Goal: Browse casually

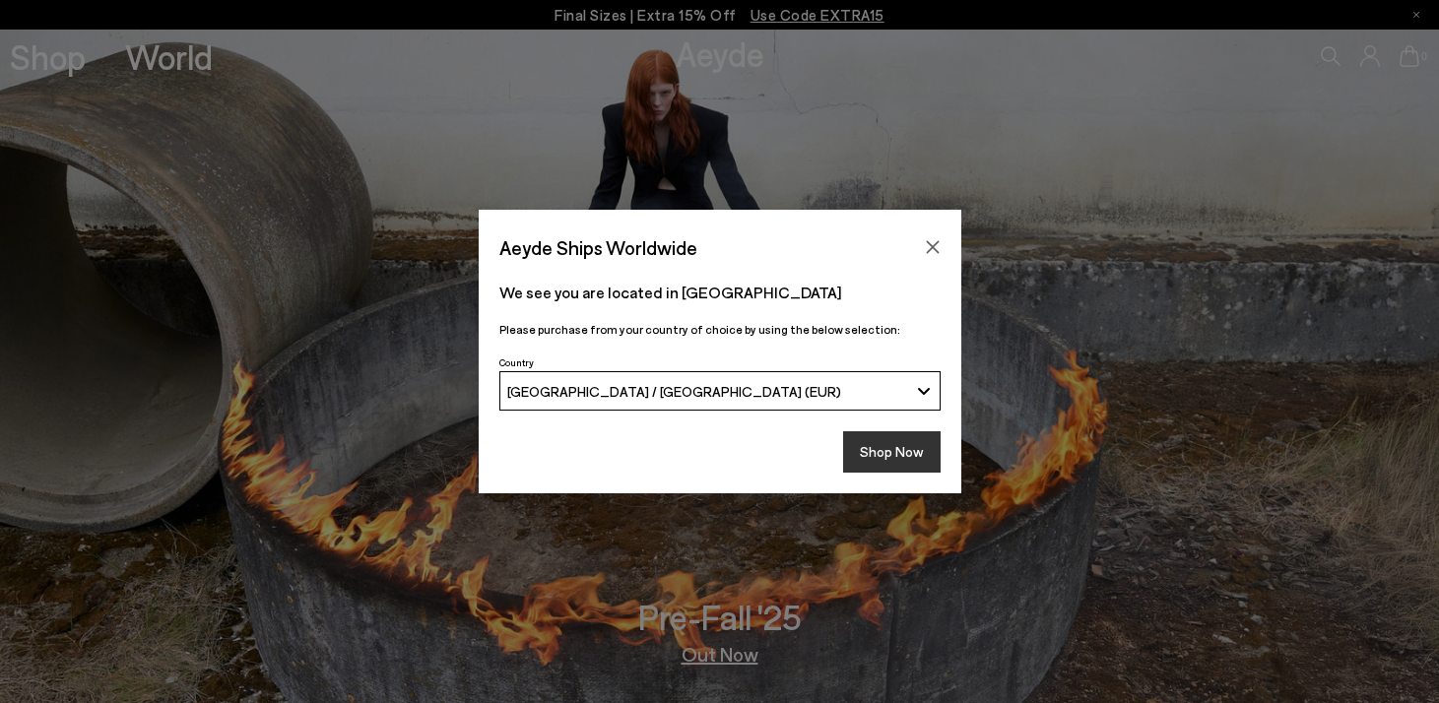
click at [897, 443] on button "Shop Now" at bounding box center [891, 451] width 97 height 41
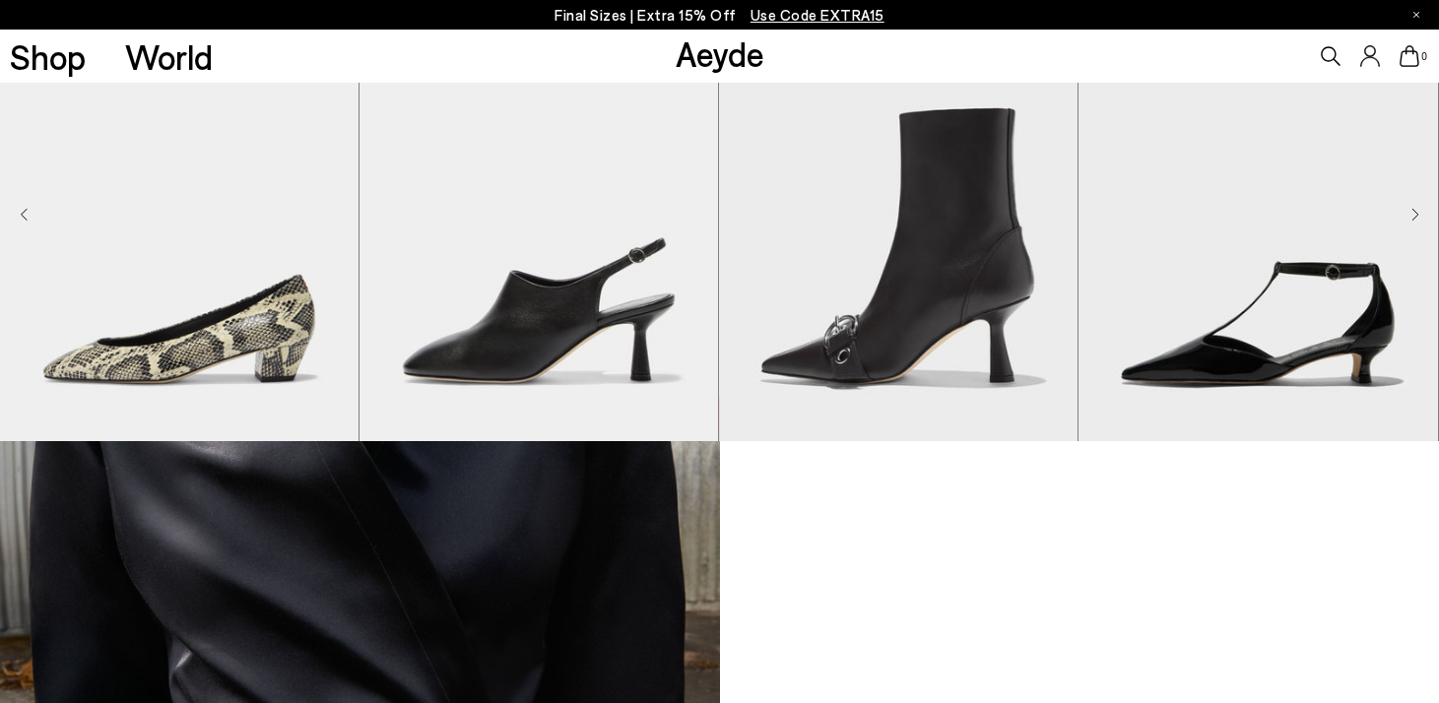
scroll to position [1380, 0]
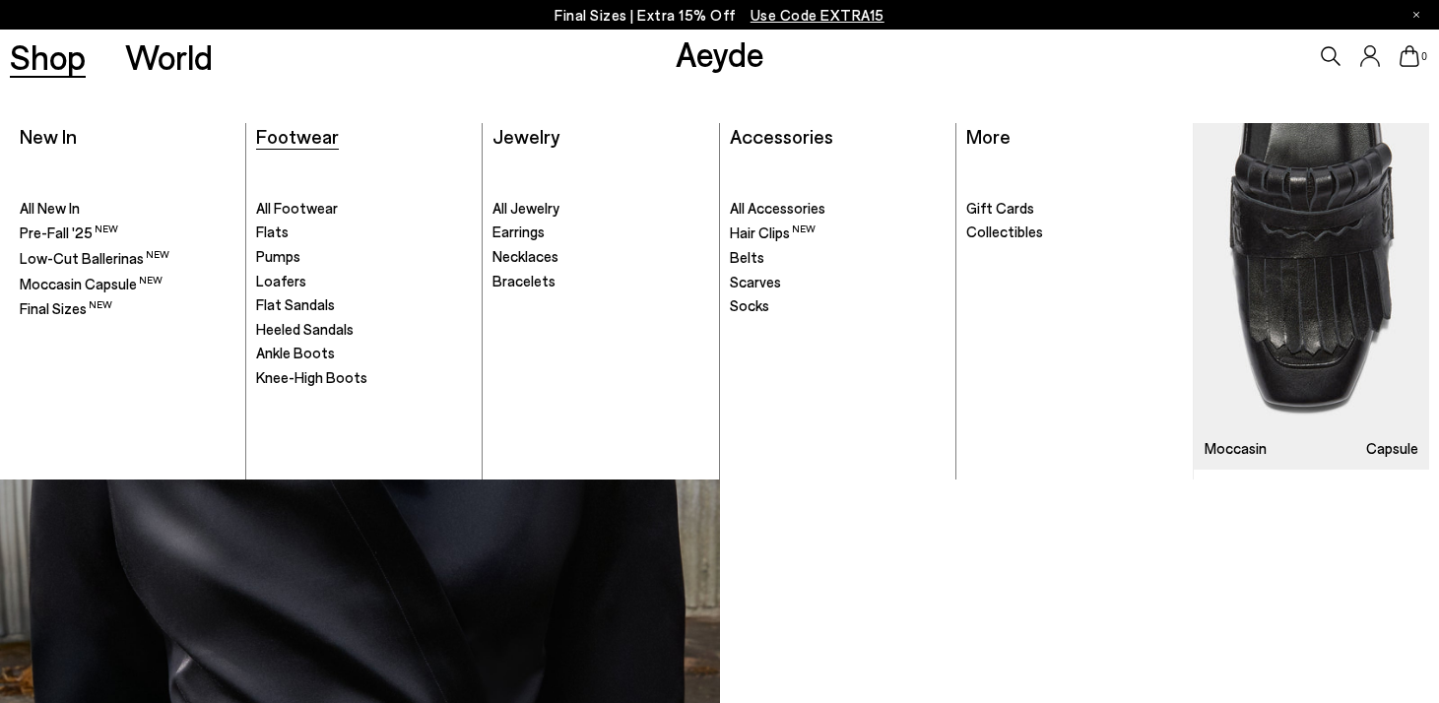
click at [304, 146] on span "Footwear" at bounding box center [297, 136] width 83 height 24
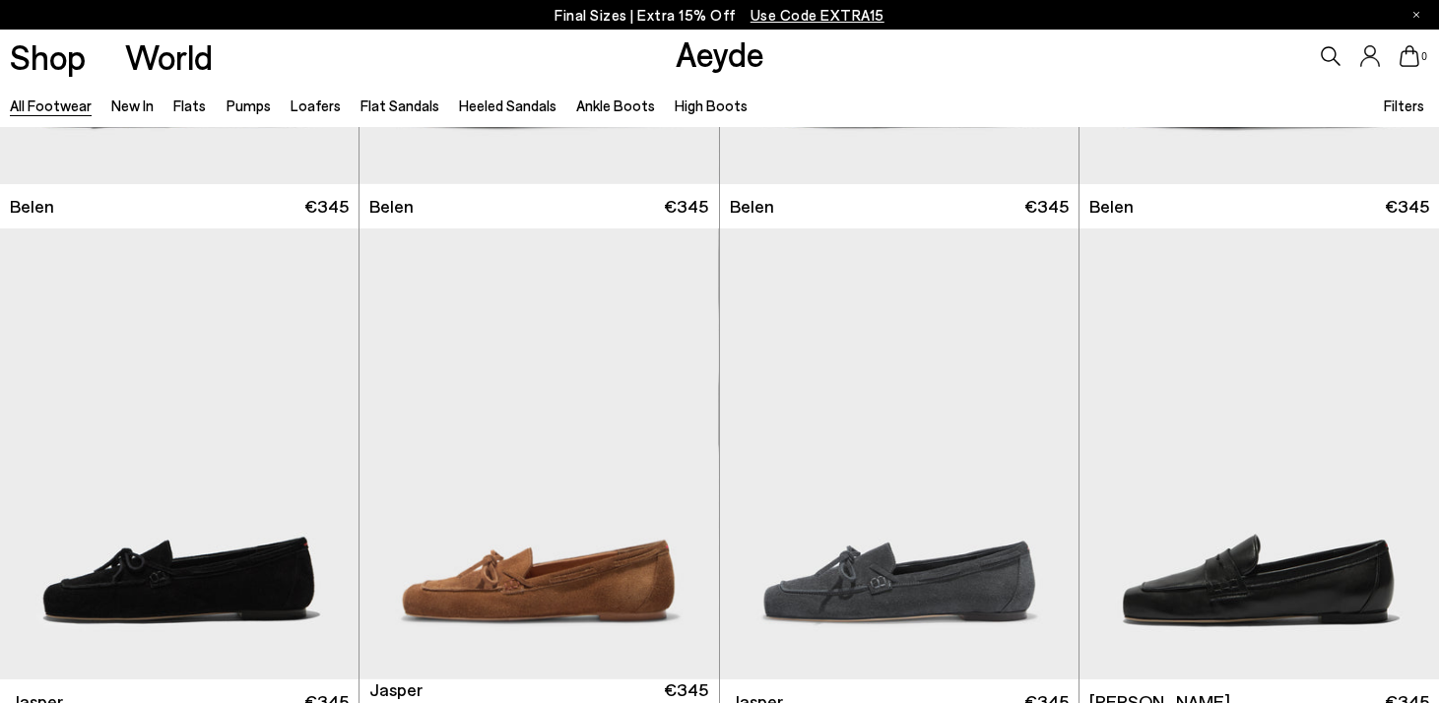
scroll to position [599, 0]
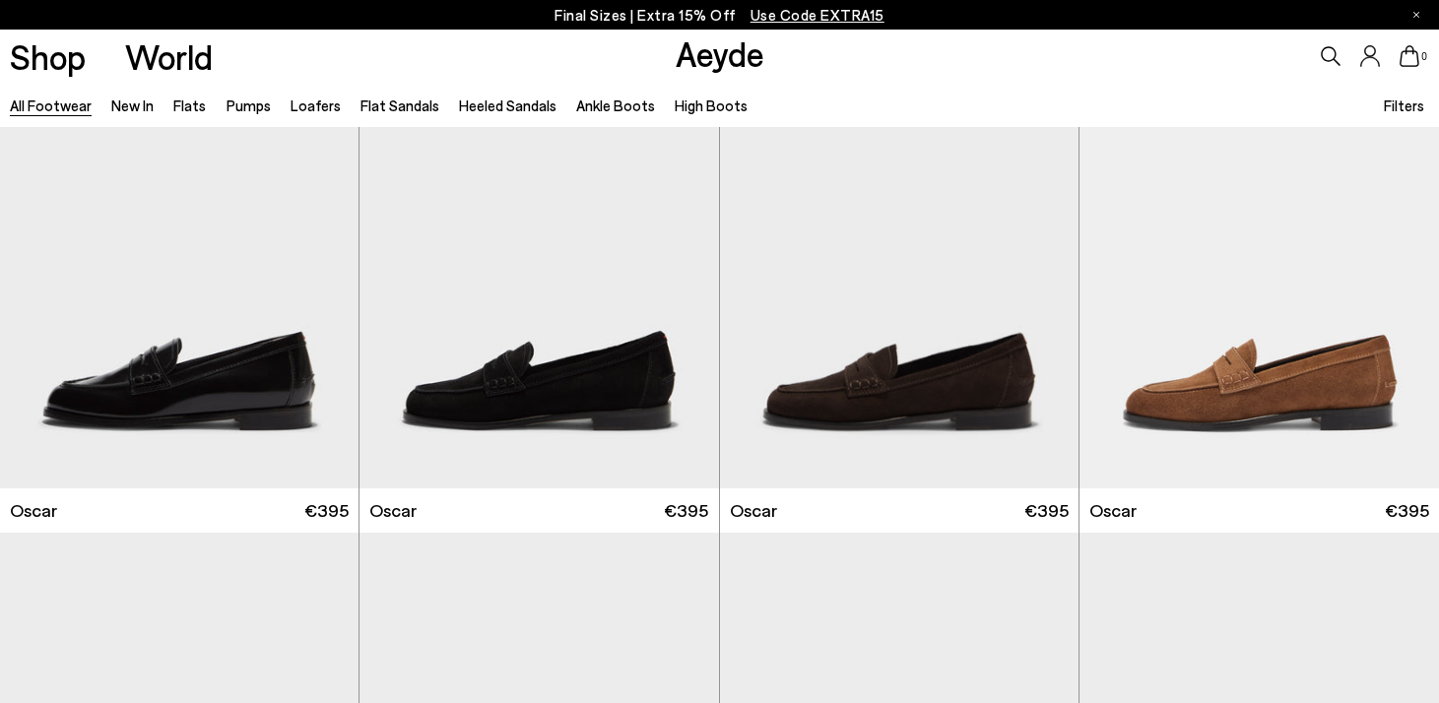
scroll to position [3196, 0]
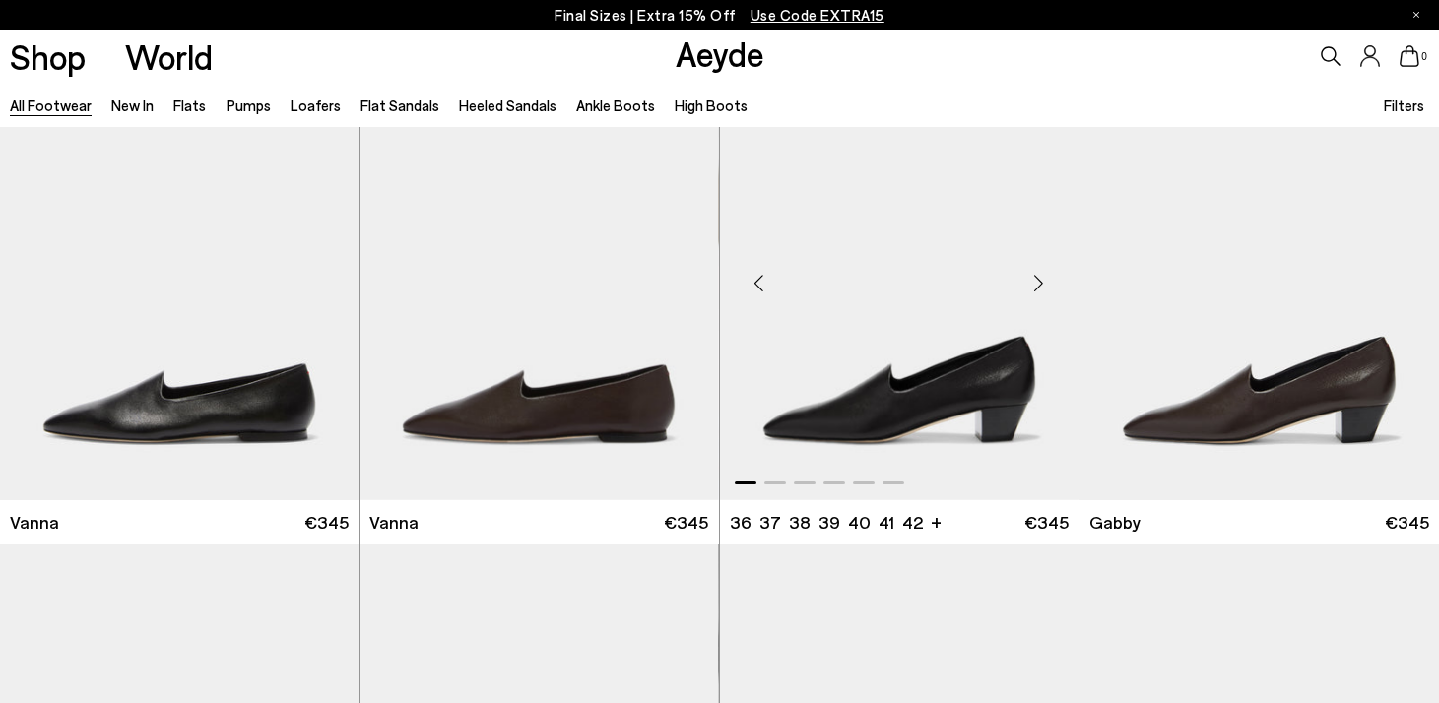
scroll to position [4024, 0]
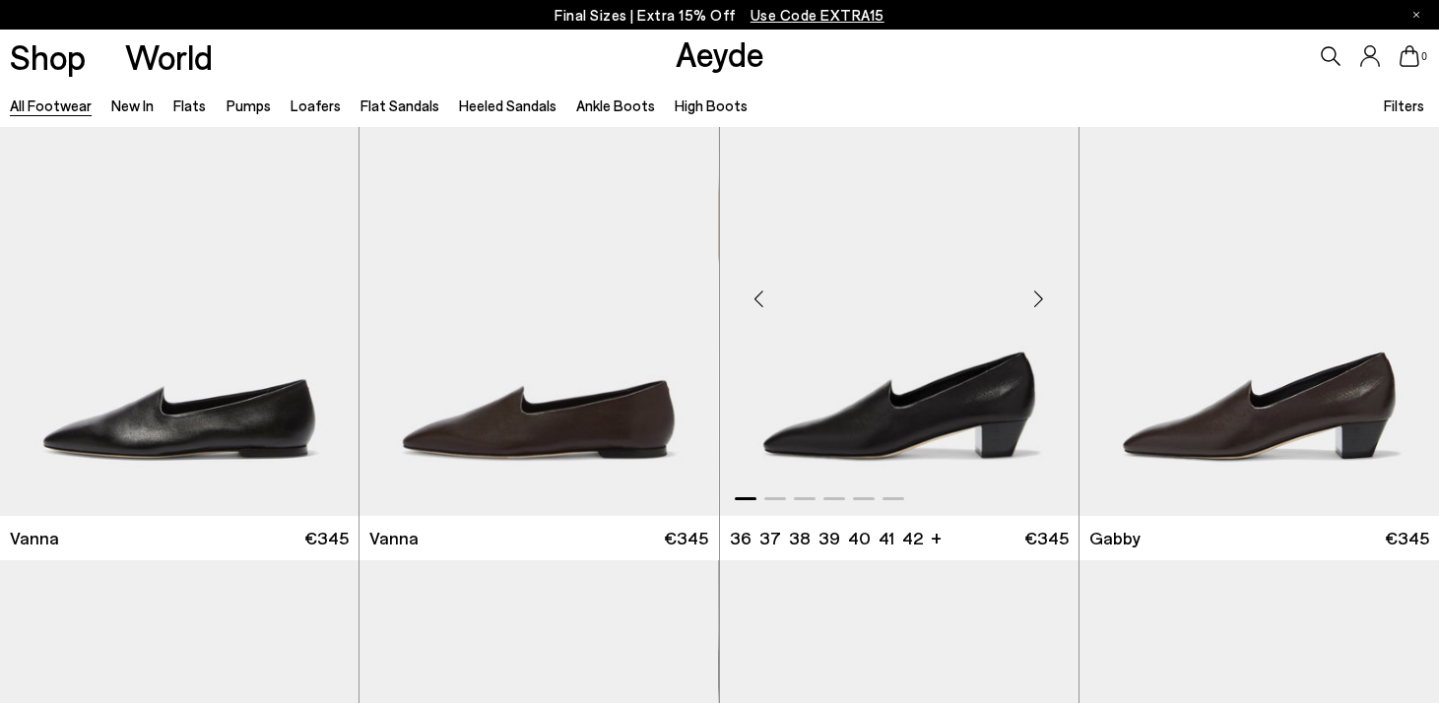
click at [1042, 294] on div "Next slide" at bounding box center [1038, 298] width 59 height 59
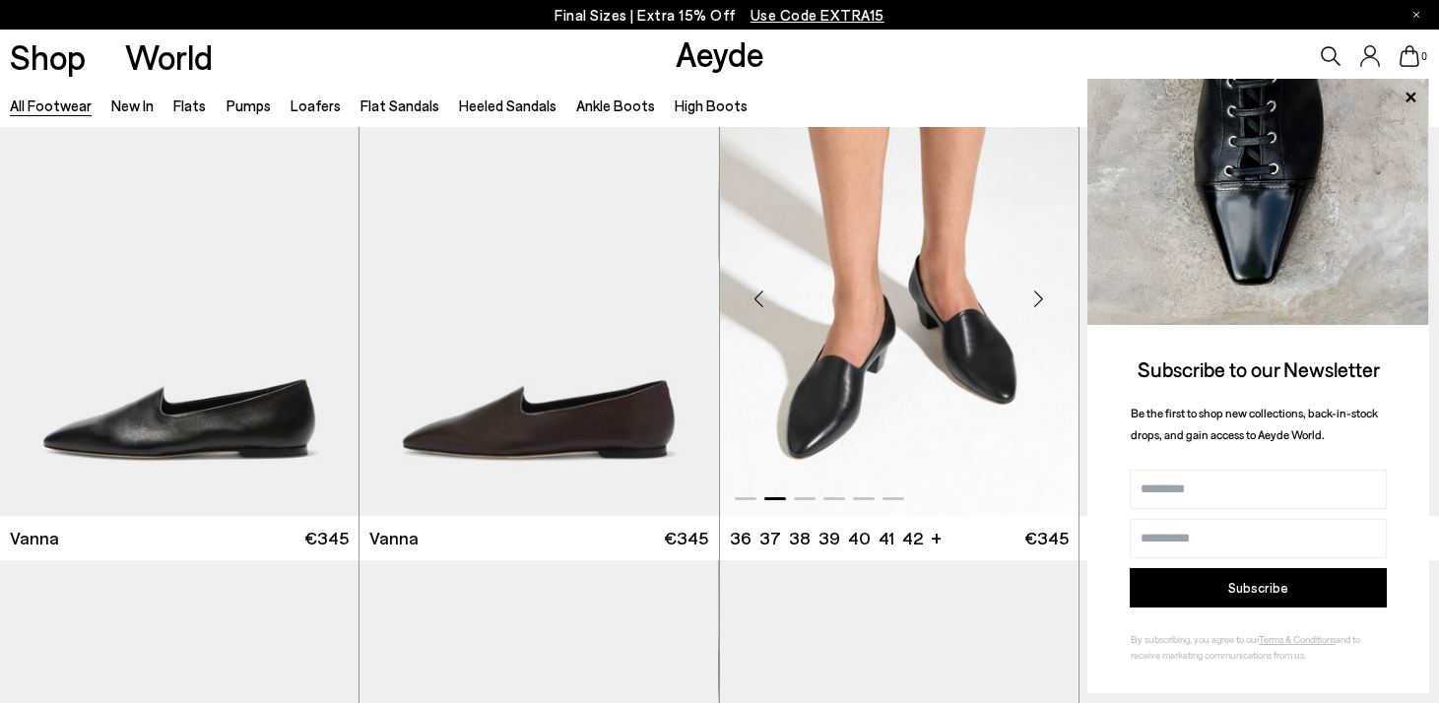
click at [1042, 294] on div "Next slide" at bounding box center [1038, 298] width 59 height 59
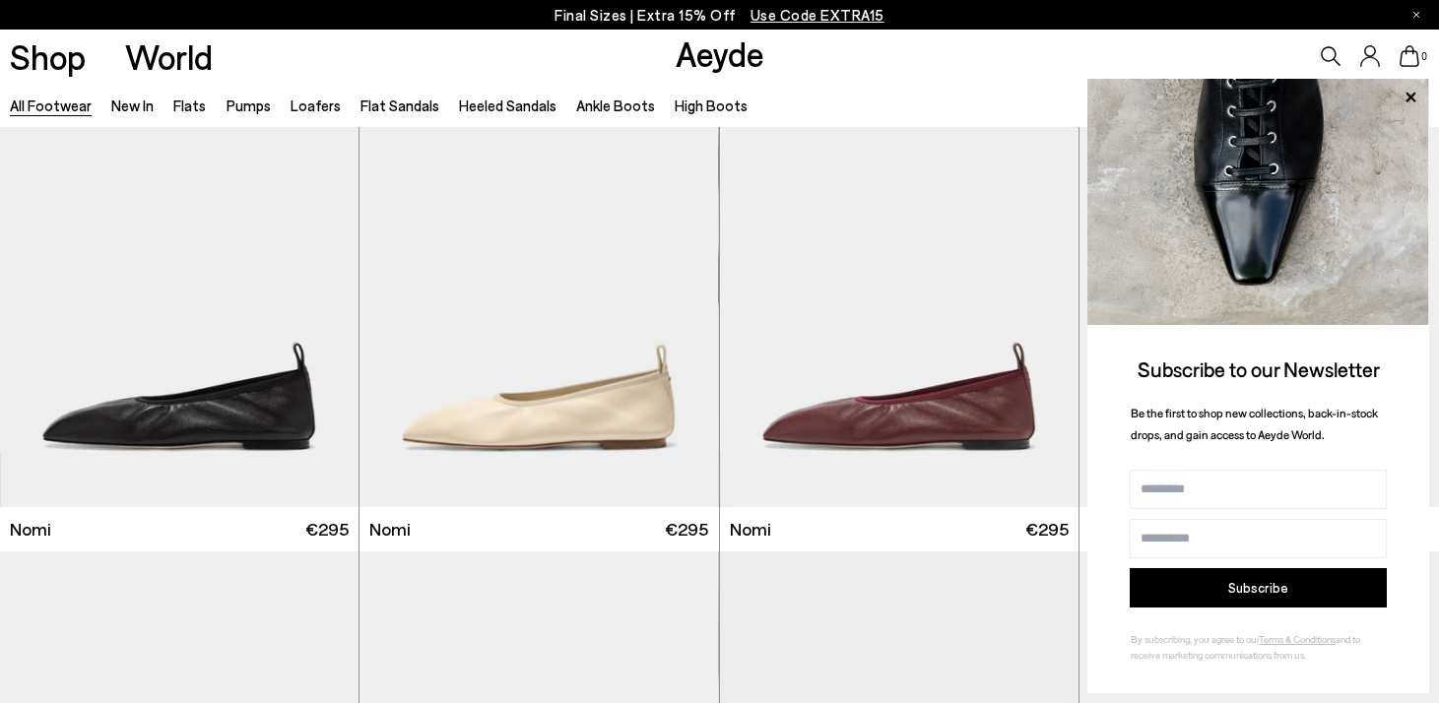
scroll to position [4694, 0]
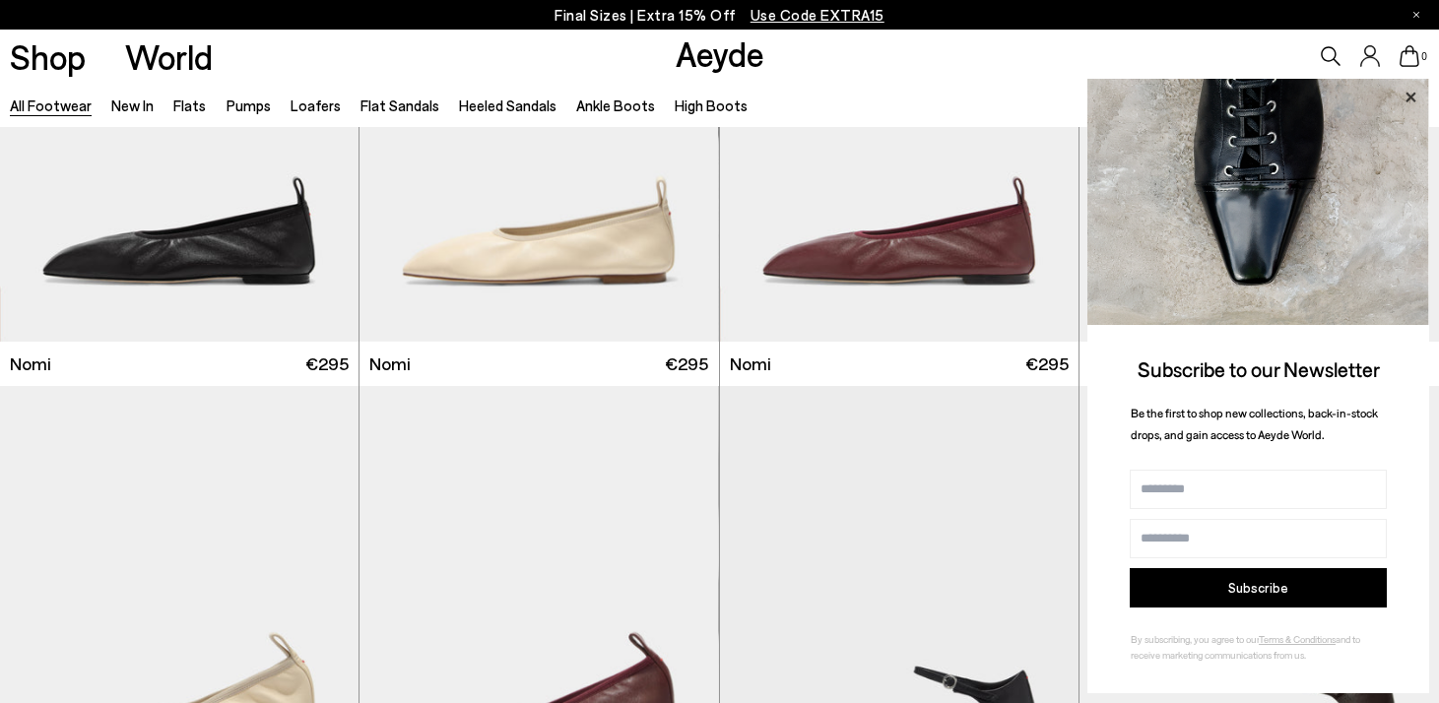
click at [1407, 96] on icon at bounding box center [1410, 98] width 26 height 26
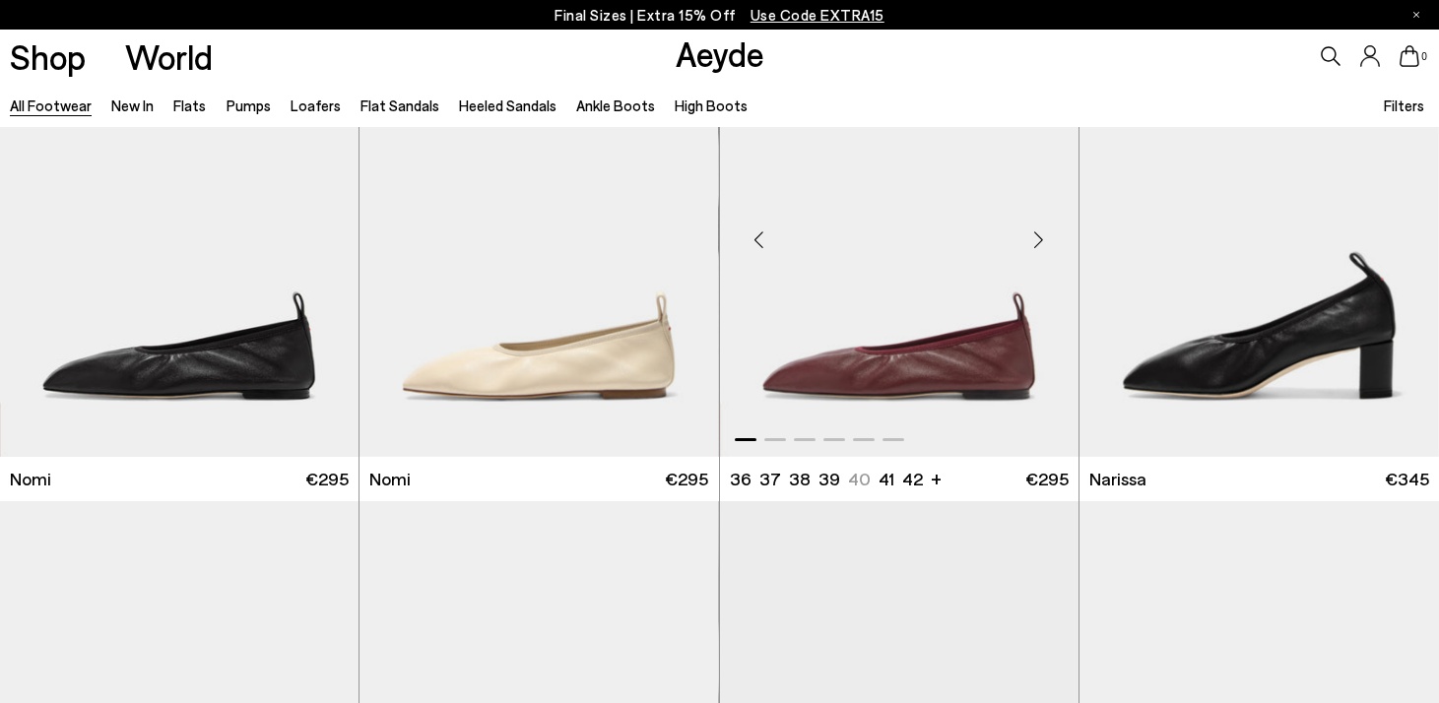
scroll to position [4558, 0]
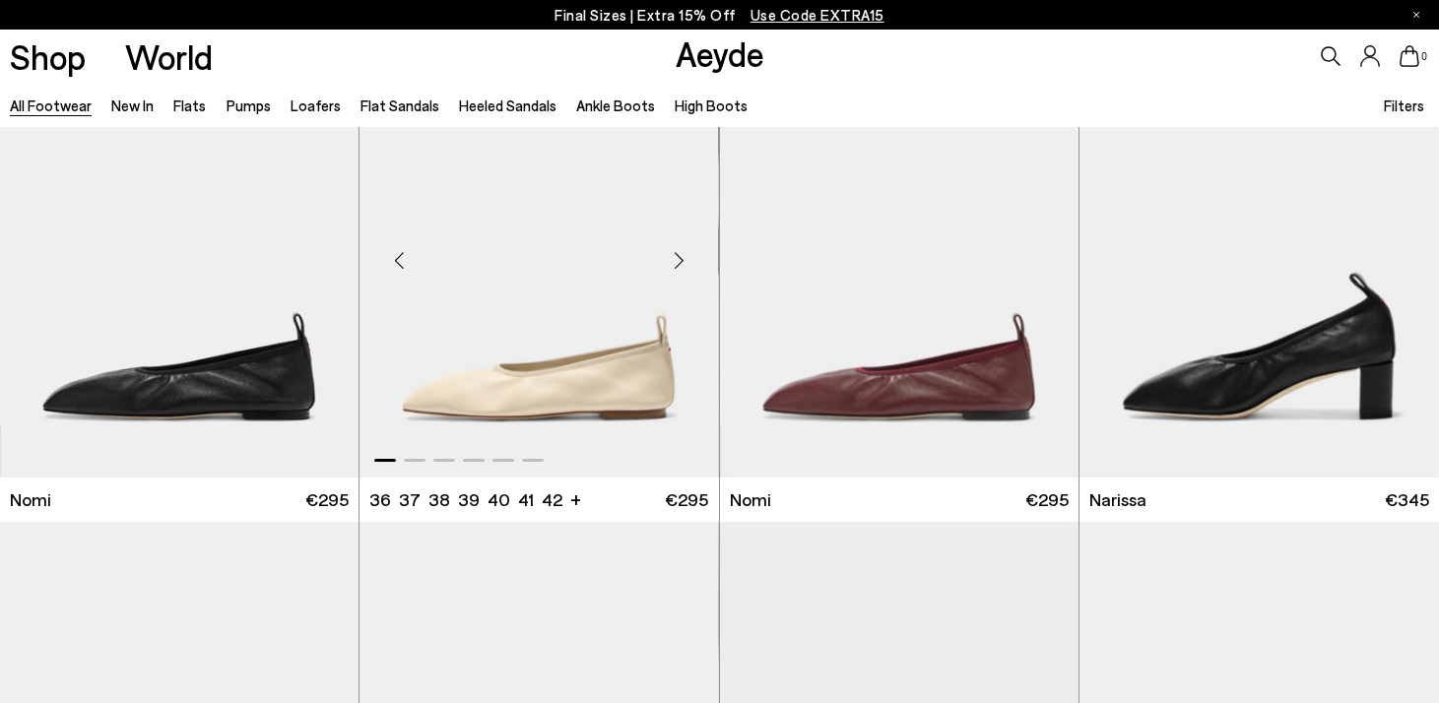
click at [683, 261] on div "Next slide" at bounding box center [679, 259] width 59 height 59
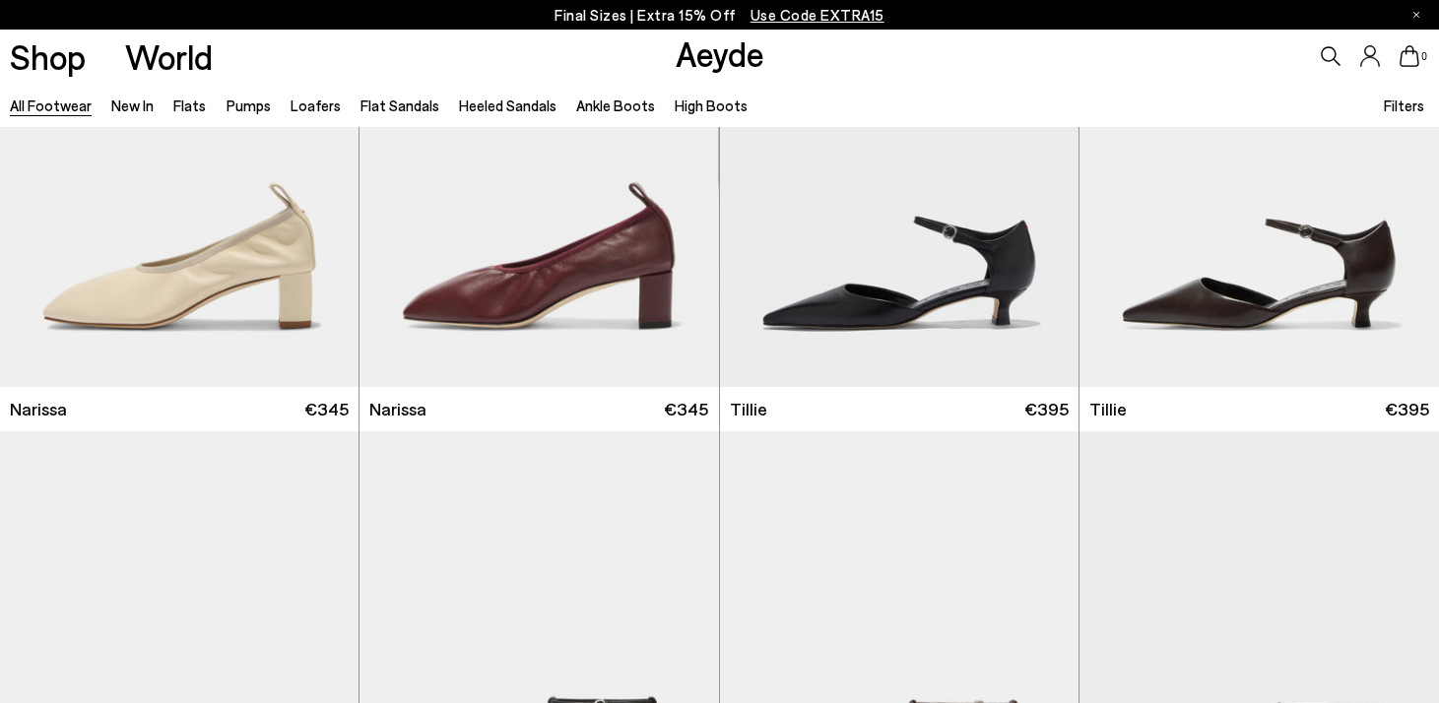
scroll to position [5138, 0]
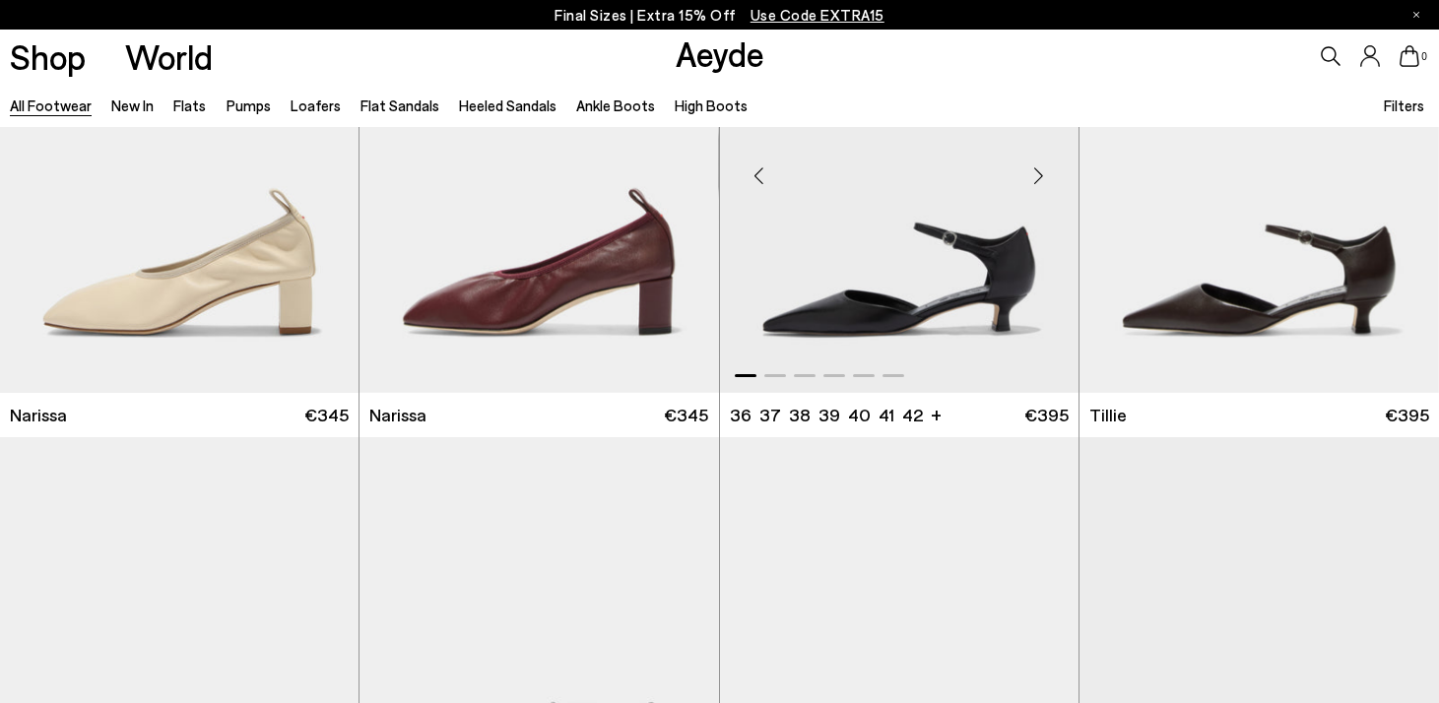
click at [1032, 182] on div "Next slide" at bounding box center [1038, 175] width 59 height 59
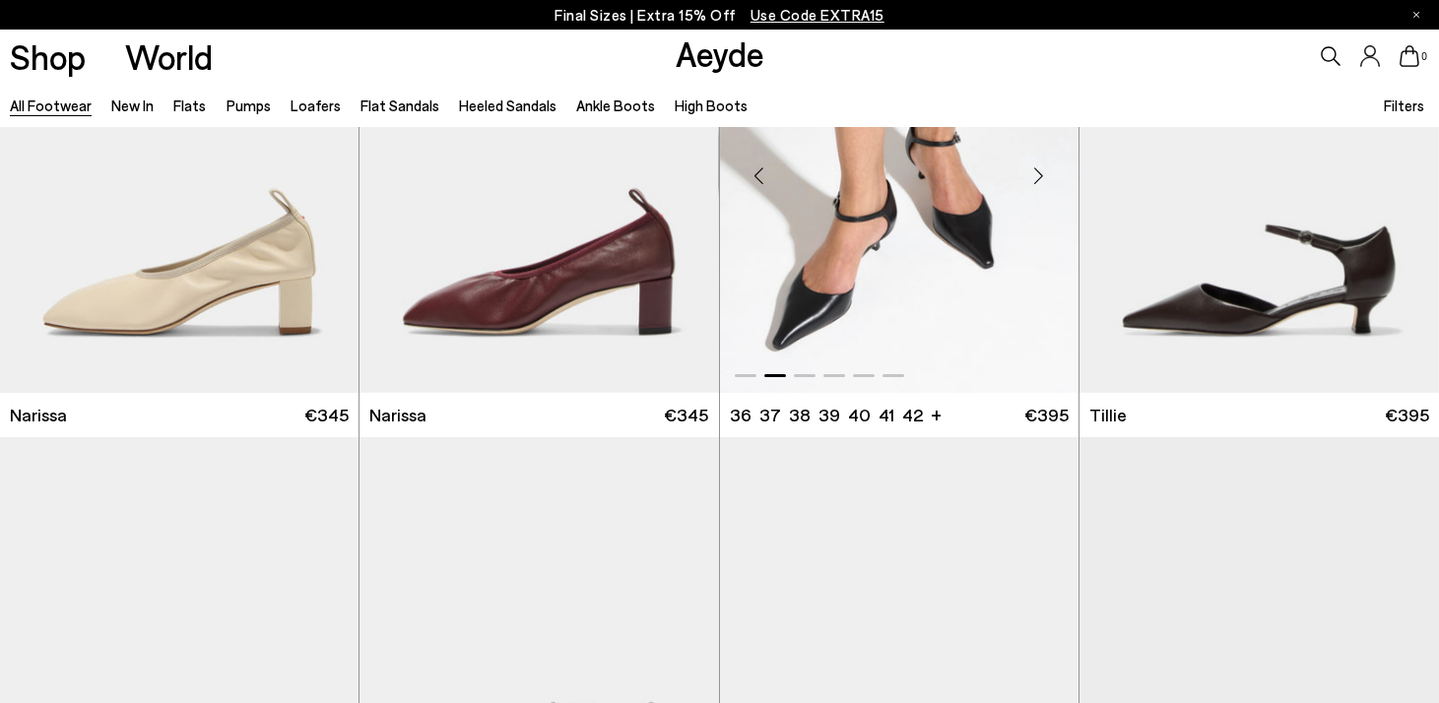
click at [1032, 182] on div "Next slide" at bounding box center [1038, 175] width 59 height 59
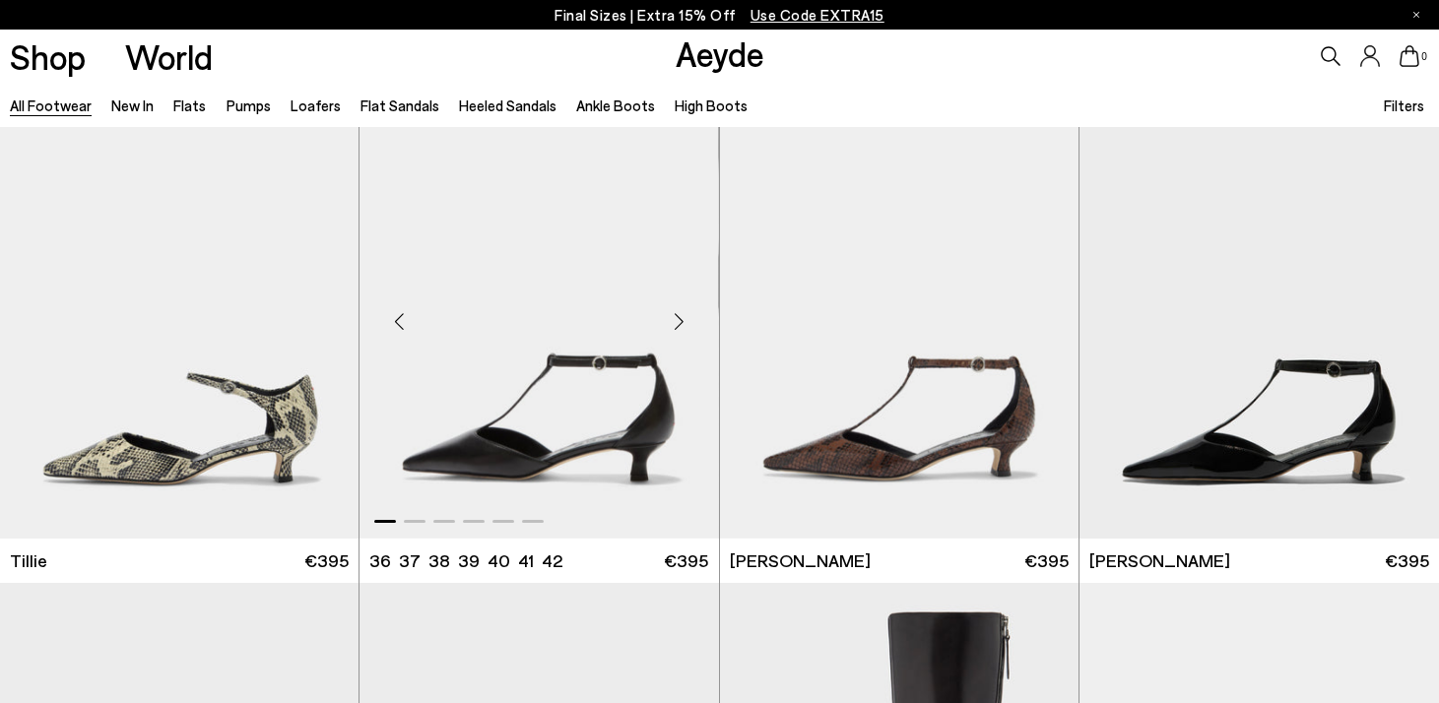
scroll to position [5605, 0]
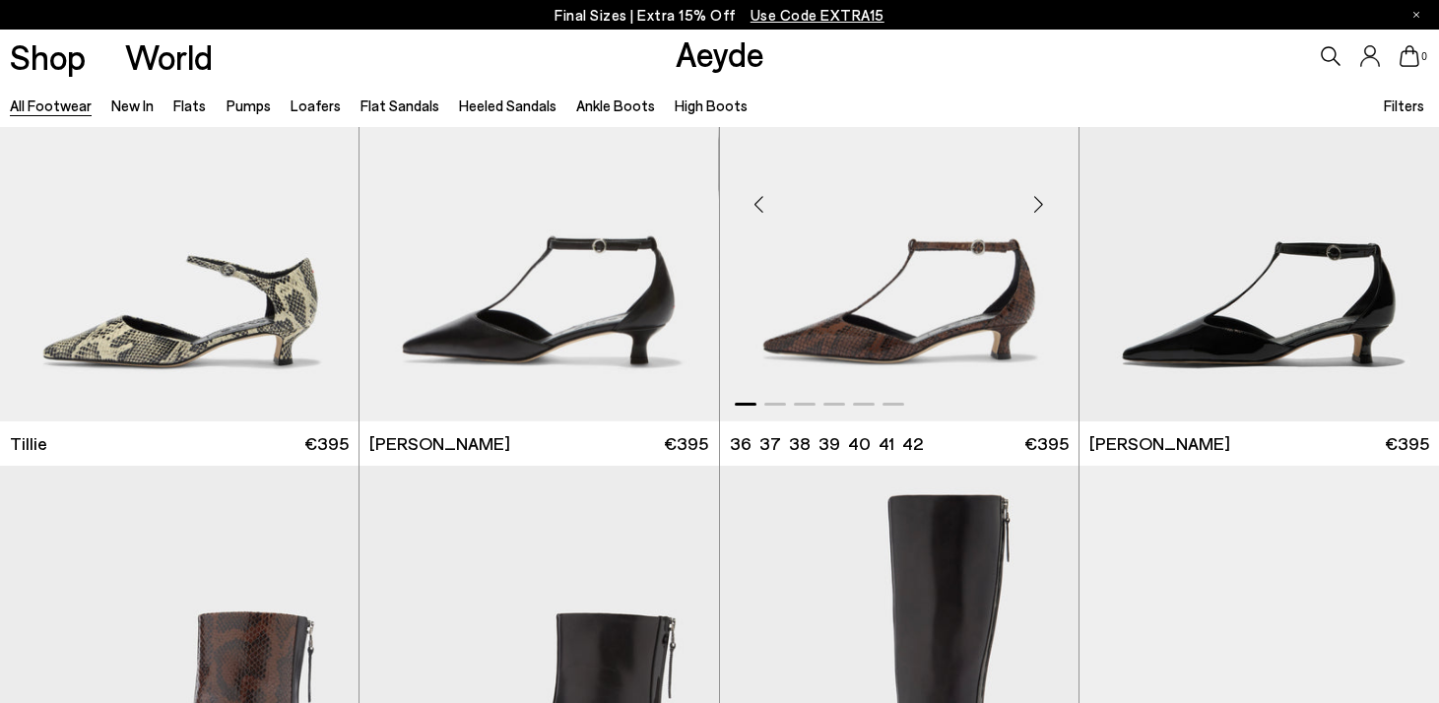
click at [1037, 201] on div "Next slide" at bounding box center [1038, 203] width 59 height 59
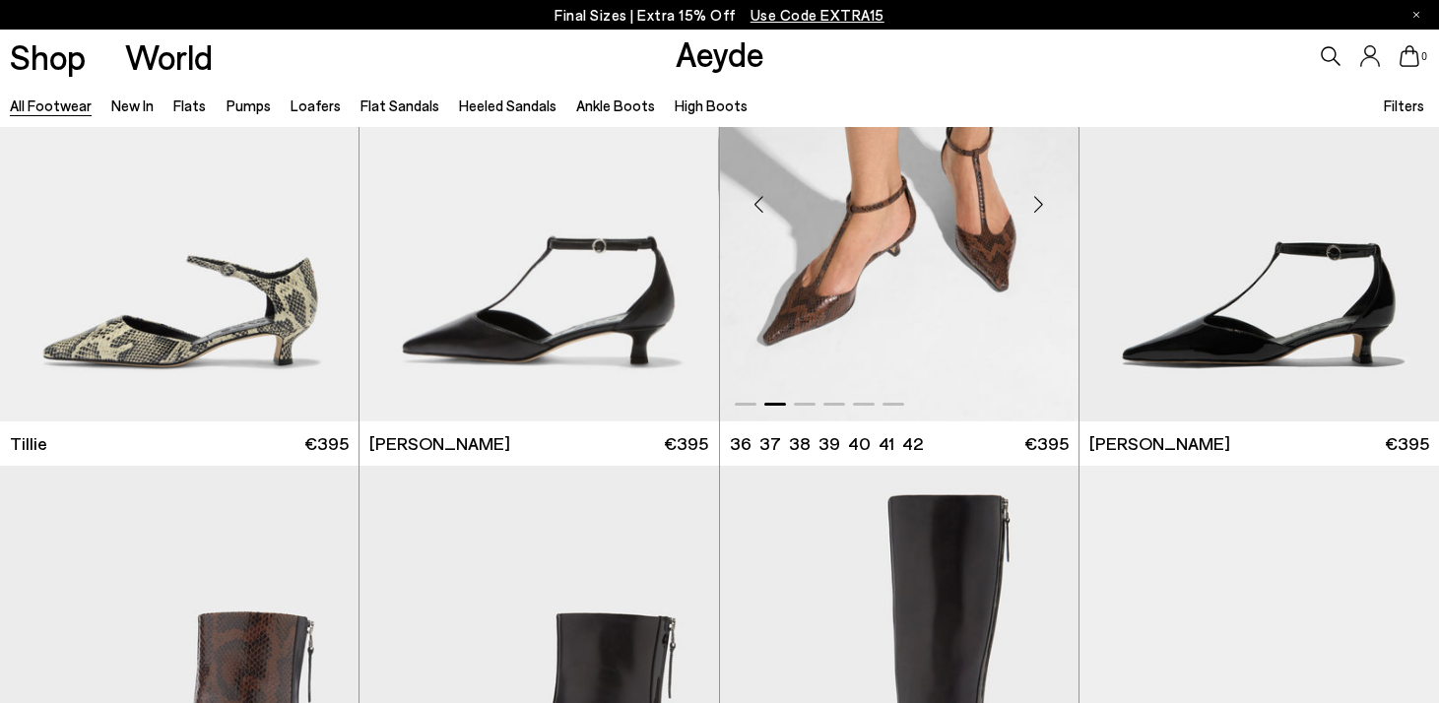
click at [1037, 201] on div "Next slide" at bounding box center [1038, 203] width 59 height 59
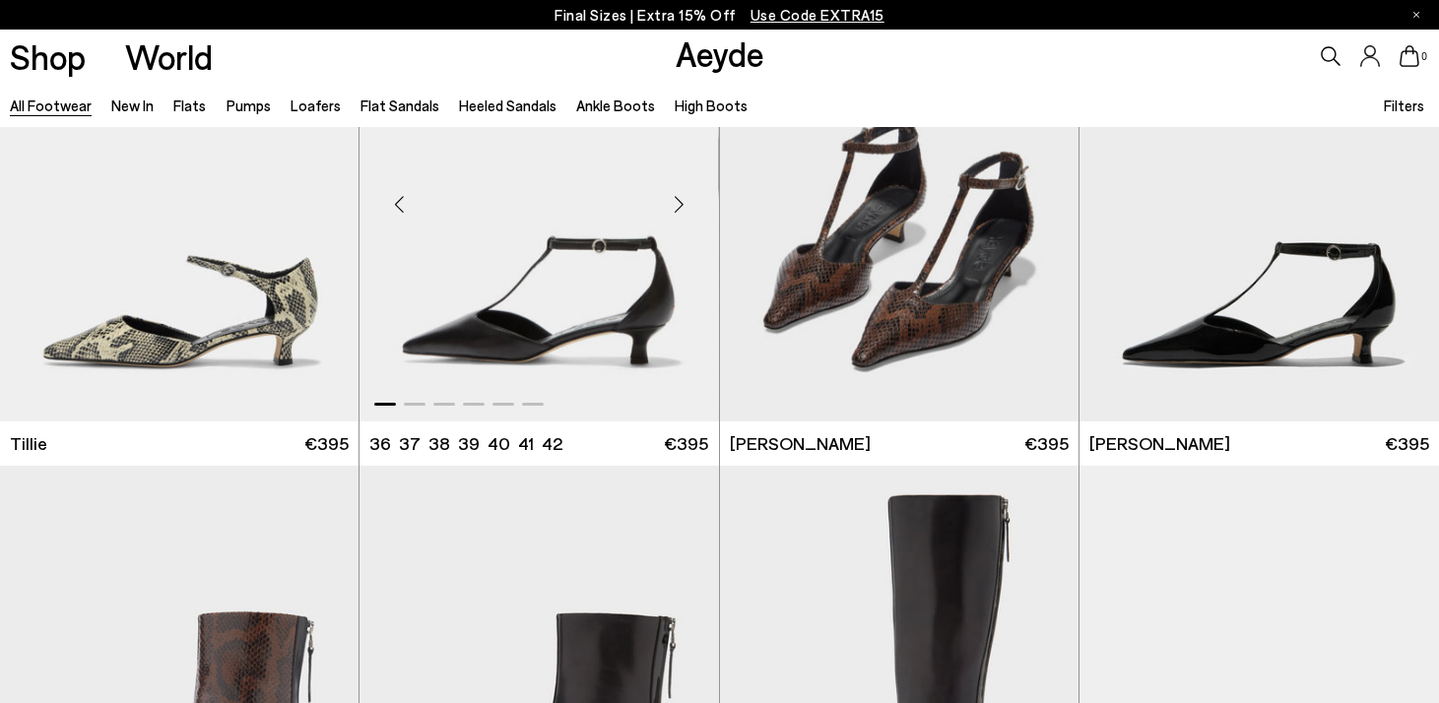
click at [675, 200] on div "Next slide" at bounding box center [679, 203] width 59 height 59
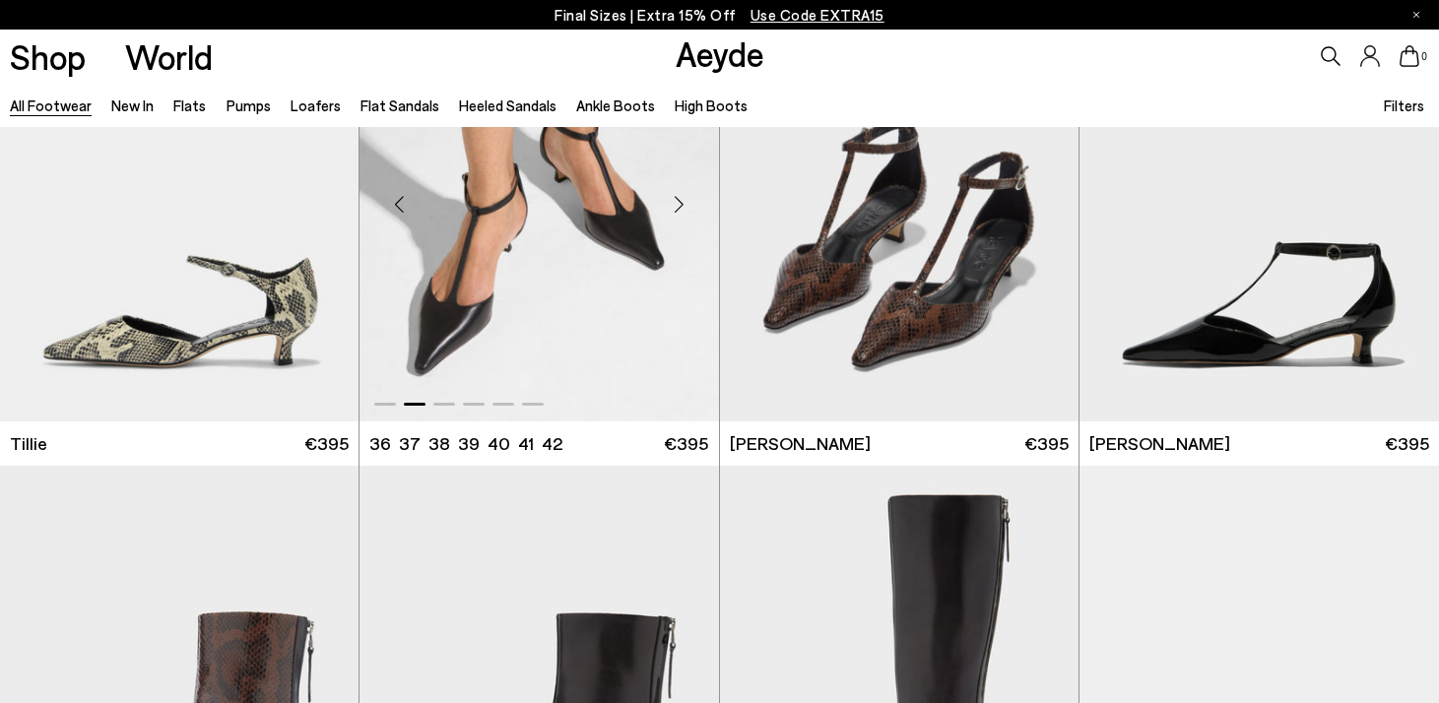
click at [675, 200] on div "Next slide" at bounding box center [679, 203] width 59 height 59
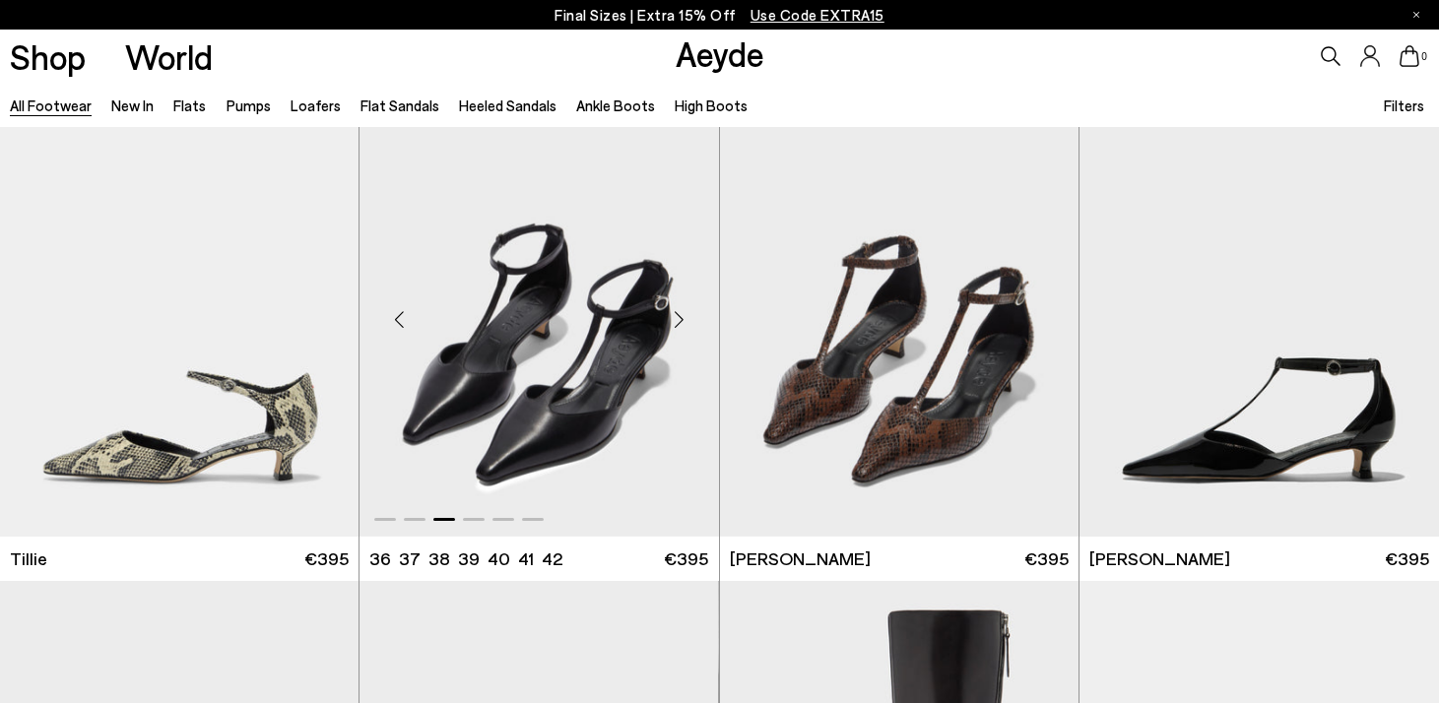
scroll to position [5445, 0]
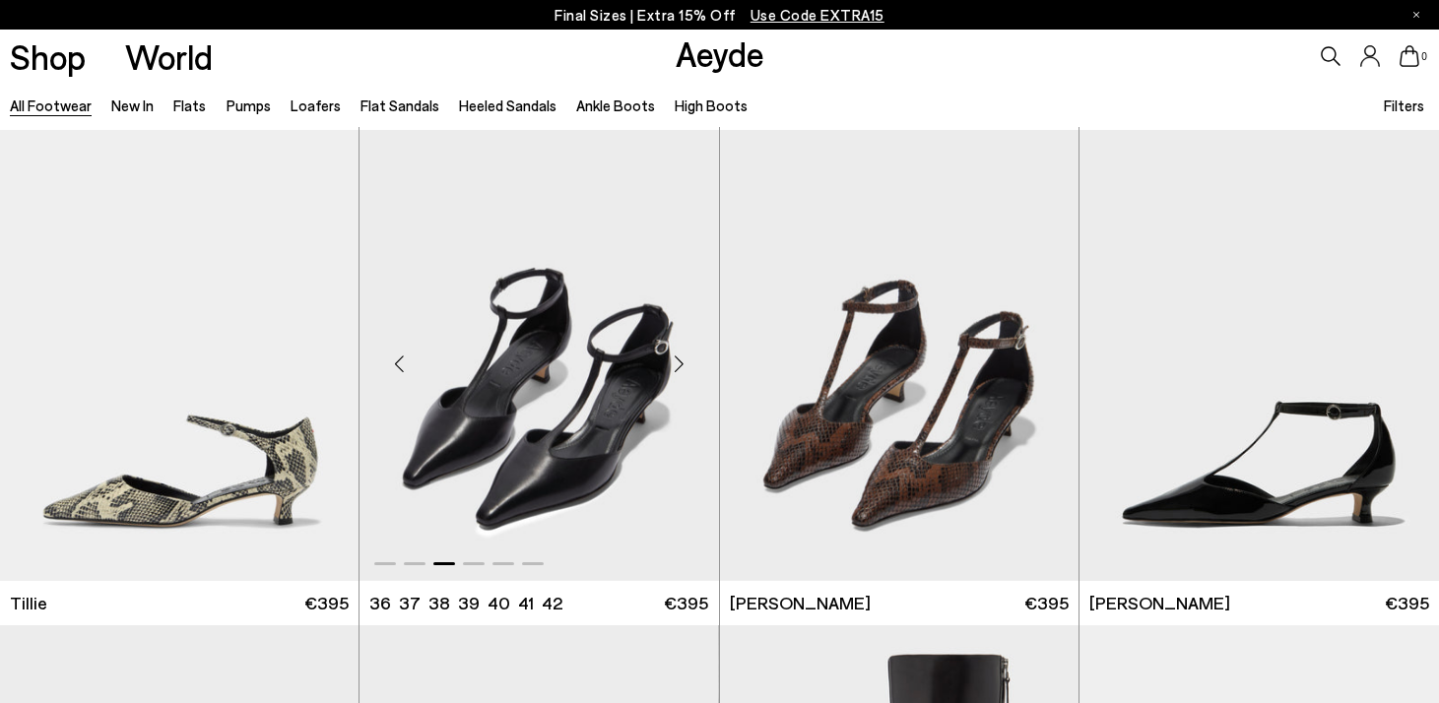
click at [681, 366] on div "Next slide" at bounding box center [679, 363] width 59 height 59
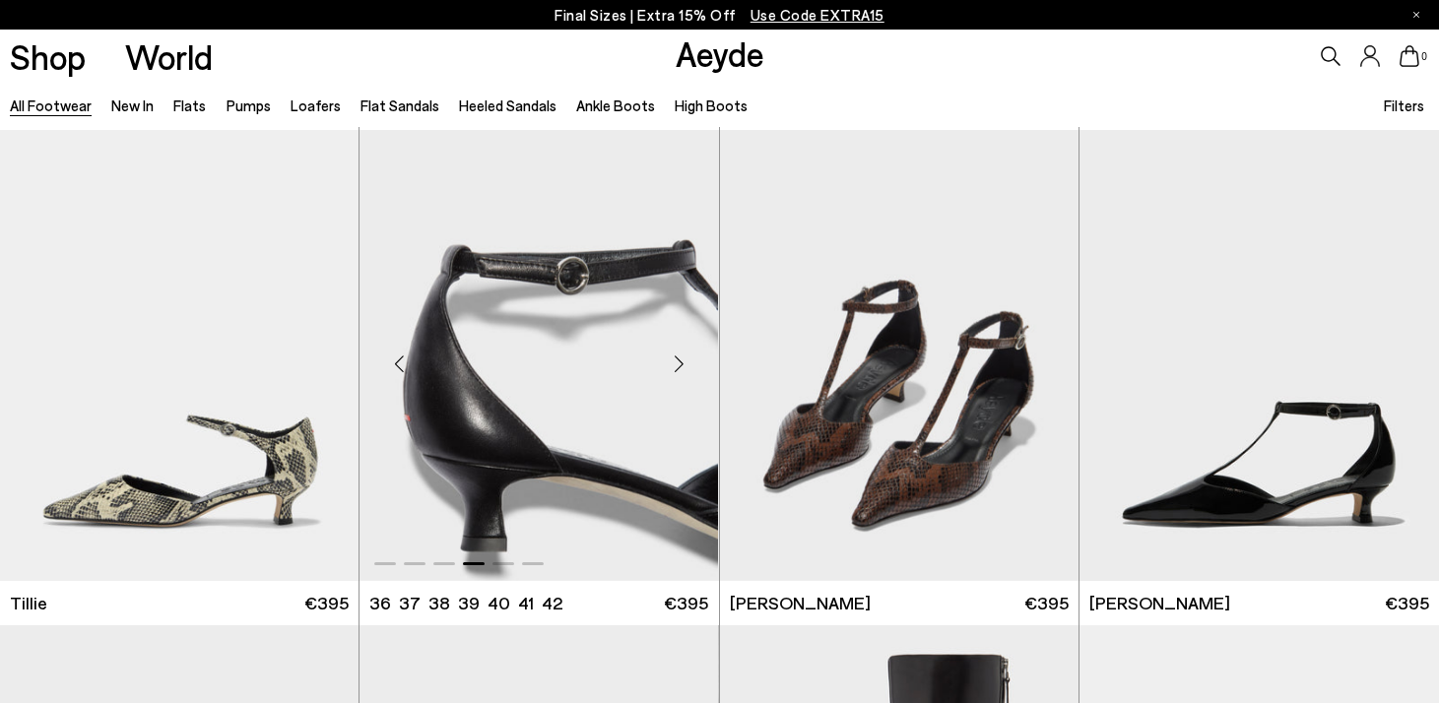
click at [681, 366] on div "Next slide" at bounding box center [679, 363] width 59 height 59
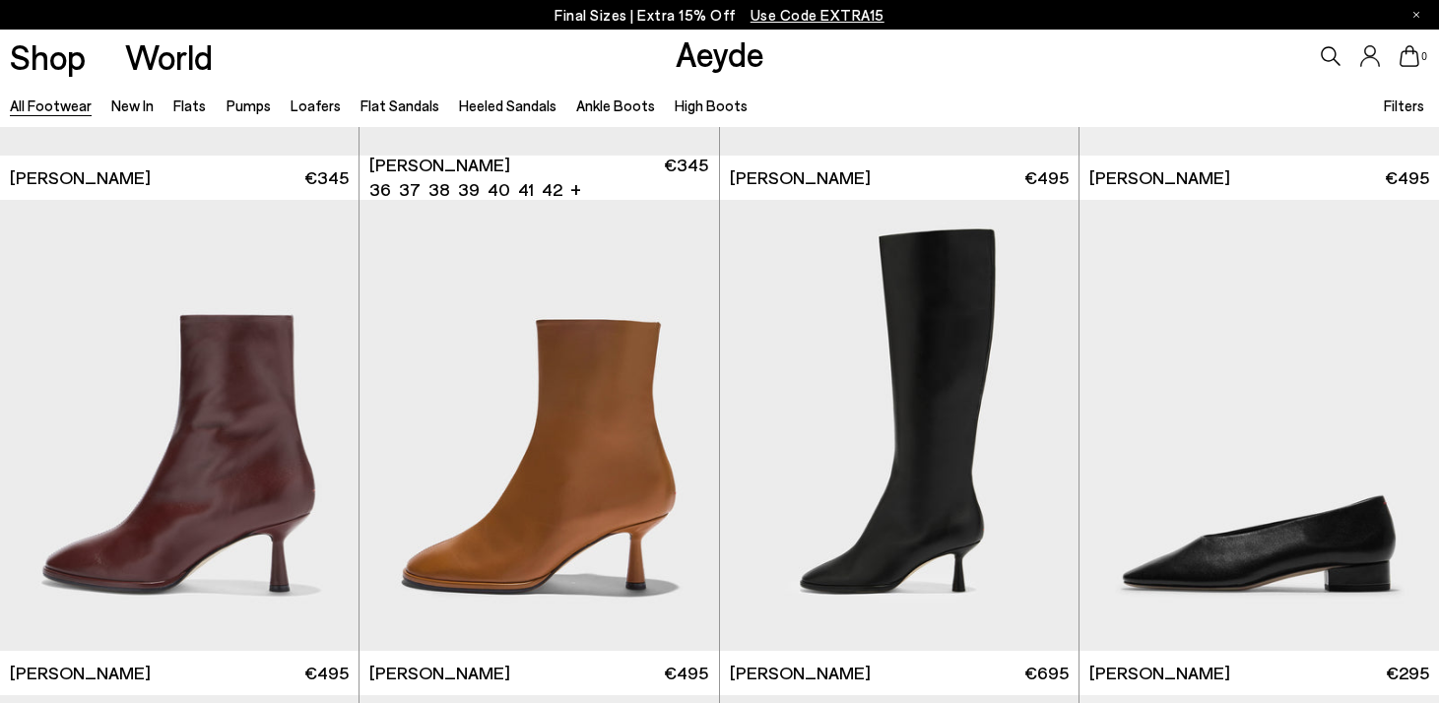
scroll to position [9924, 0]
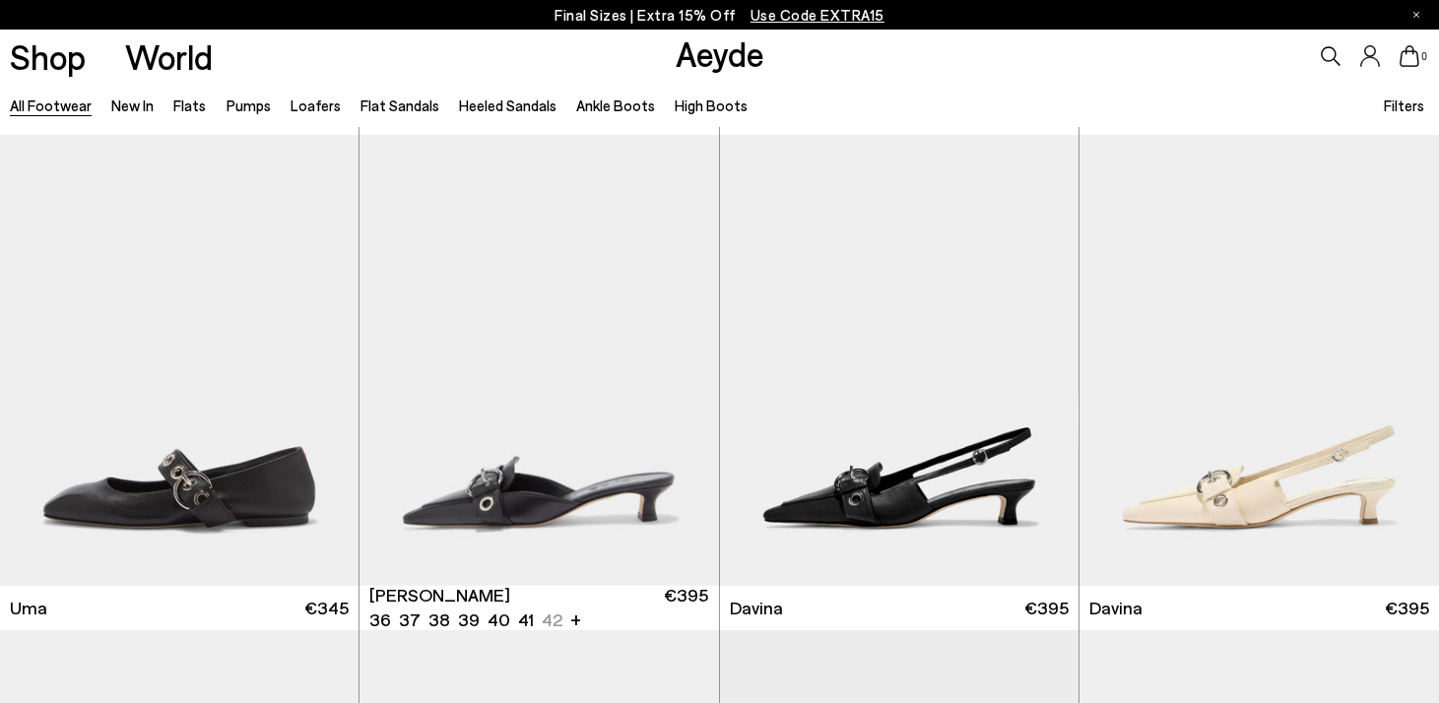
scroll to position [10925, 0]
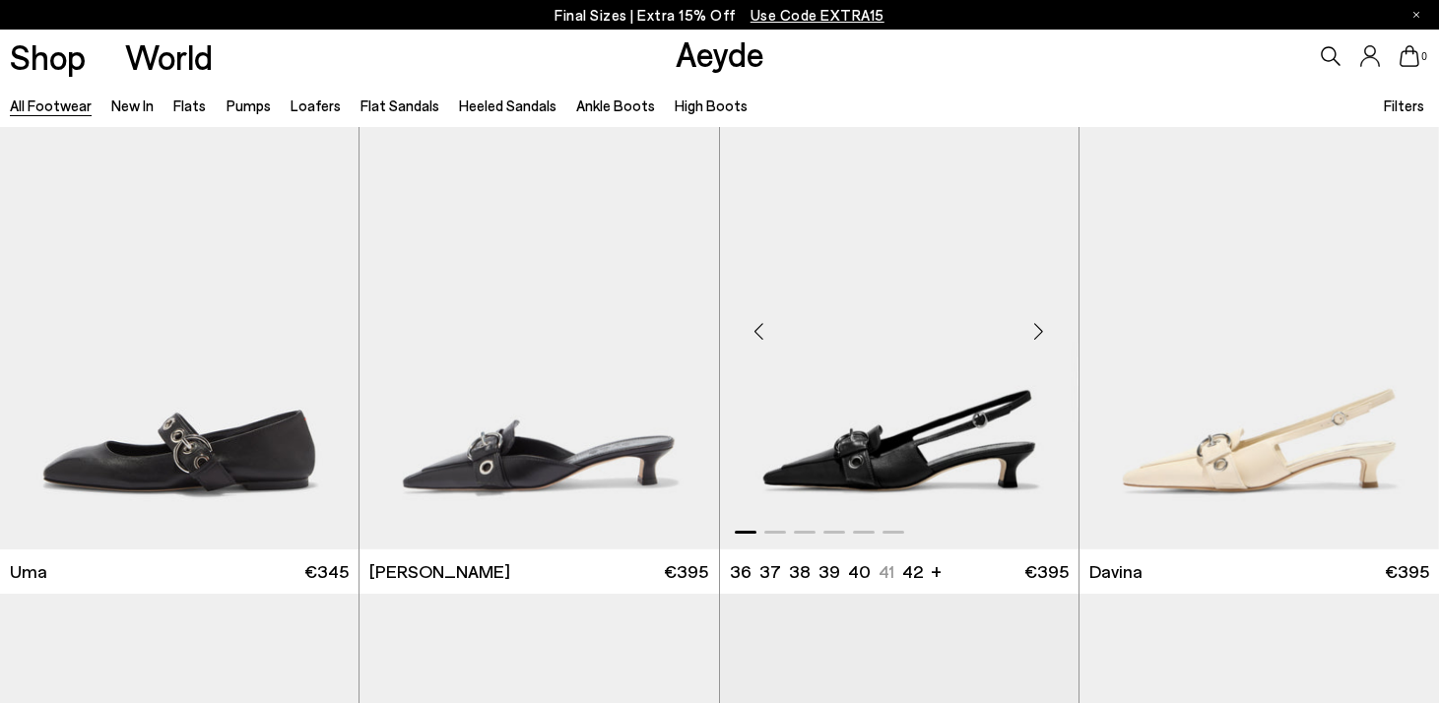
click at [1038, 329] on div "Next slide" at bounding box center [1038, 331] width 59 height 59
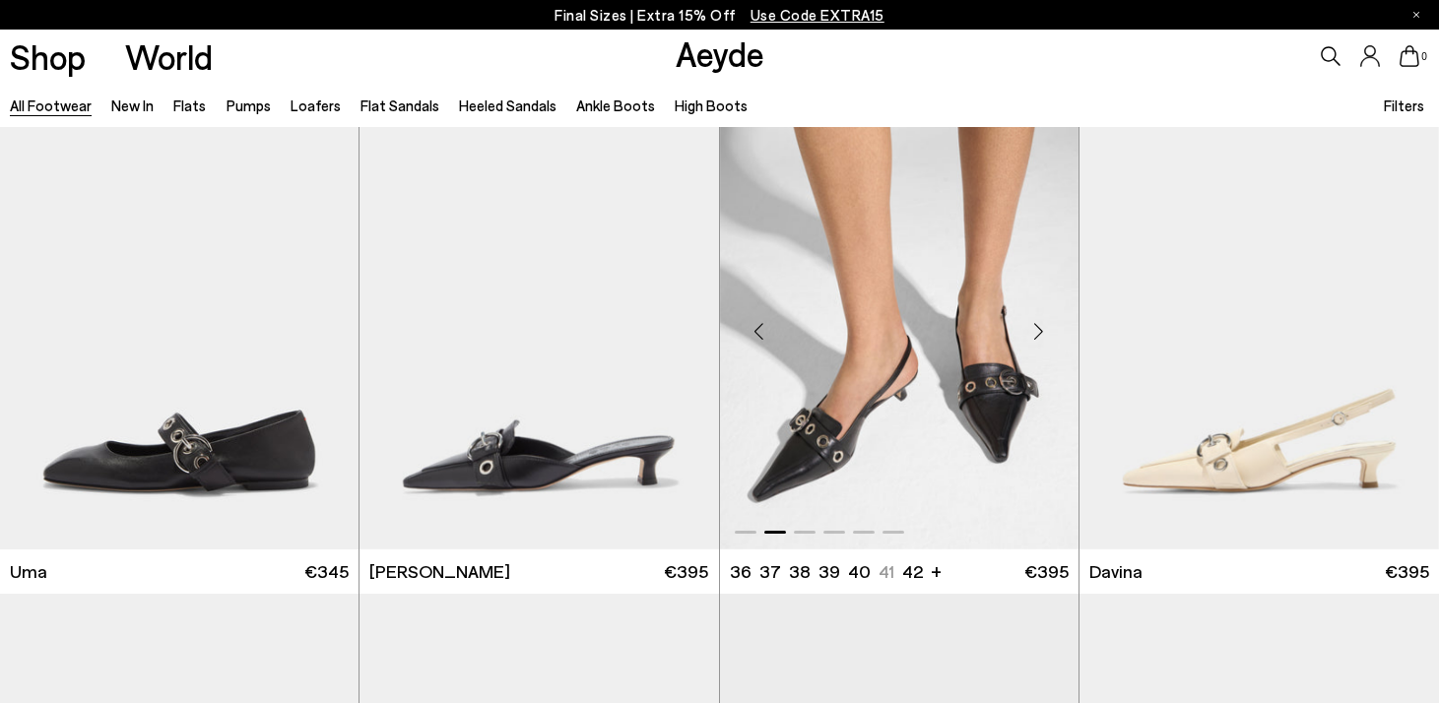
click at [1038, 329] on div "Next slide" at bounding box center [1038, 331] width 59 height 59
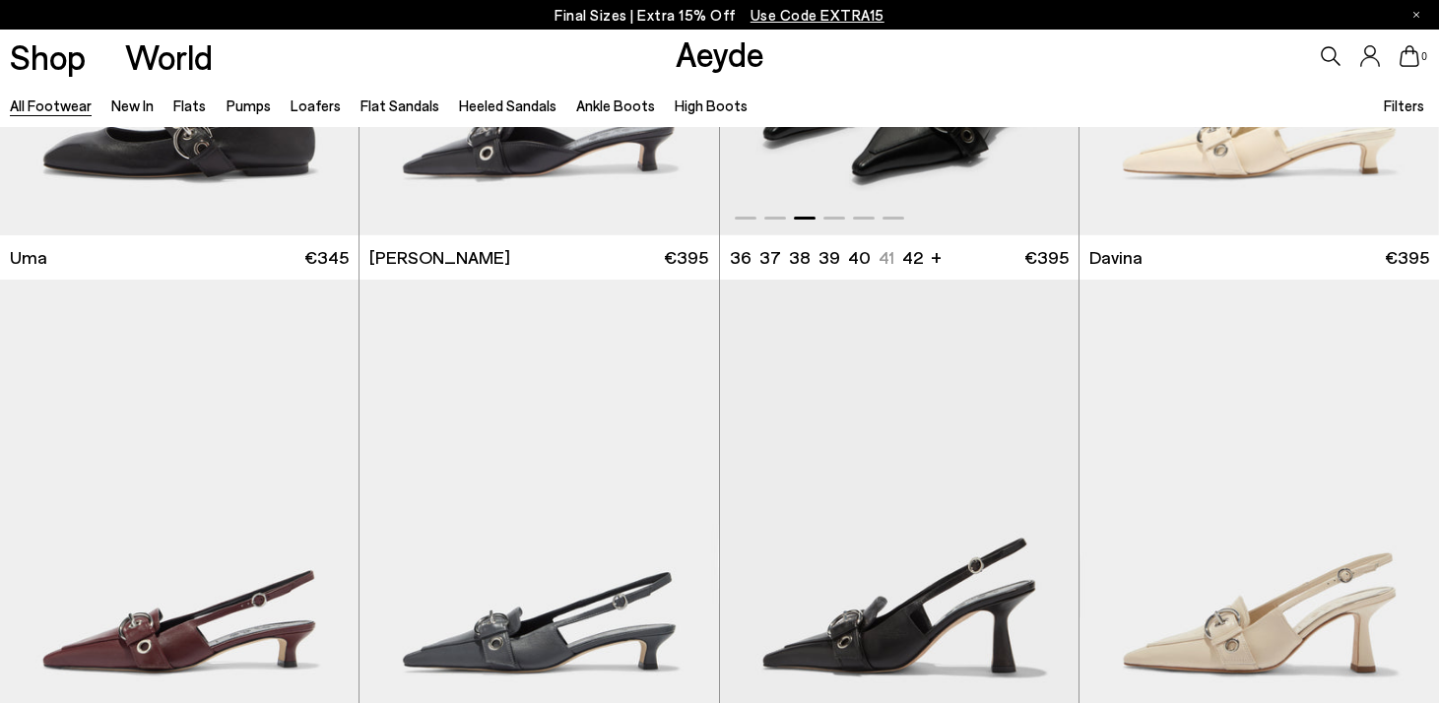
scroll to position [11433, 0]
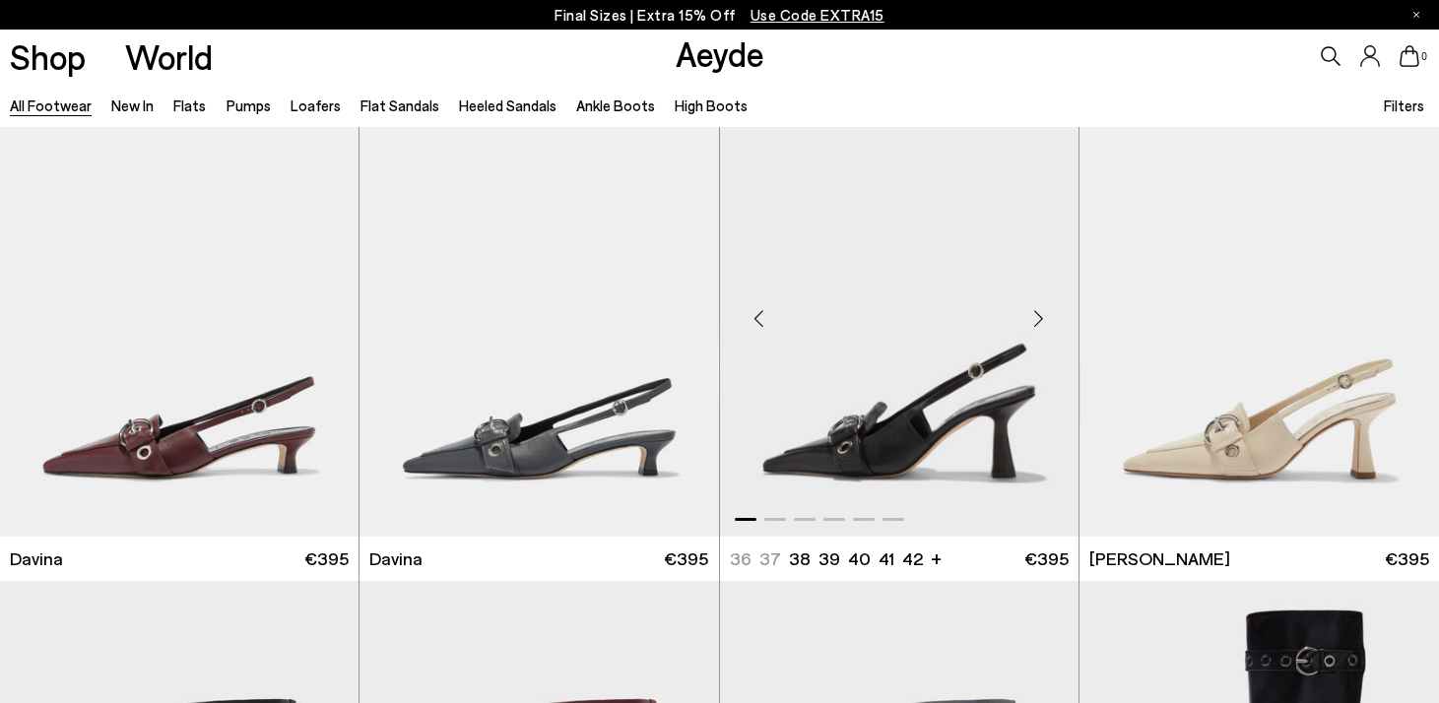
click at [1026, 322] on div "Next slide" at bounding box center [1038, 318] width 59 height 59
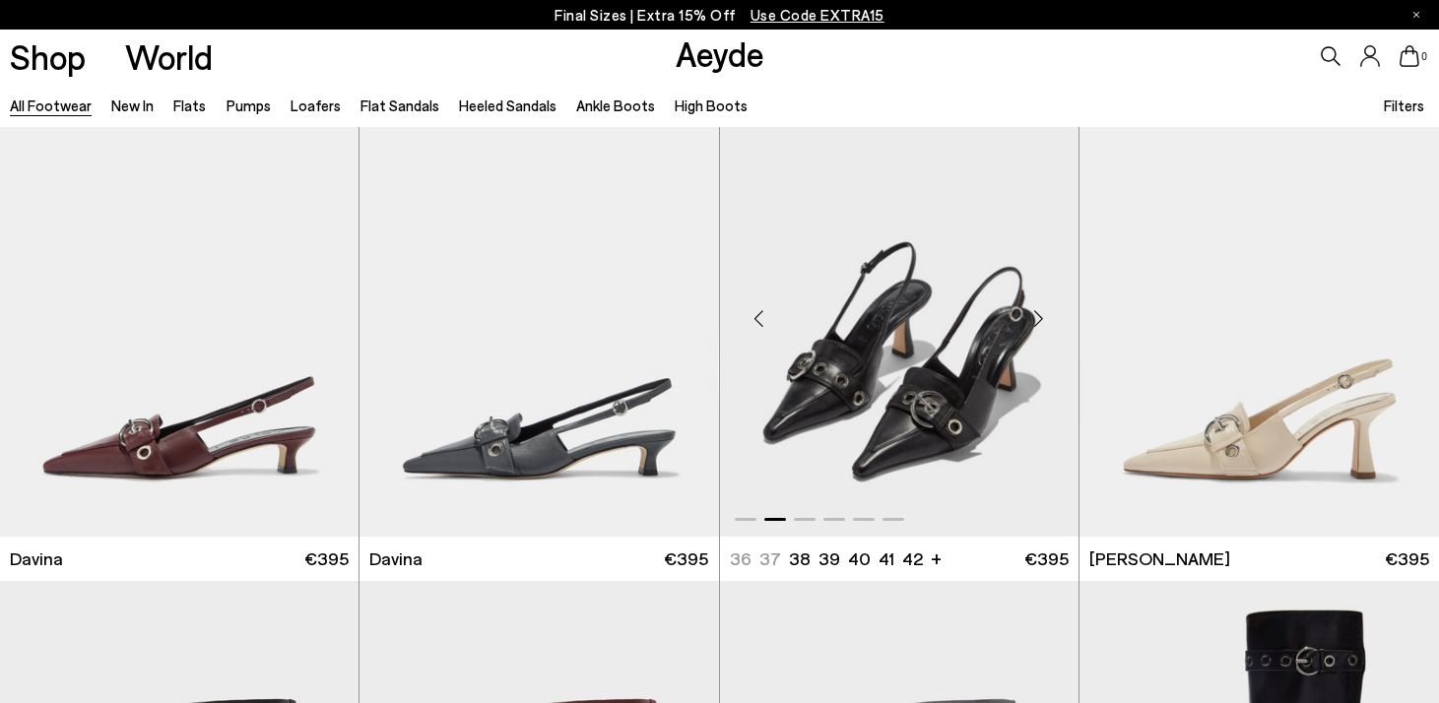
click at [1026, 322] on div "Next slide" at bounding box center [1038, 318] width 59 height 59
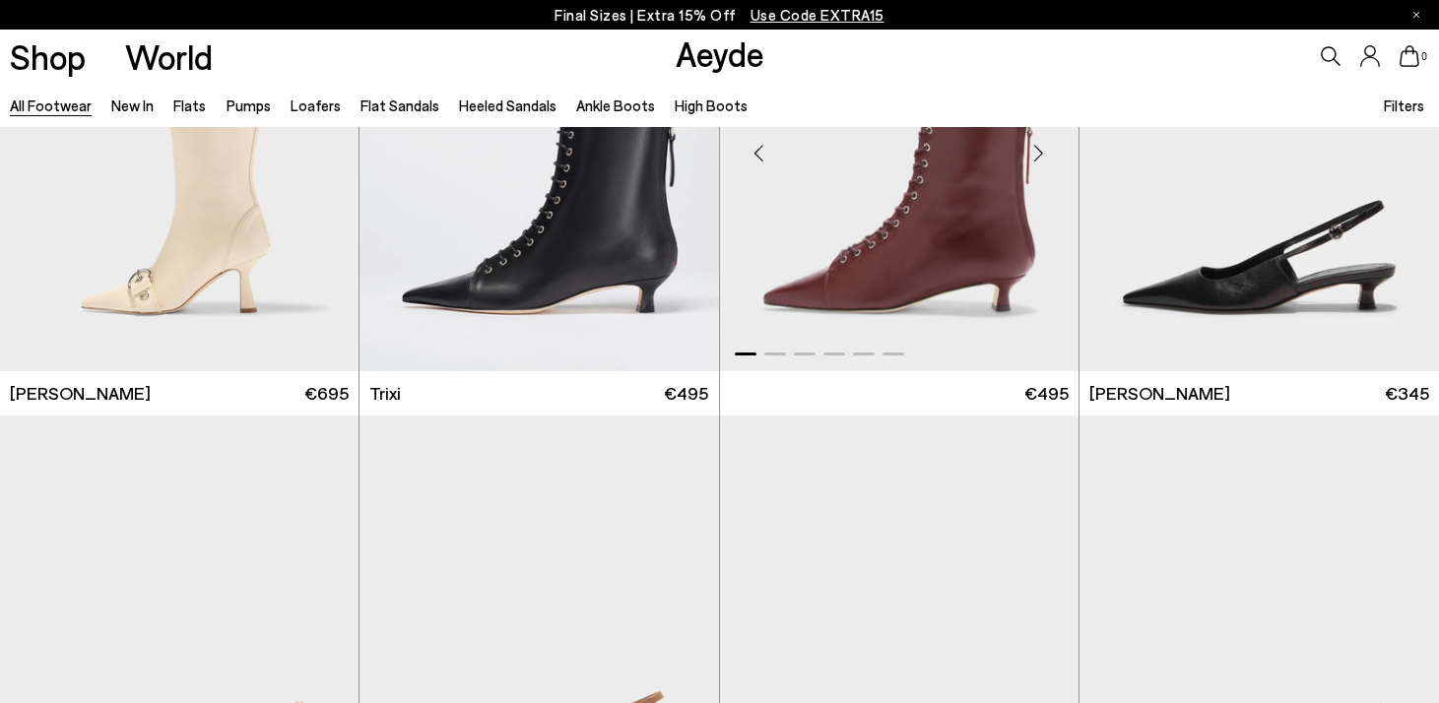
scroll to position [12783, 0]
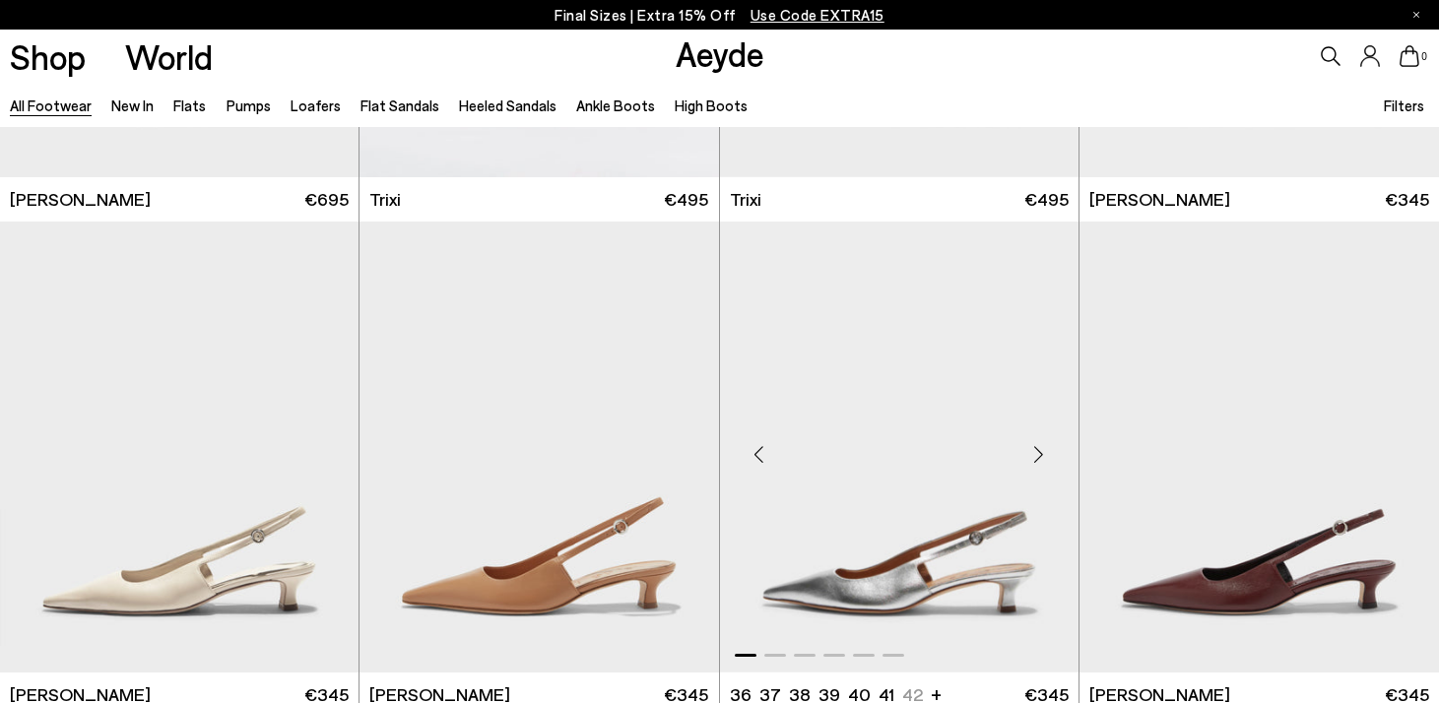
click at [1034, 464] on div "Next slide" at bounding box center [1038, 454] width 59 height 59
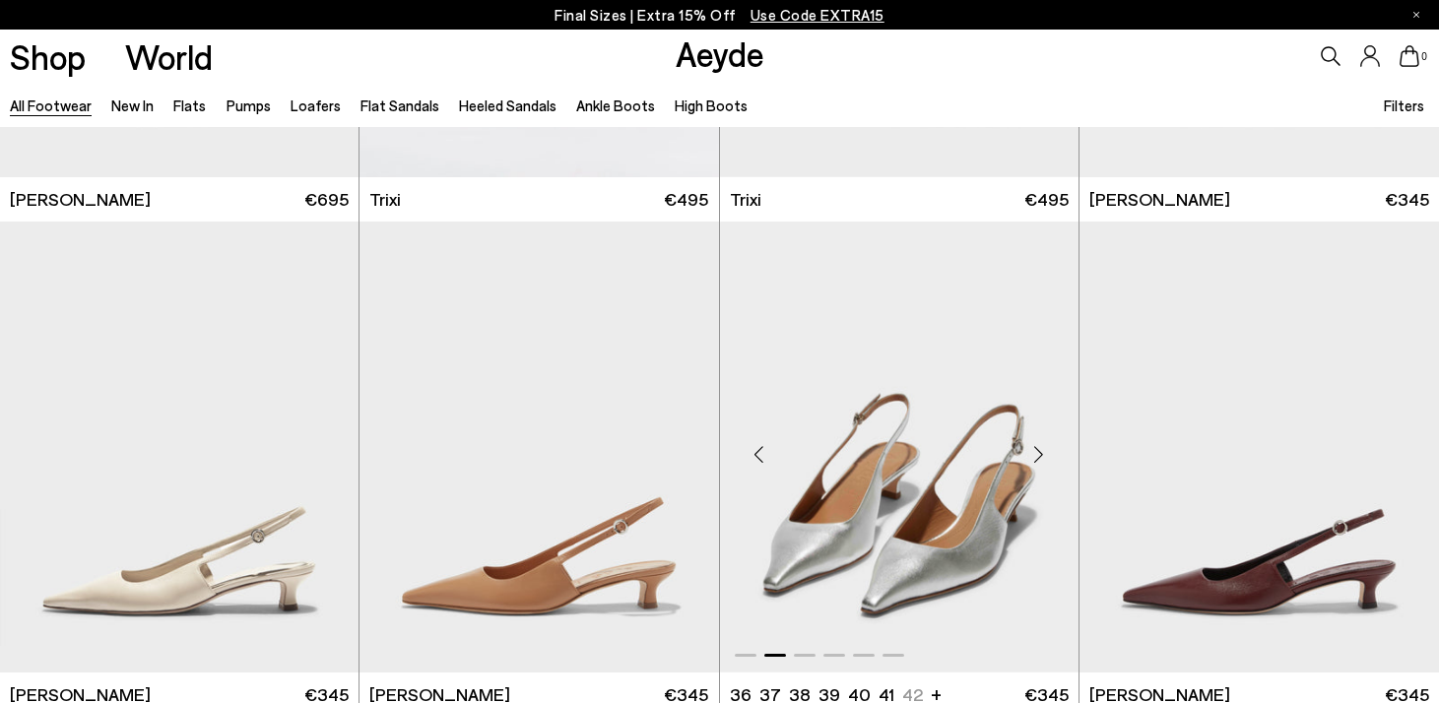
click at [1034, 464] on div "Next slide" at bounding box center [1038, 454] width 59 height 59
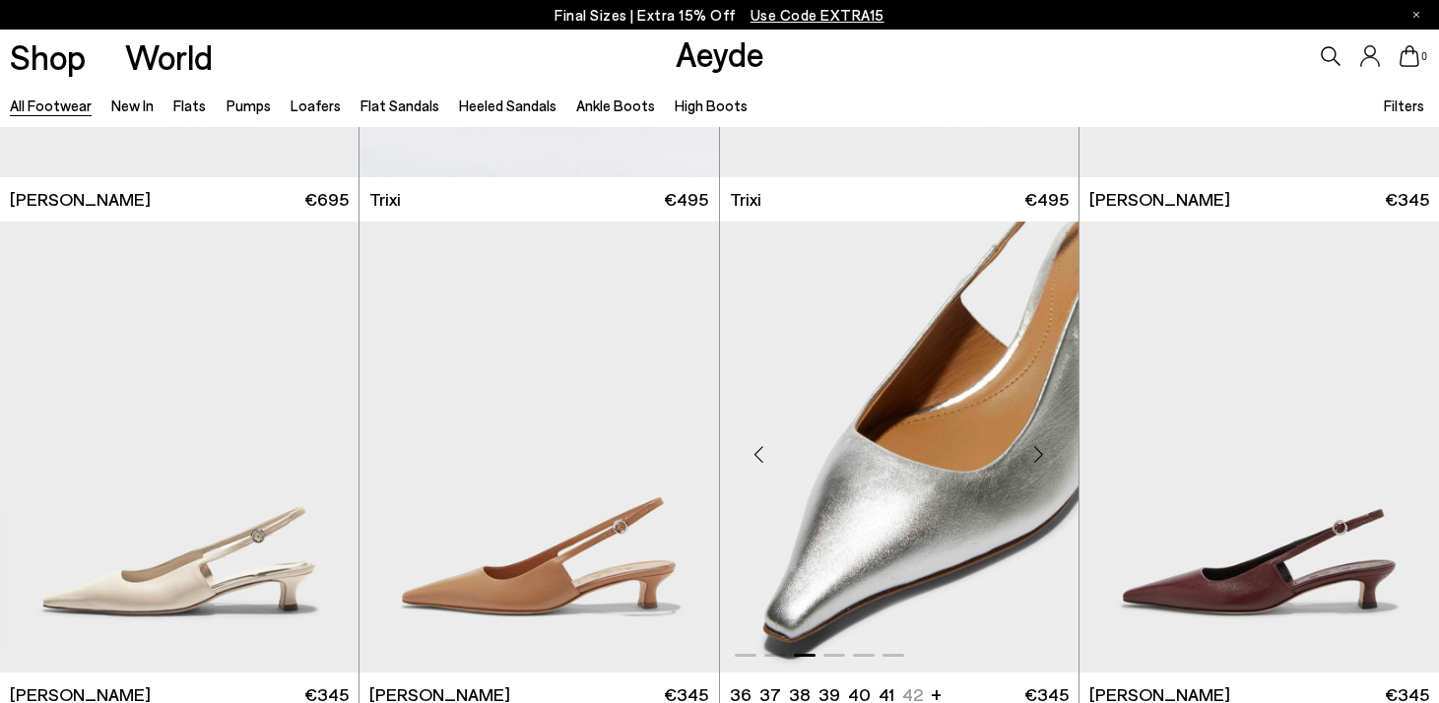
click at [1034, 464] on div "Next slide" at bounding box center [1038, 454] width 59 height 59
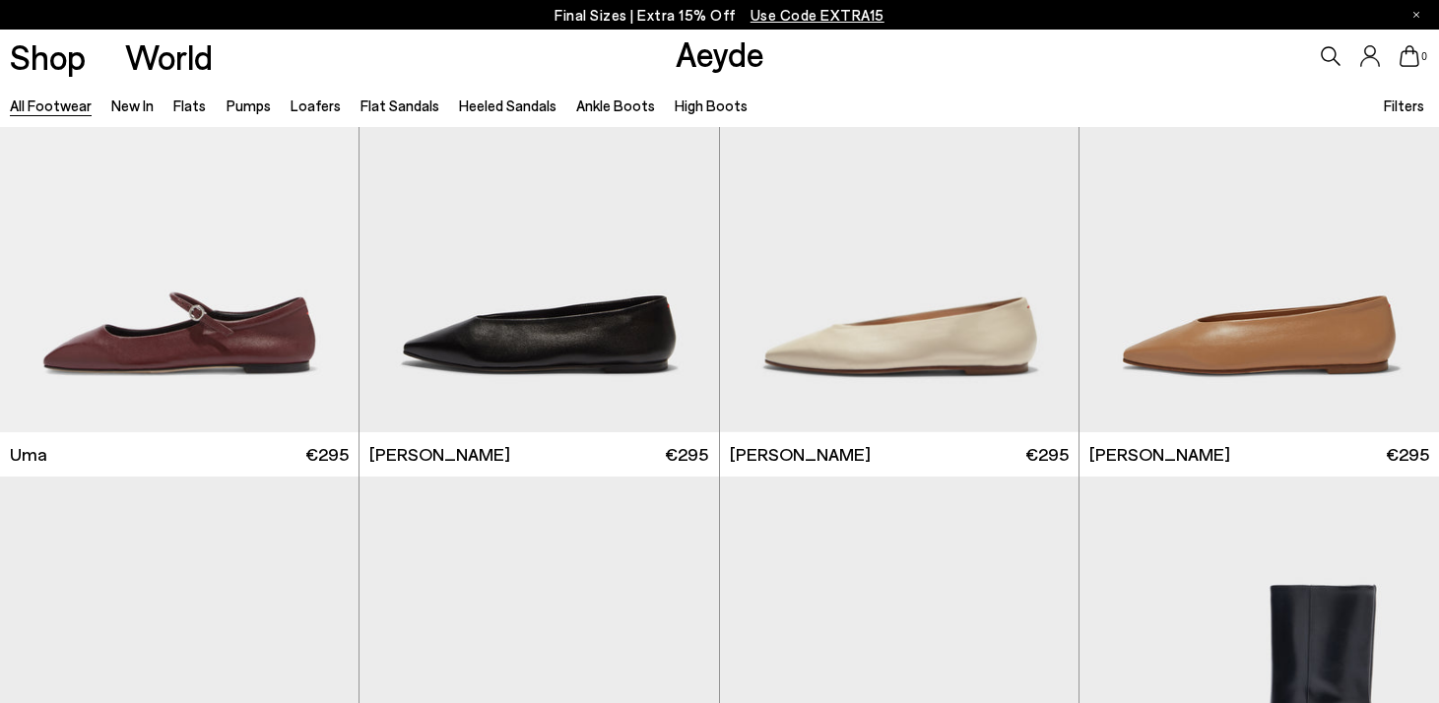
scroll to position [15834, 0]
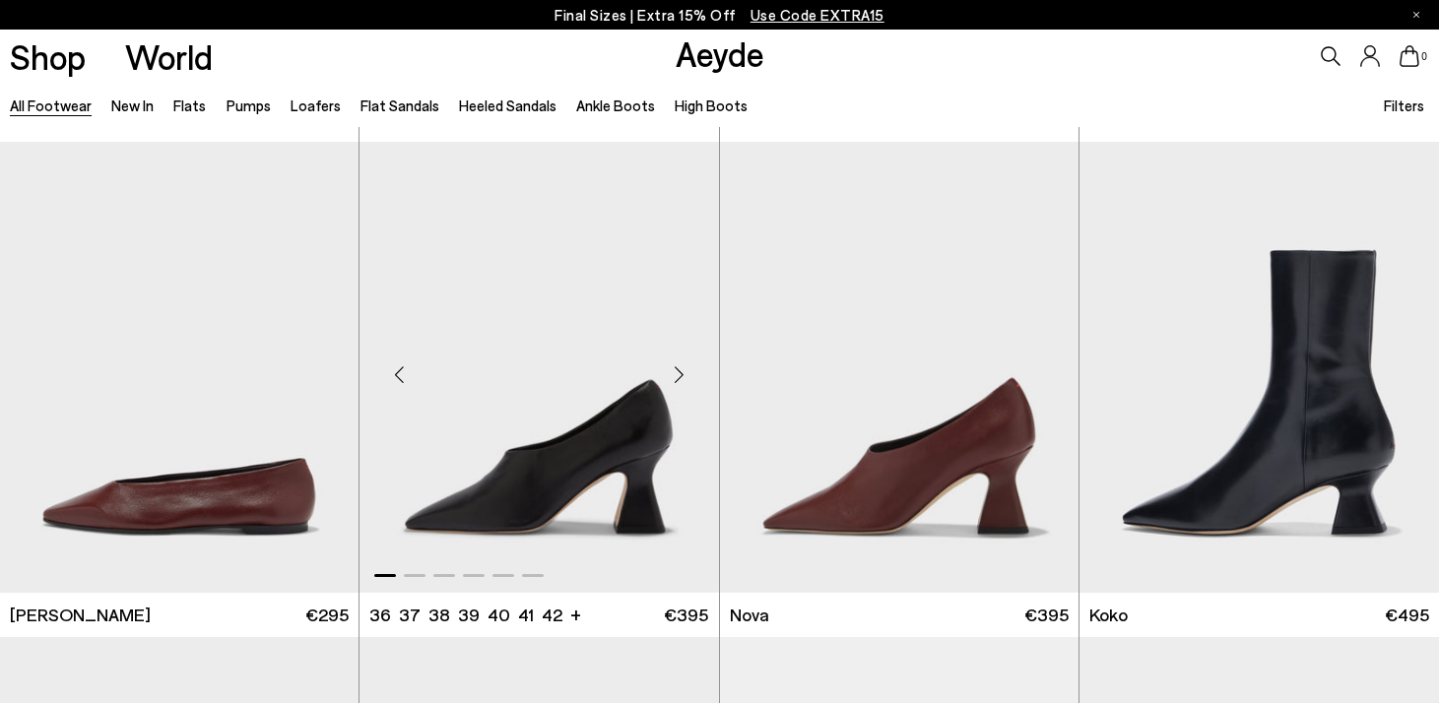
click at [680, 373] on div "Next slide" at bounding box center [679, 375] width 59 height 59
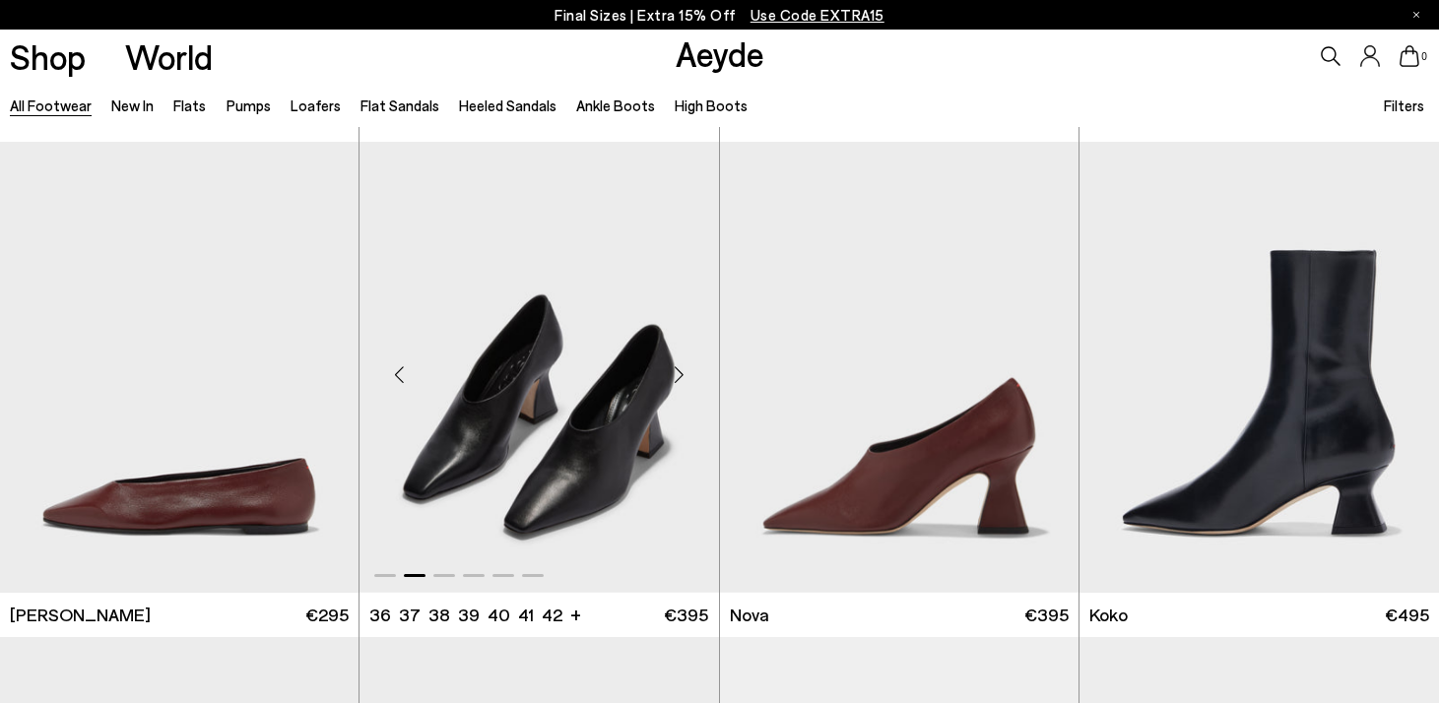
click at [680, 373] on div "Next slide" at bounding box center [679, 375] width 59 height 59
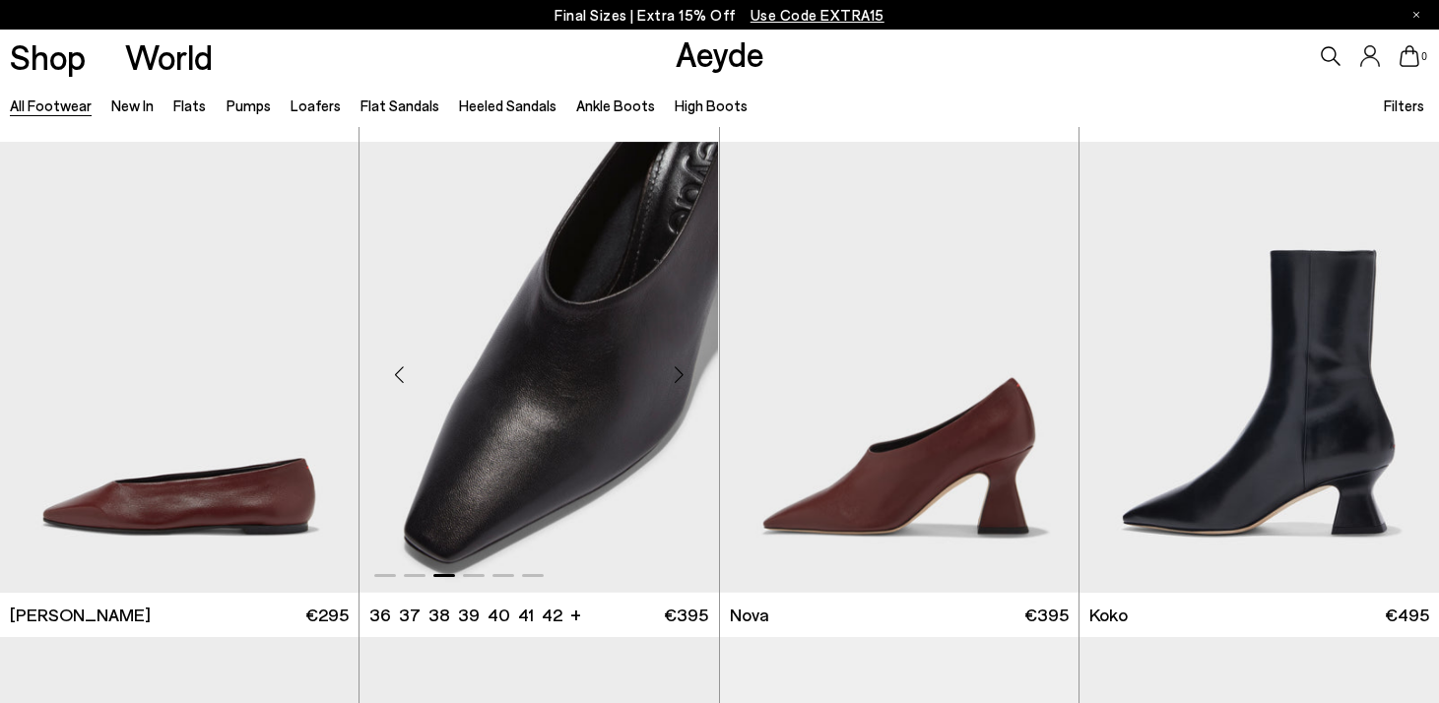
click at [680, 373] on div "Next slide" at bounding box center [679, 375] width 59 height 59
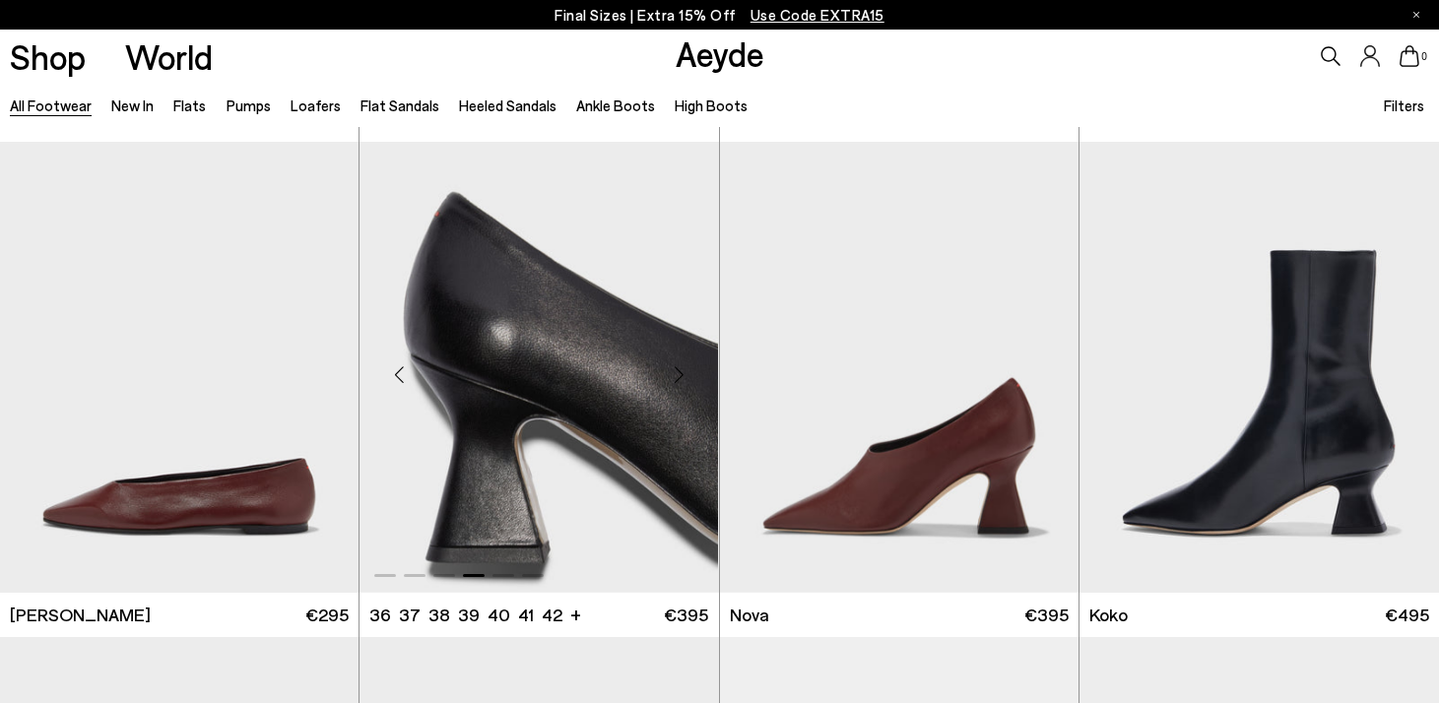
click at [680, 373] on div "Next slide" at bounding box center [679, 375] width 59 height 59
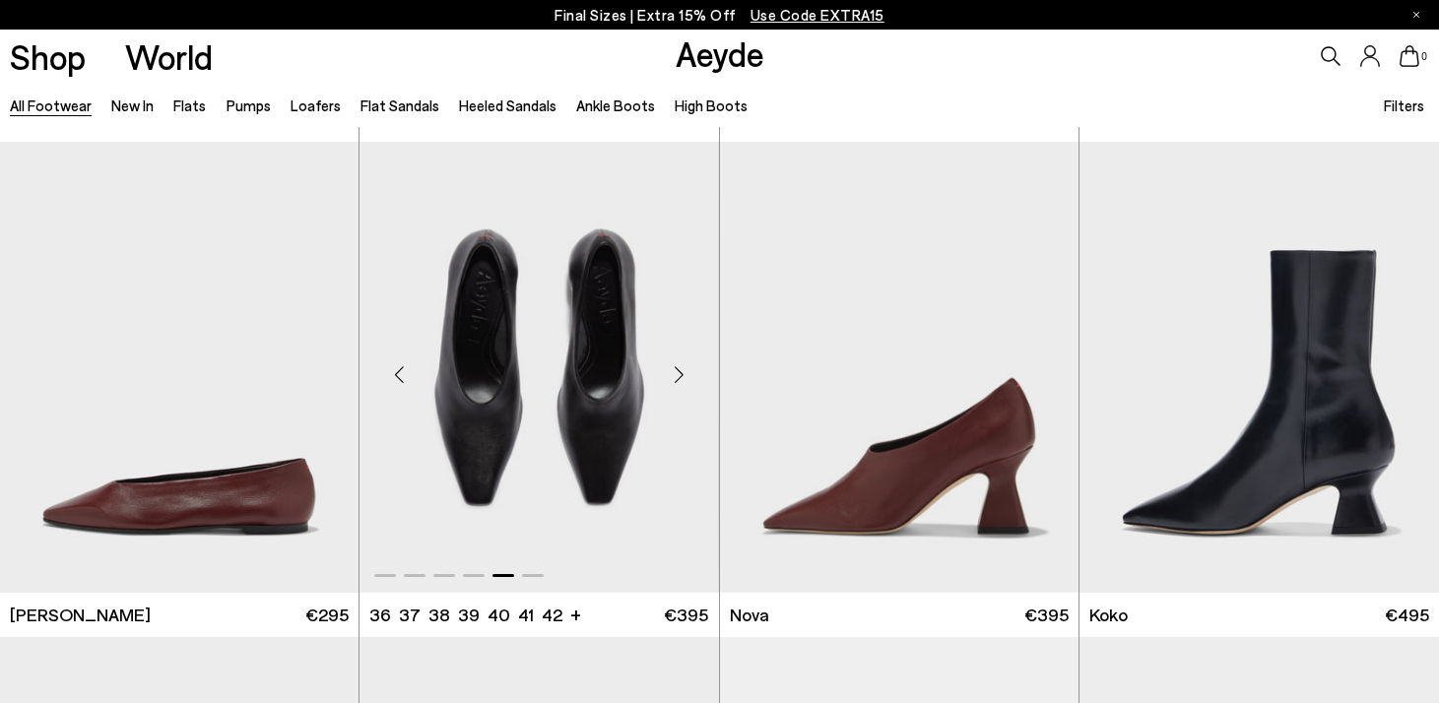
click at [680, 373] on div "Next slide" at bounding box center [679, 375] width 59 height 59
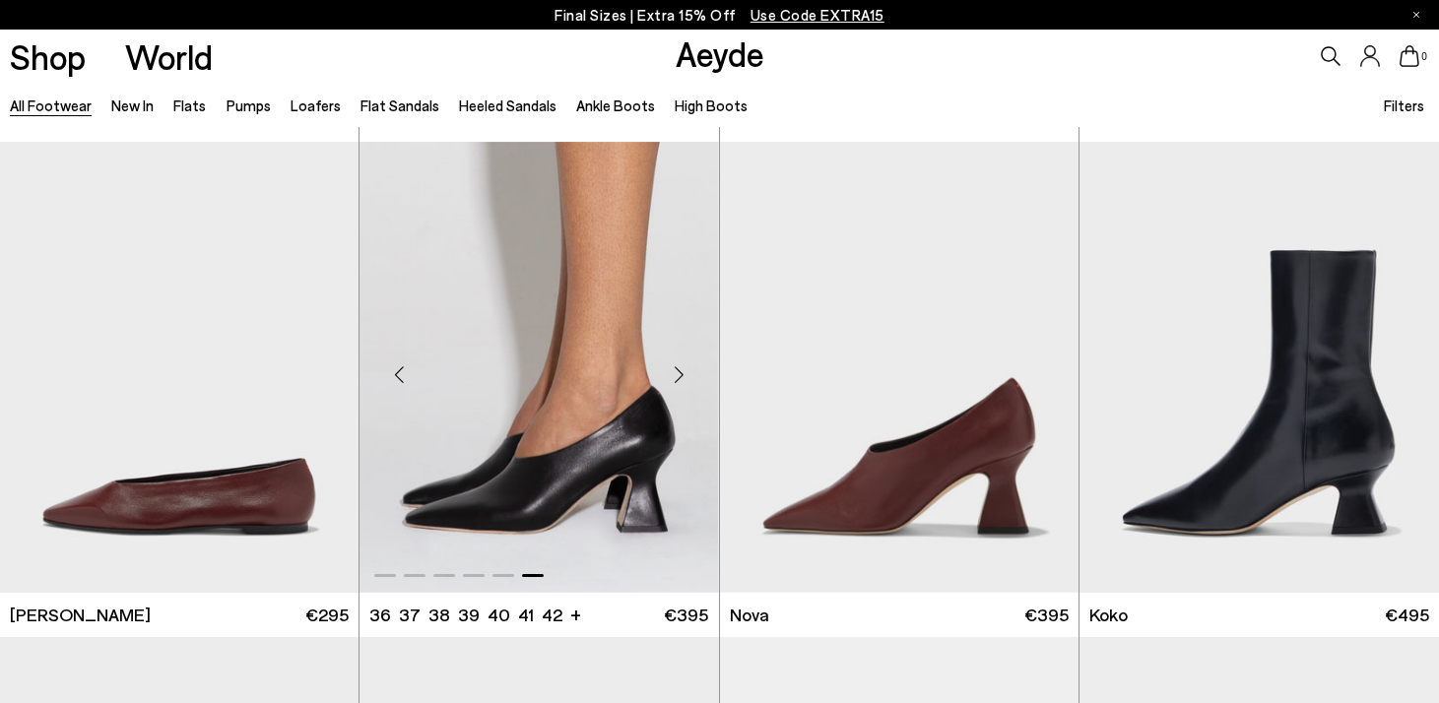
click at [680, 373] on div "Next slide" at bounding box center [679, 375] width 59 height 59
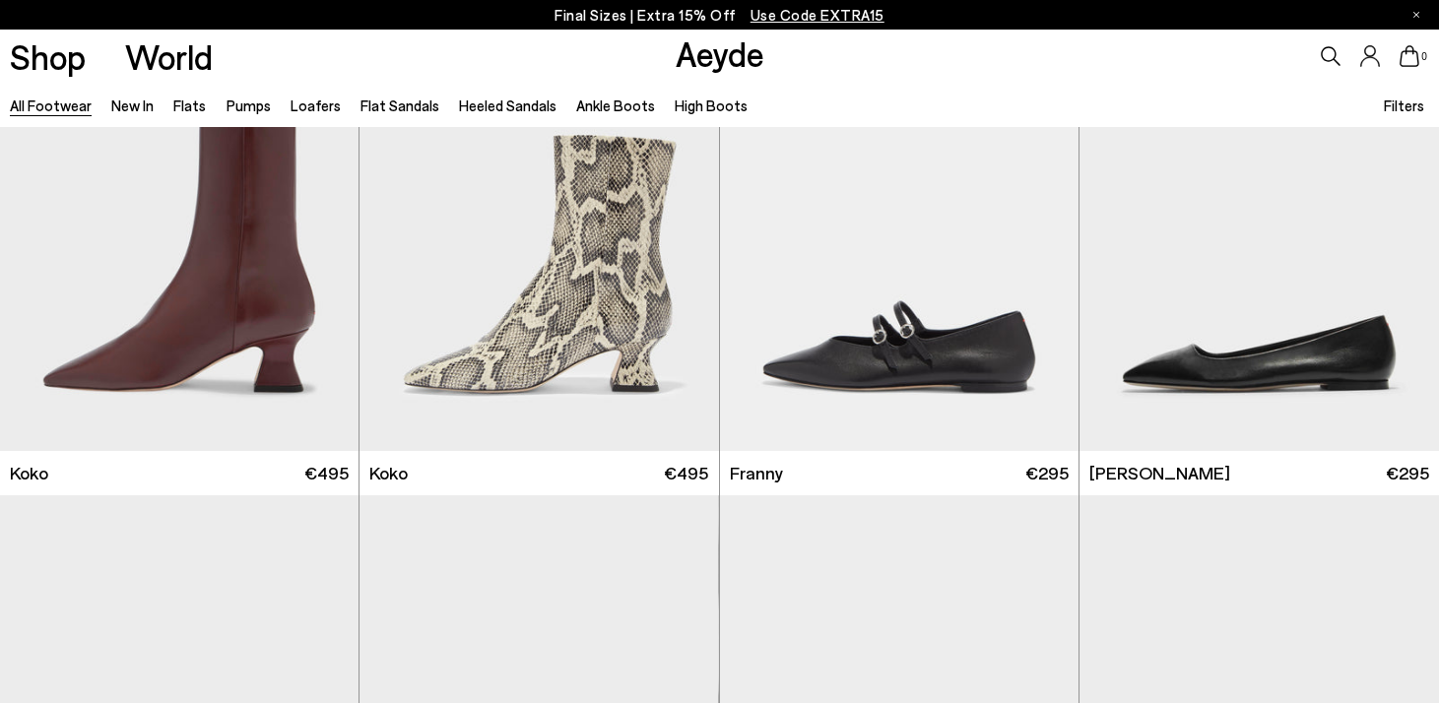
scroll to position [16737, 0]
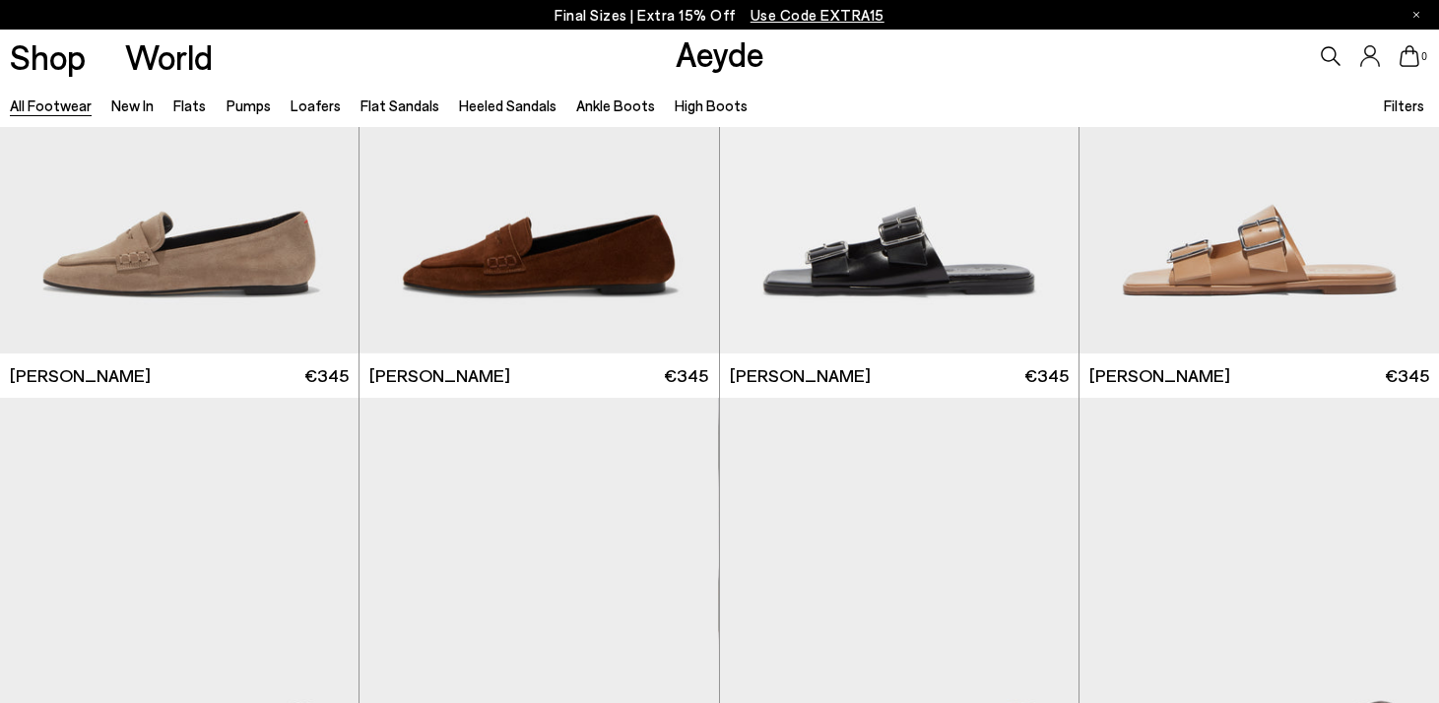
scroll to position [20924, 0]
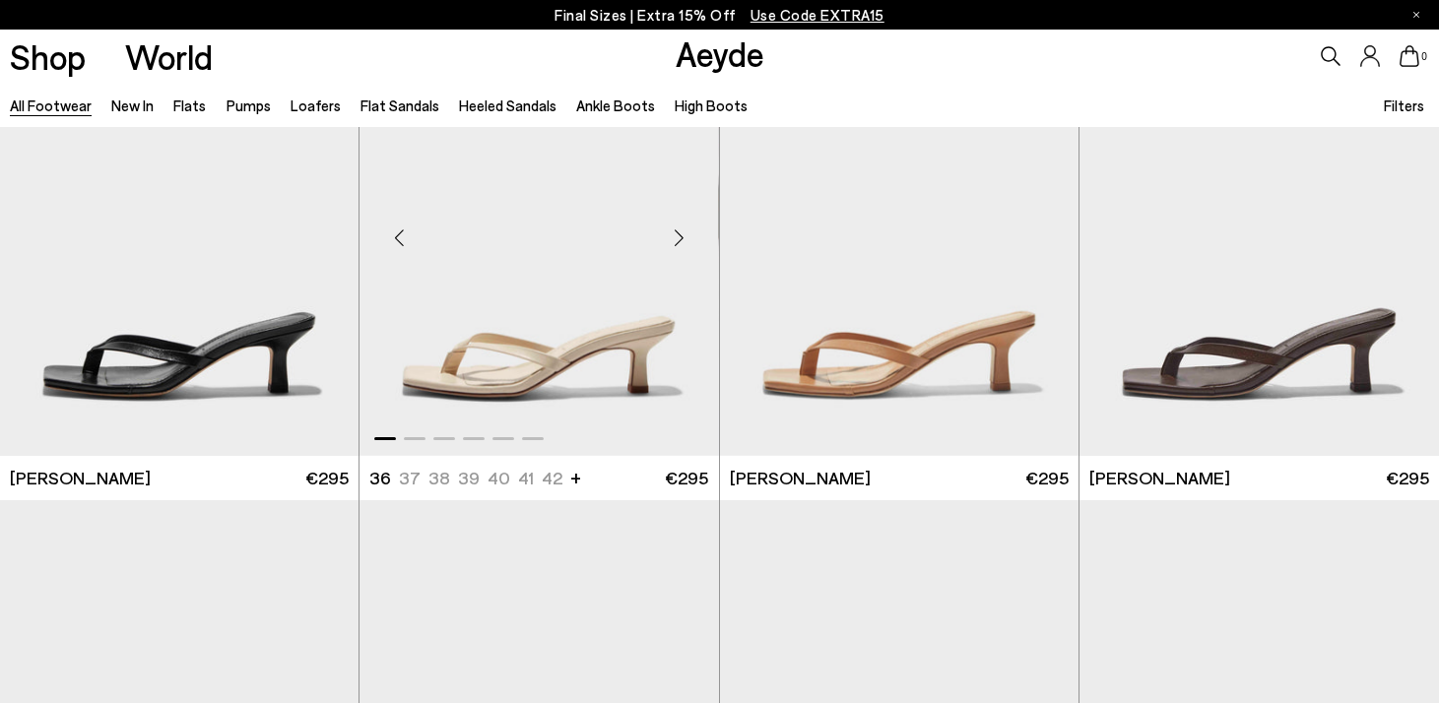
click at [682, 233] on div "Next slide" at bounding box center [679, 238] width 59 height 59
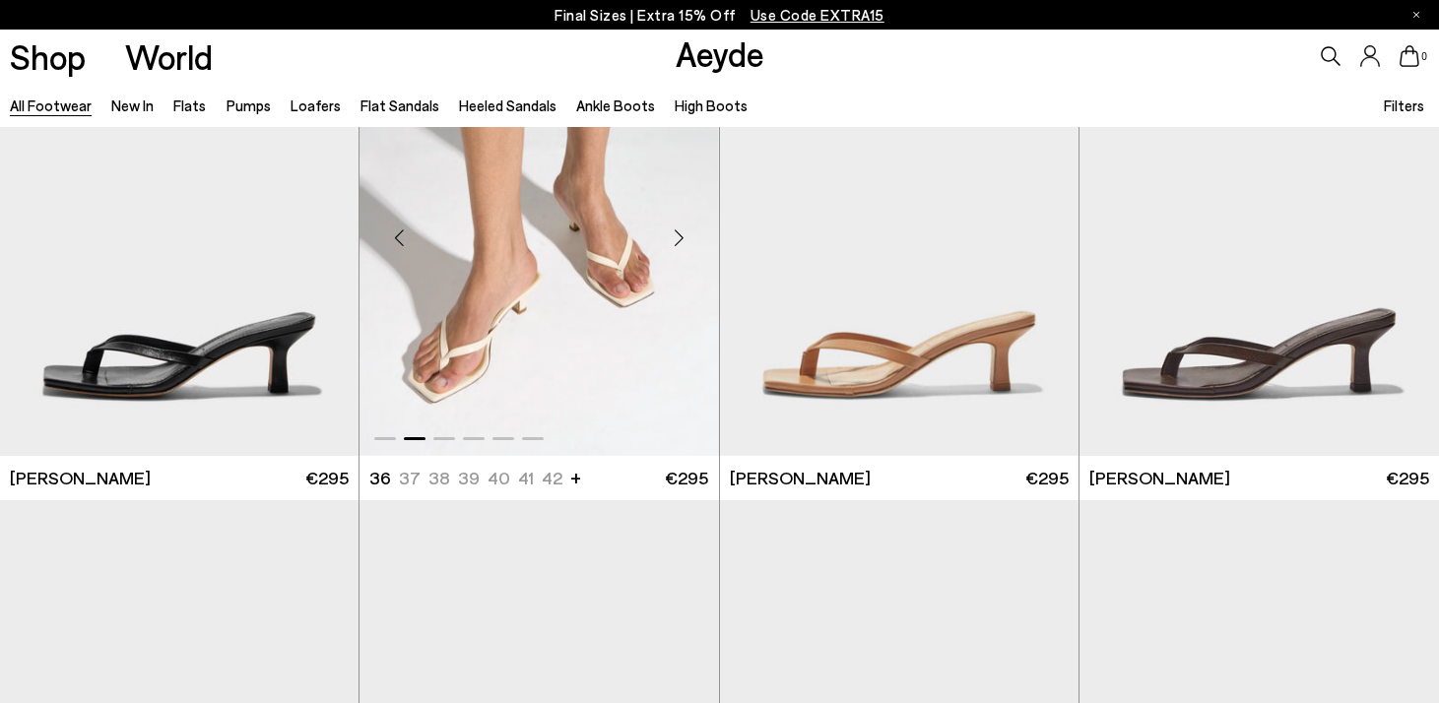
scroll to position [21310, 0]
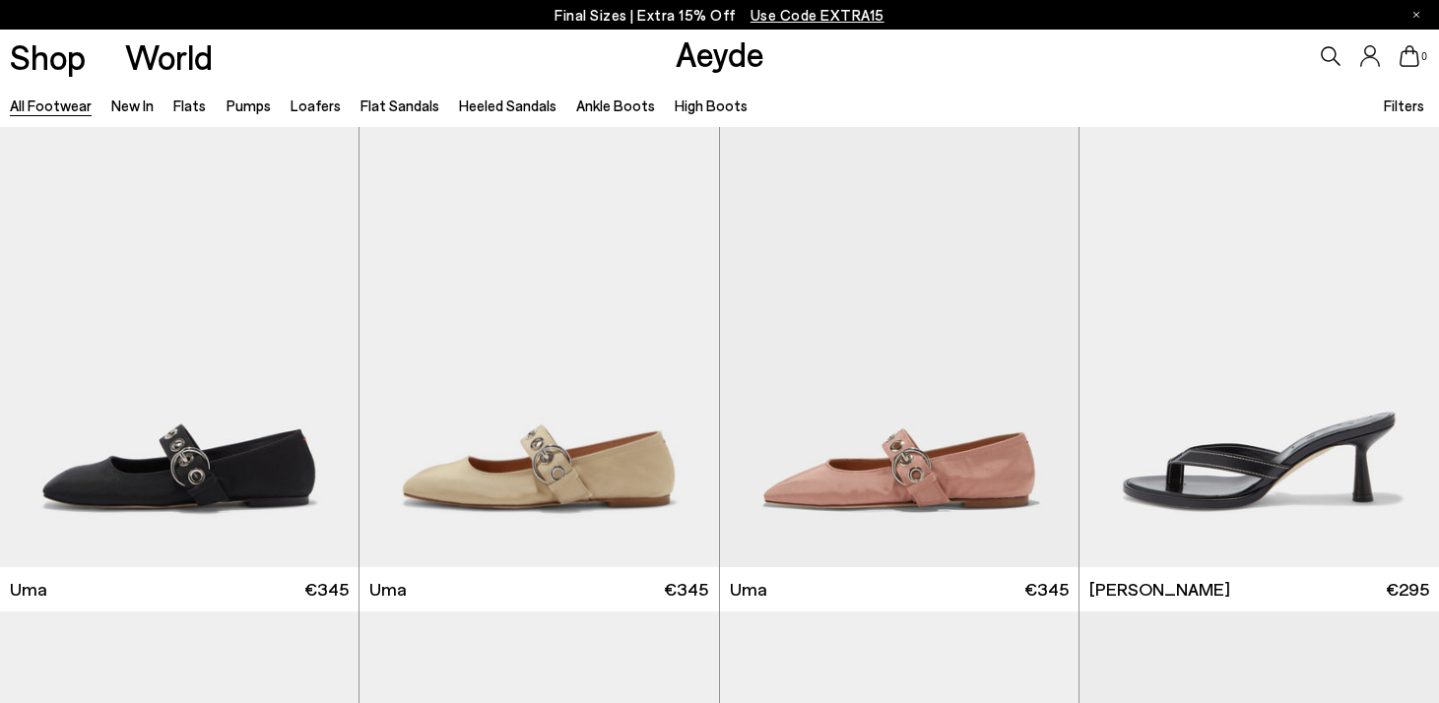
scroll to position [22921, 0]
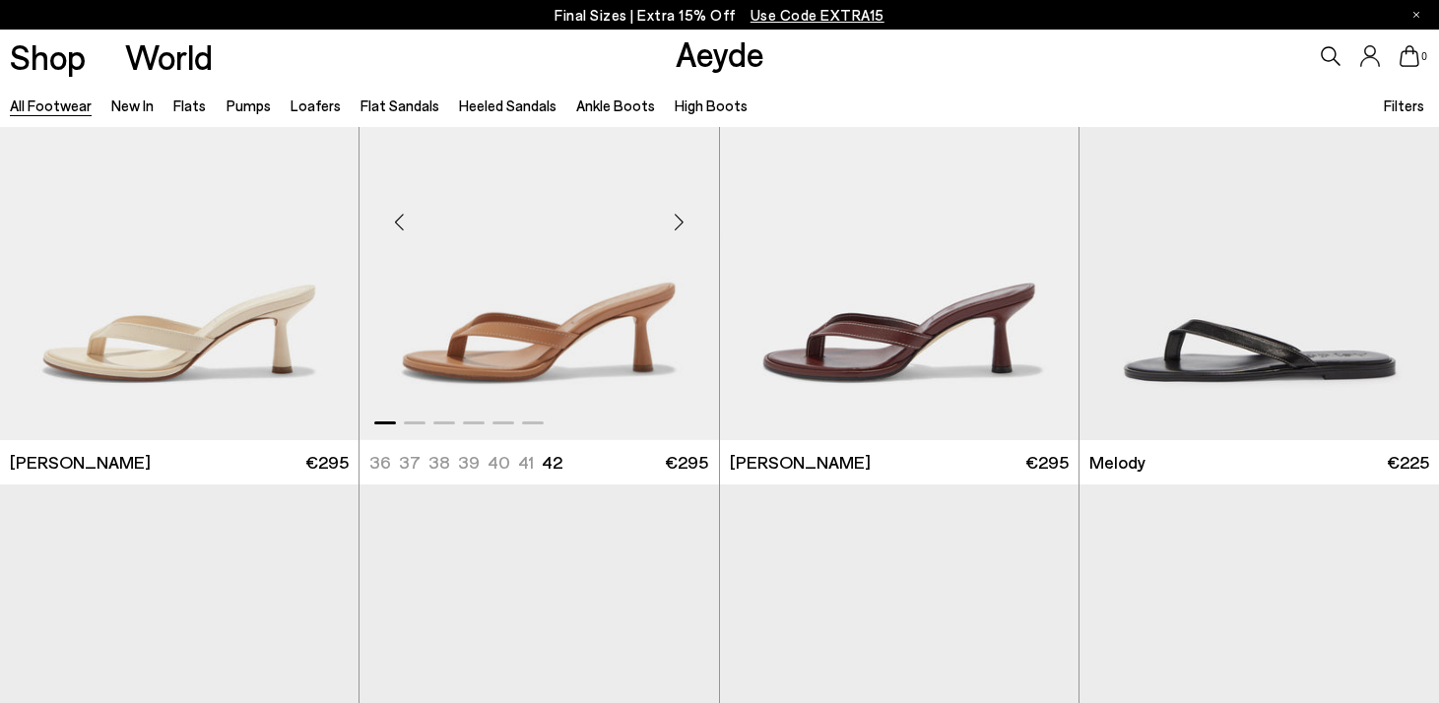
click at [675, 220] on div "Next slide" at bounding box center [679, 222] width 59 height 59
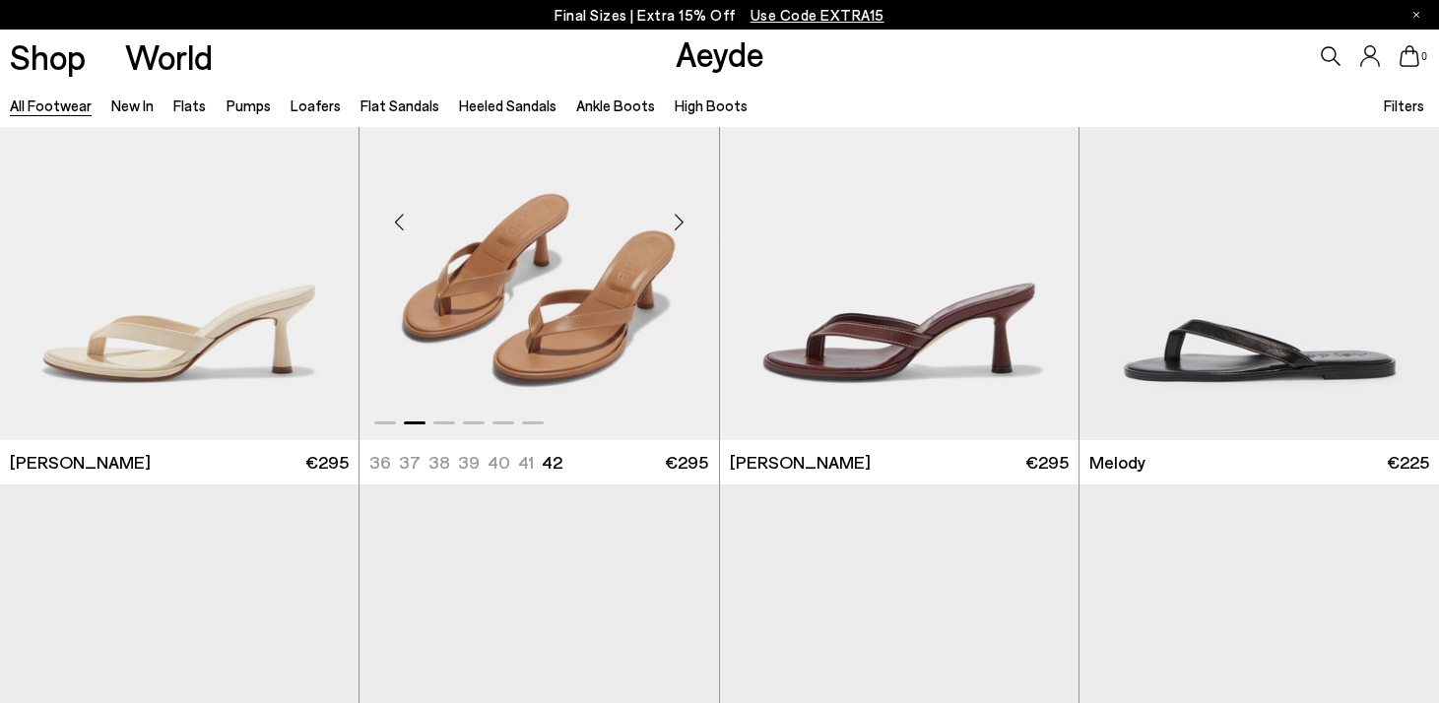
click at [675, 220] on div "Next slide" at bounding box center [679, 222] width 59 height 59
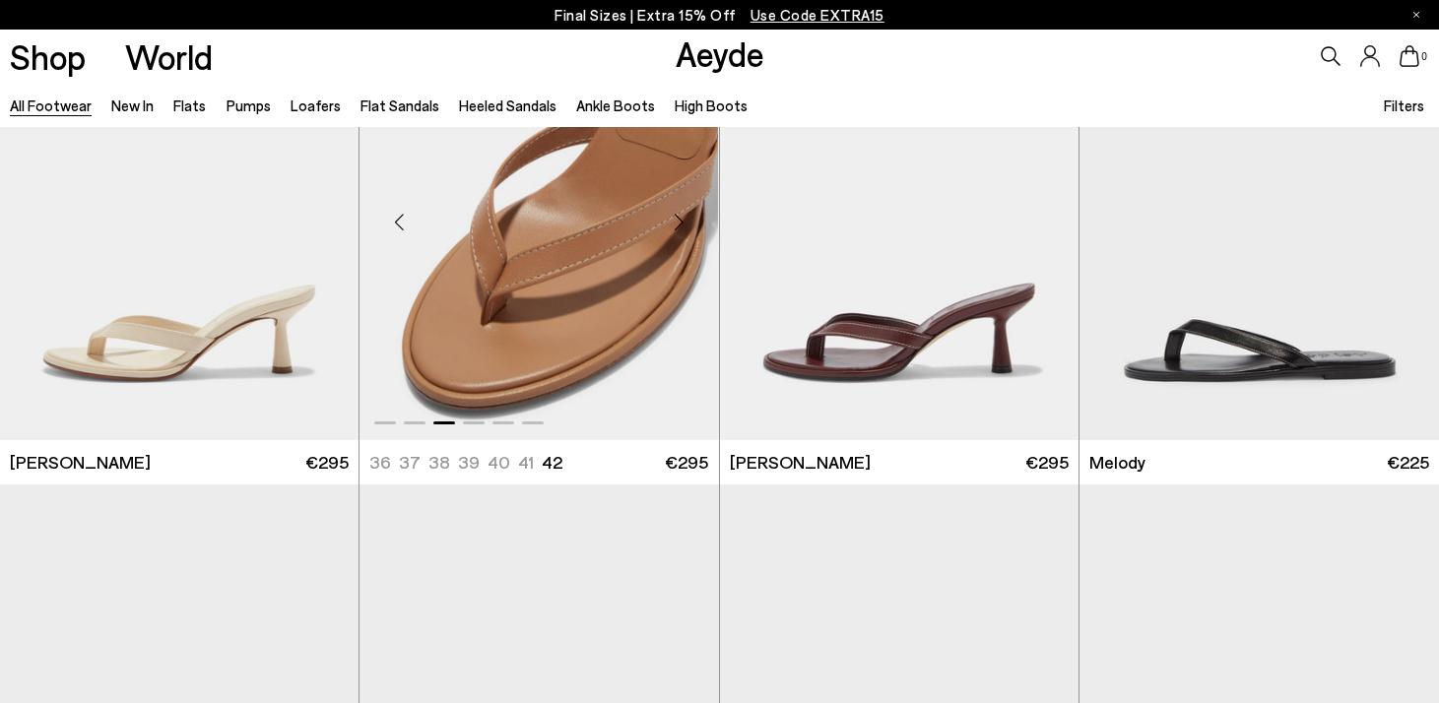
scroll to position [23020, 0]
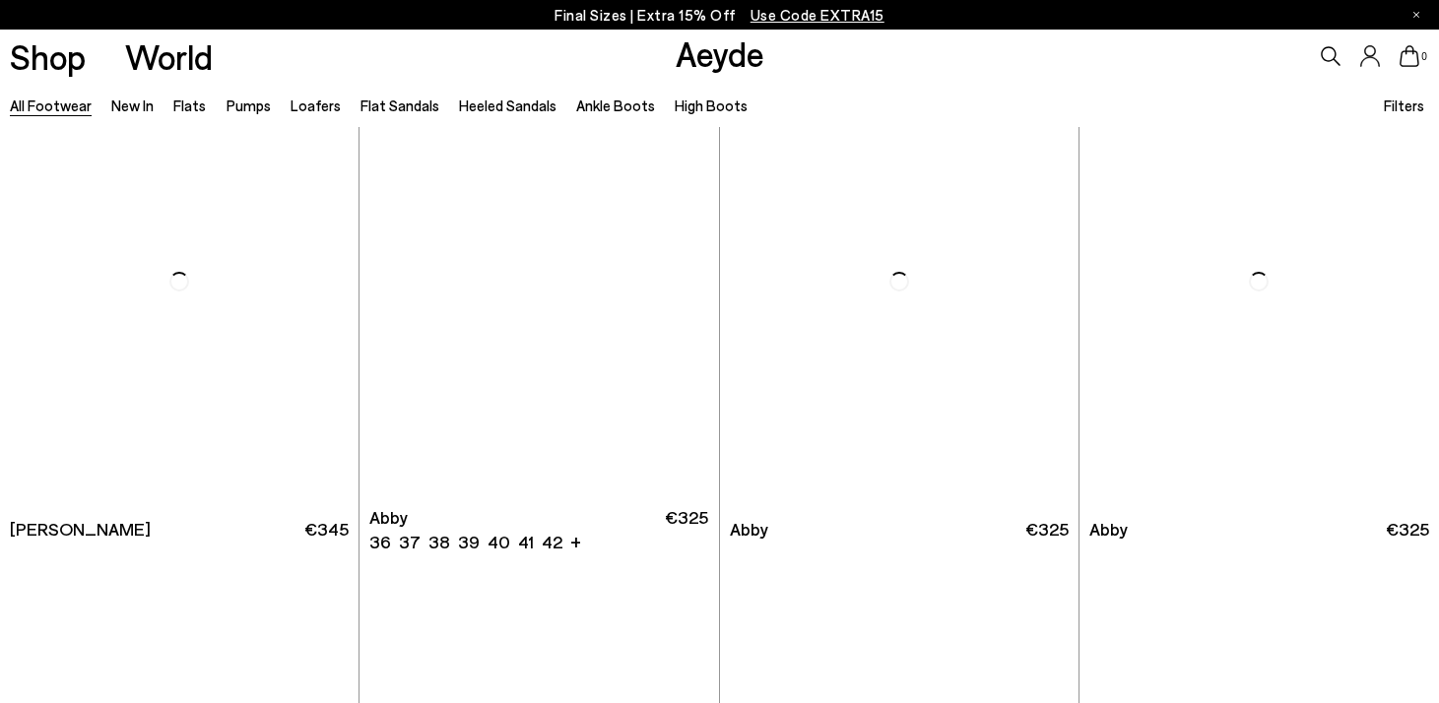
scroll to position [27410, 0]
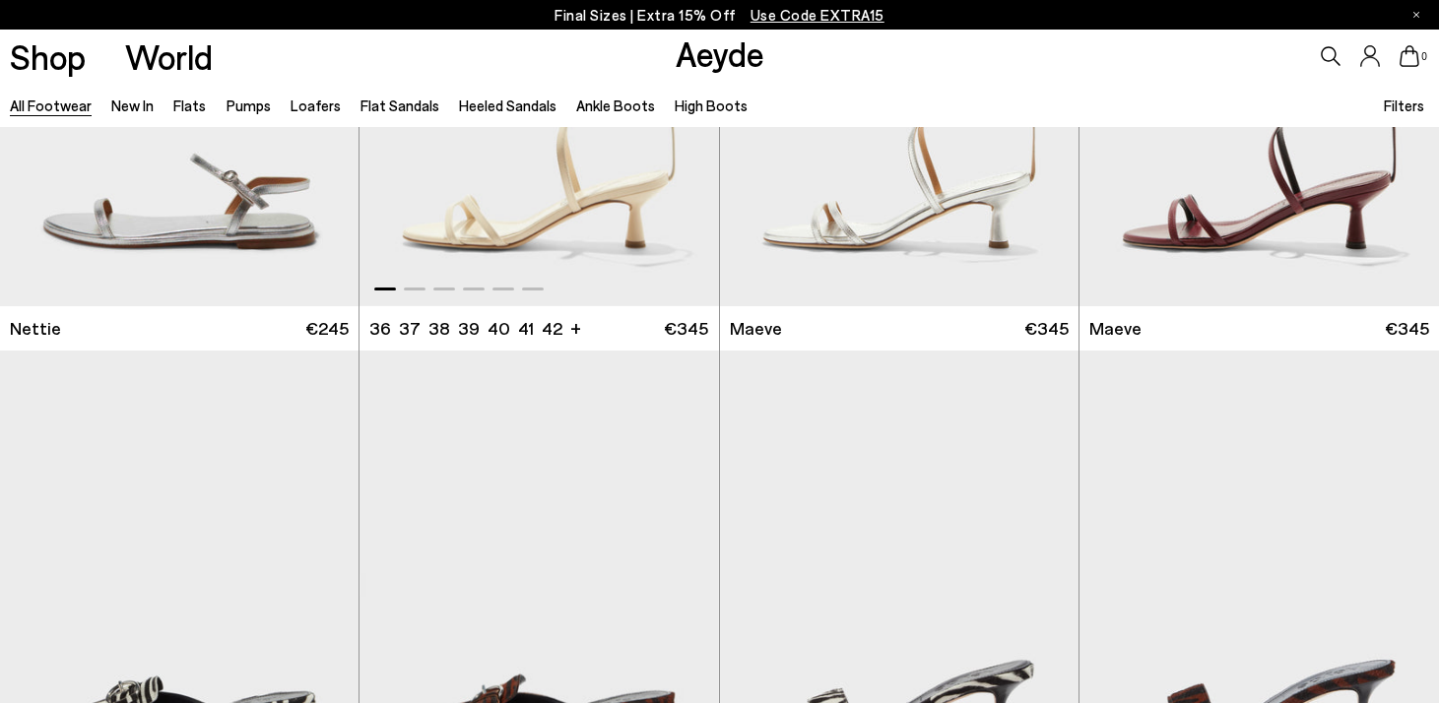
scroll to position [28373, 0]
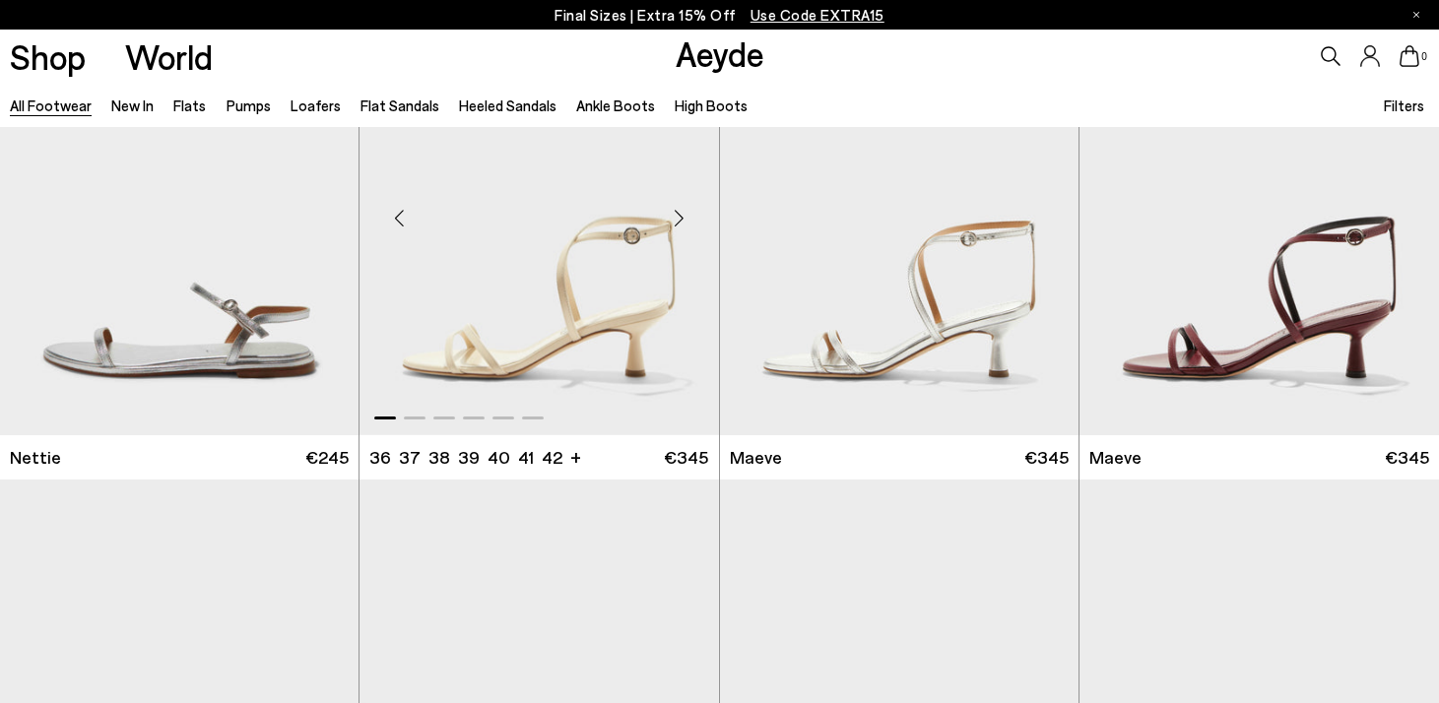
click at [679, 216] on div "Next slide" at bounding box center [679, 217] width 59 height 59
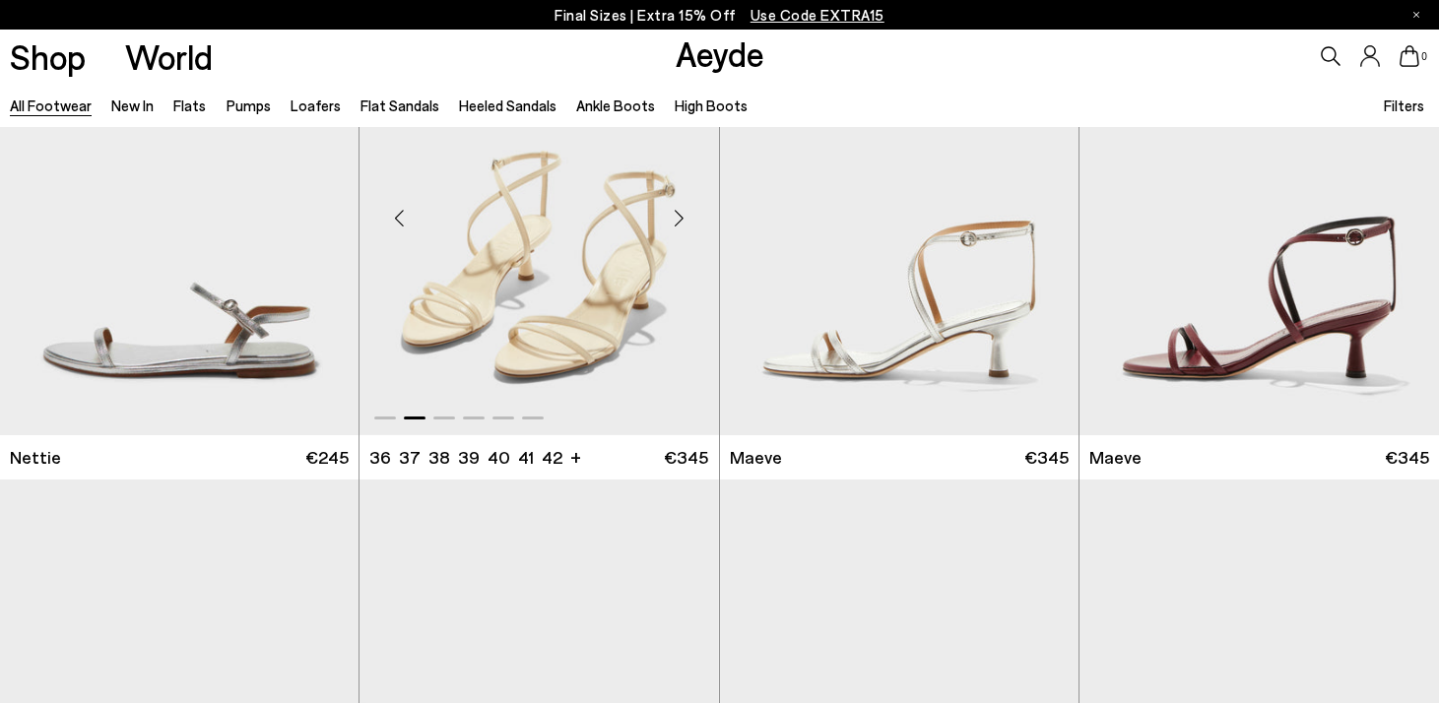
click at [679, 215] on div "Next slide" at bounding box center [679, 217] width 59 height 59
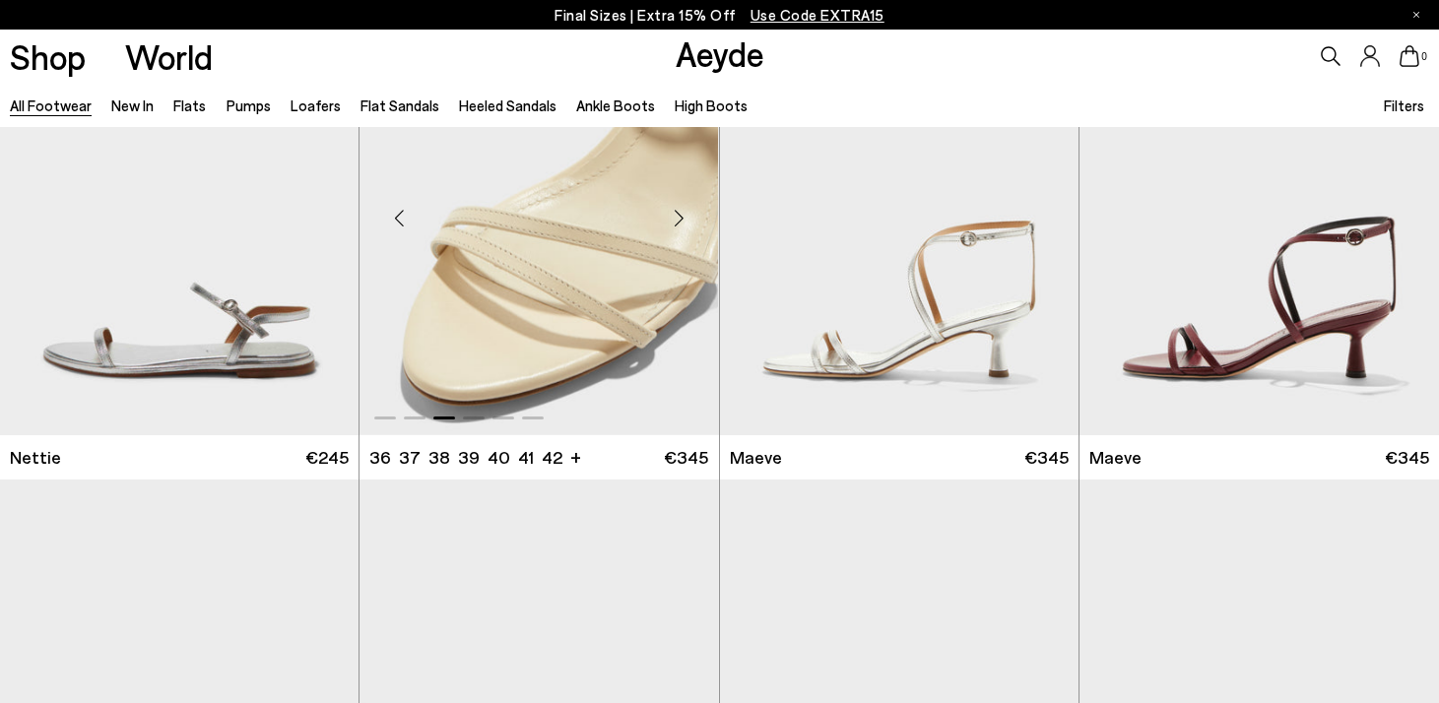
click at [679, 215] on div "Next slide" at bounding box center [679, 217] width 59 height 59
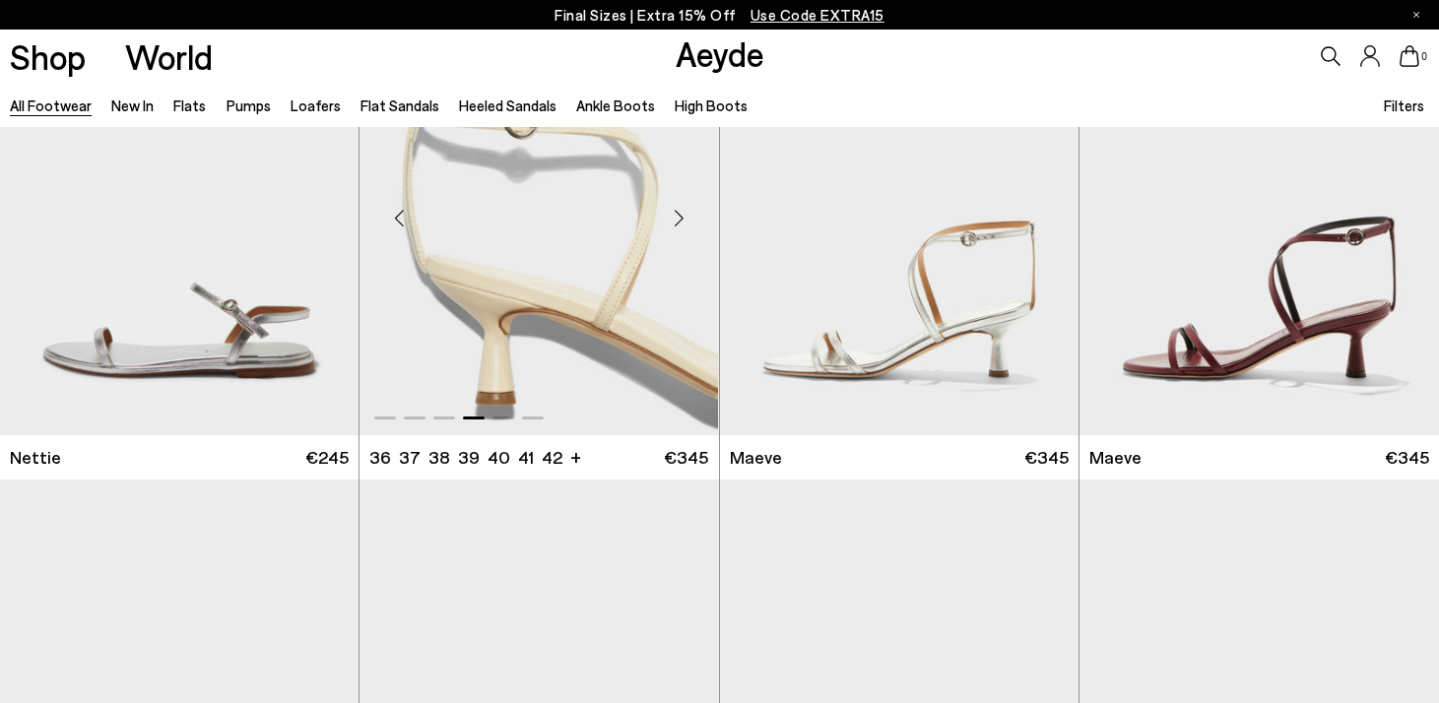
click at [679, 215] on div "Next slide" at bounding box center [679, 217] width 59 height 59
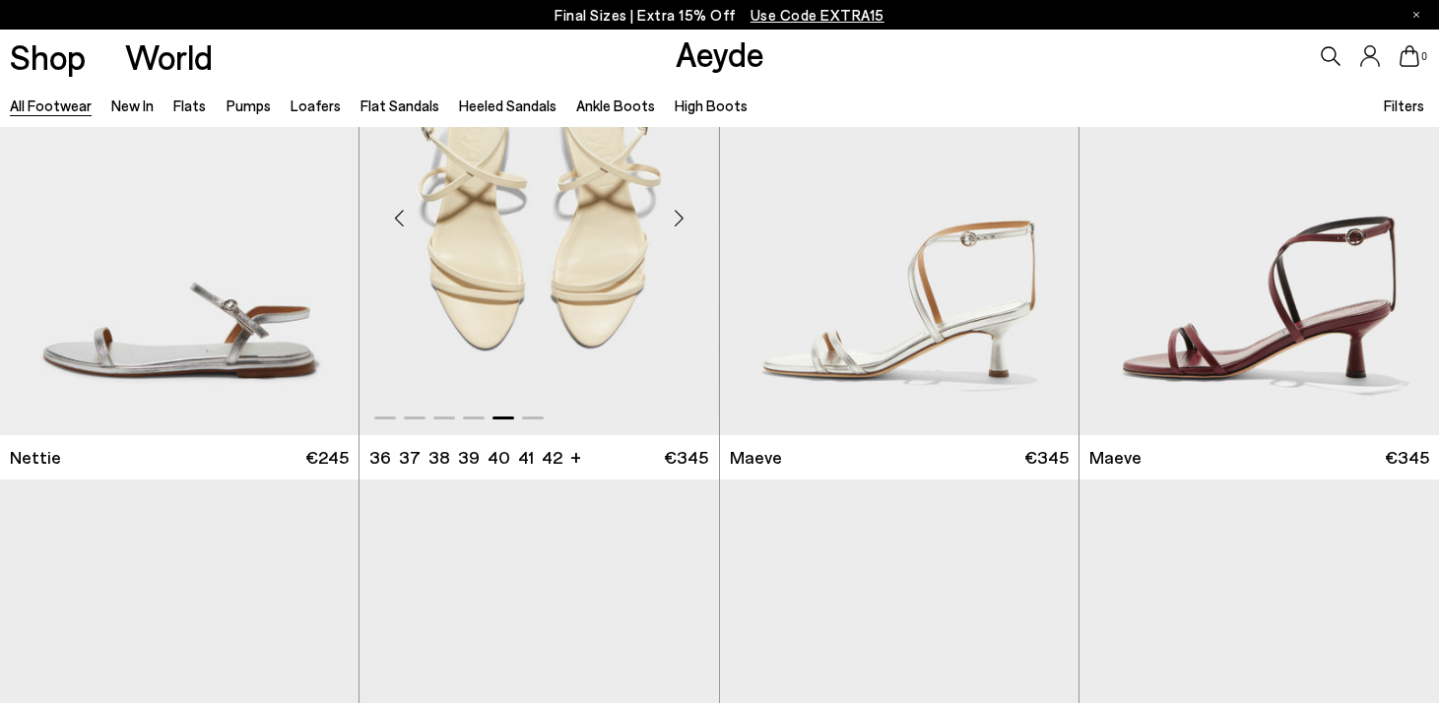
click at [679, 215] on div "Next slide" at bounding box center [679, 217] width 59 height 59
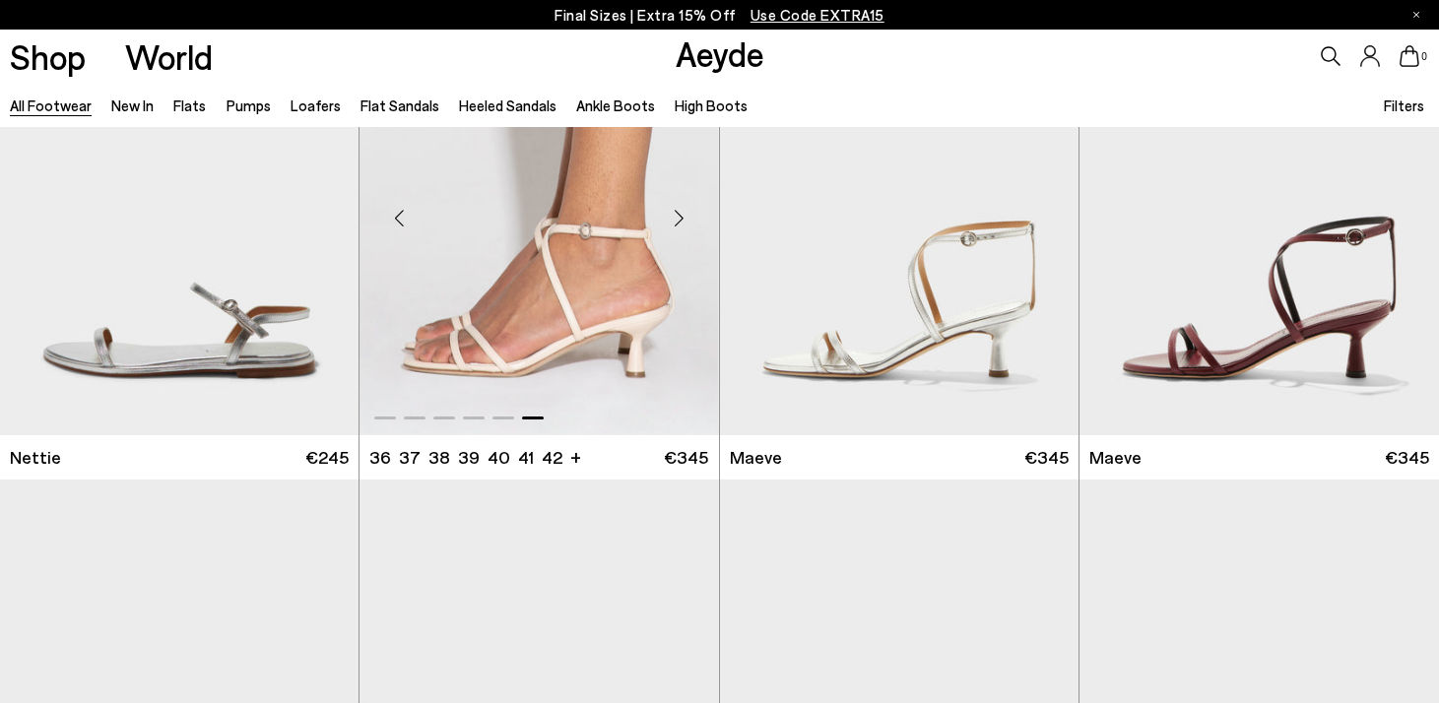
click at [677, 215] on div "Next slide" at bounding box center [679, 217] width 59 height 59
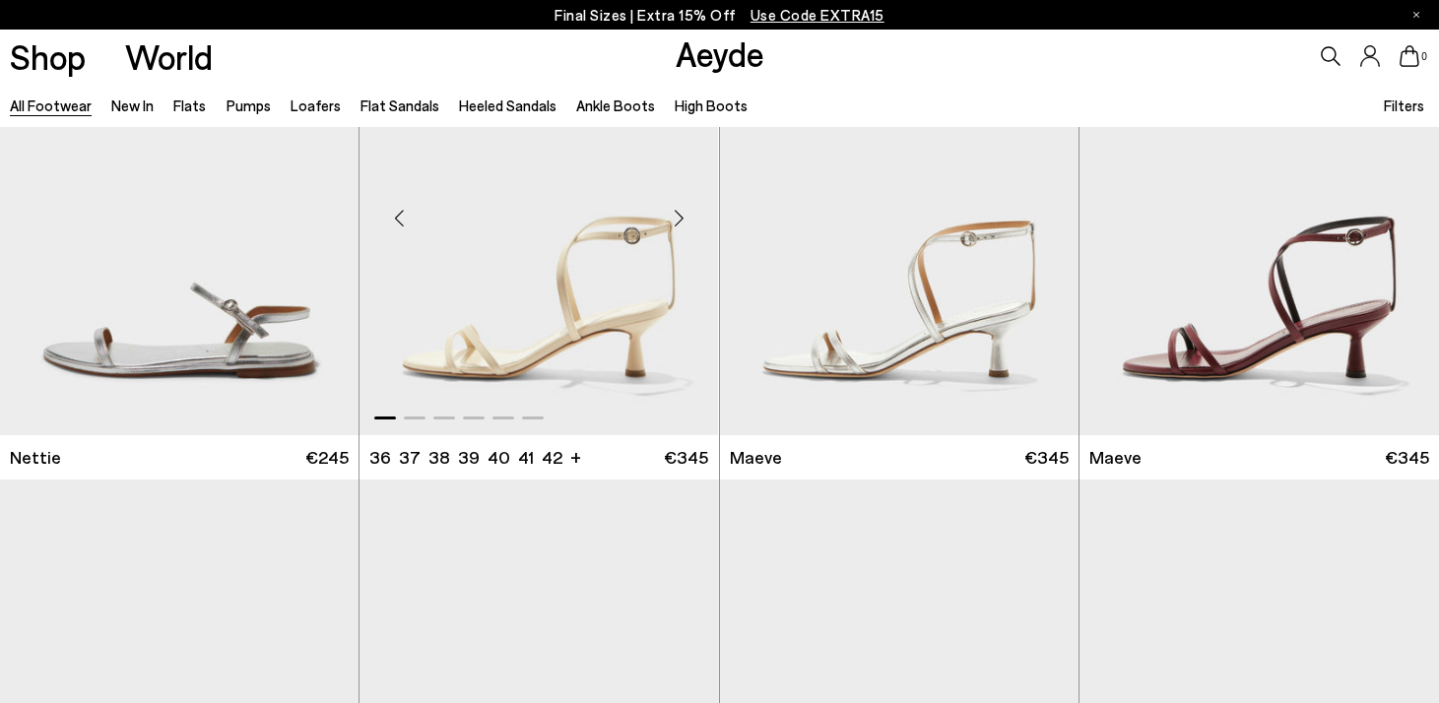
click at [677, 215] on div "Next slide" at bounding box center [679, 217] width 59 height 59
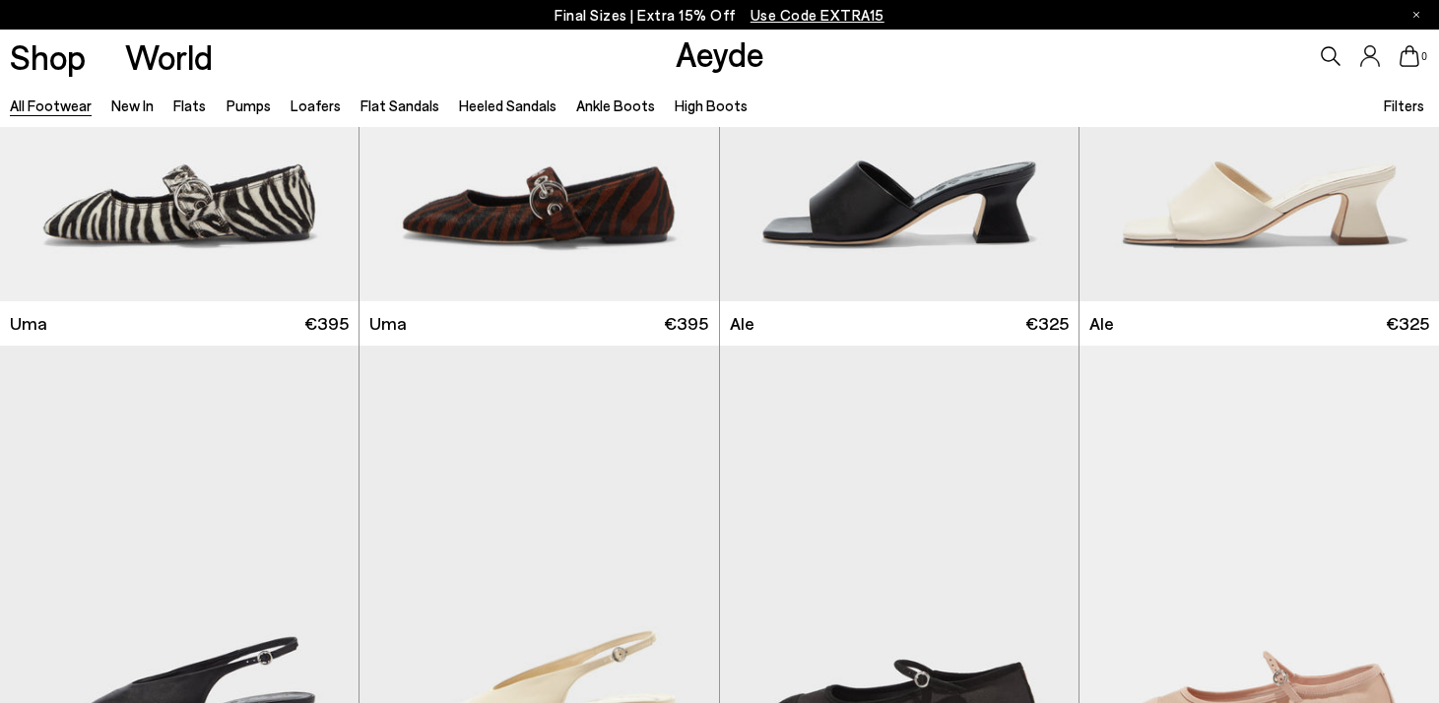
scroll to position [29948, 0]
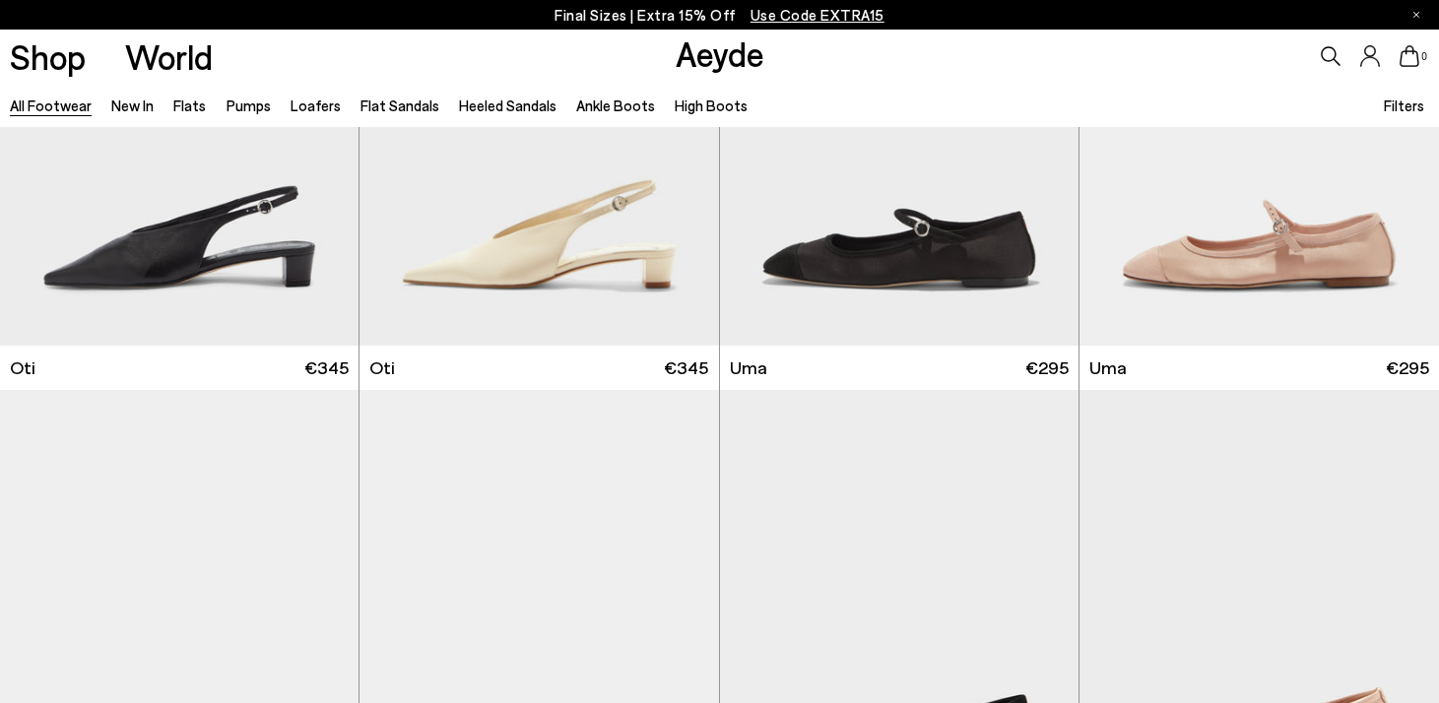
scroll to position [30780, 0]
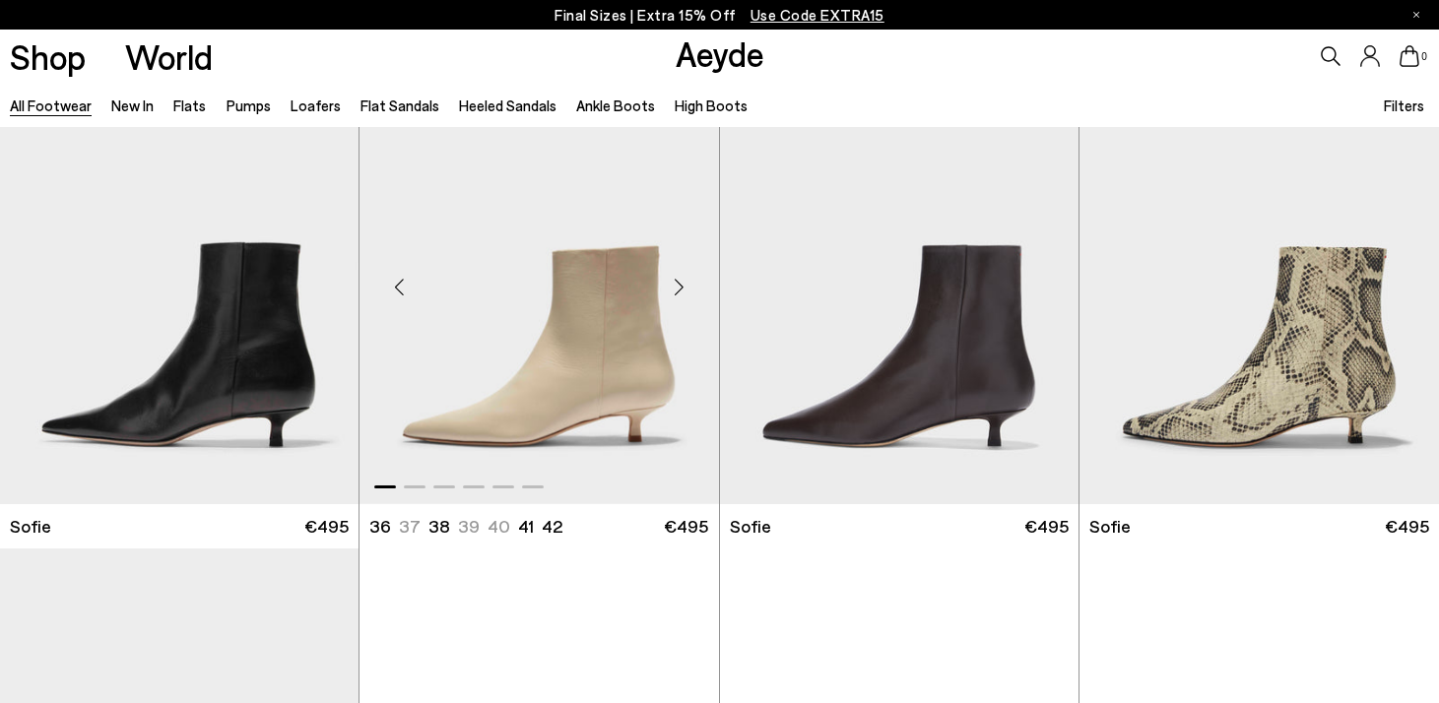
click at [676, 287] on div "Next slide" at bounding box center [679, 286] width 59 height 59
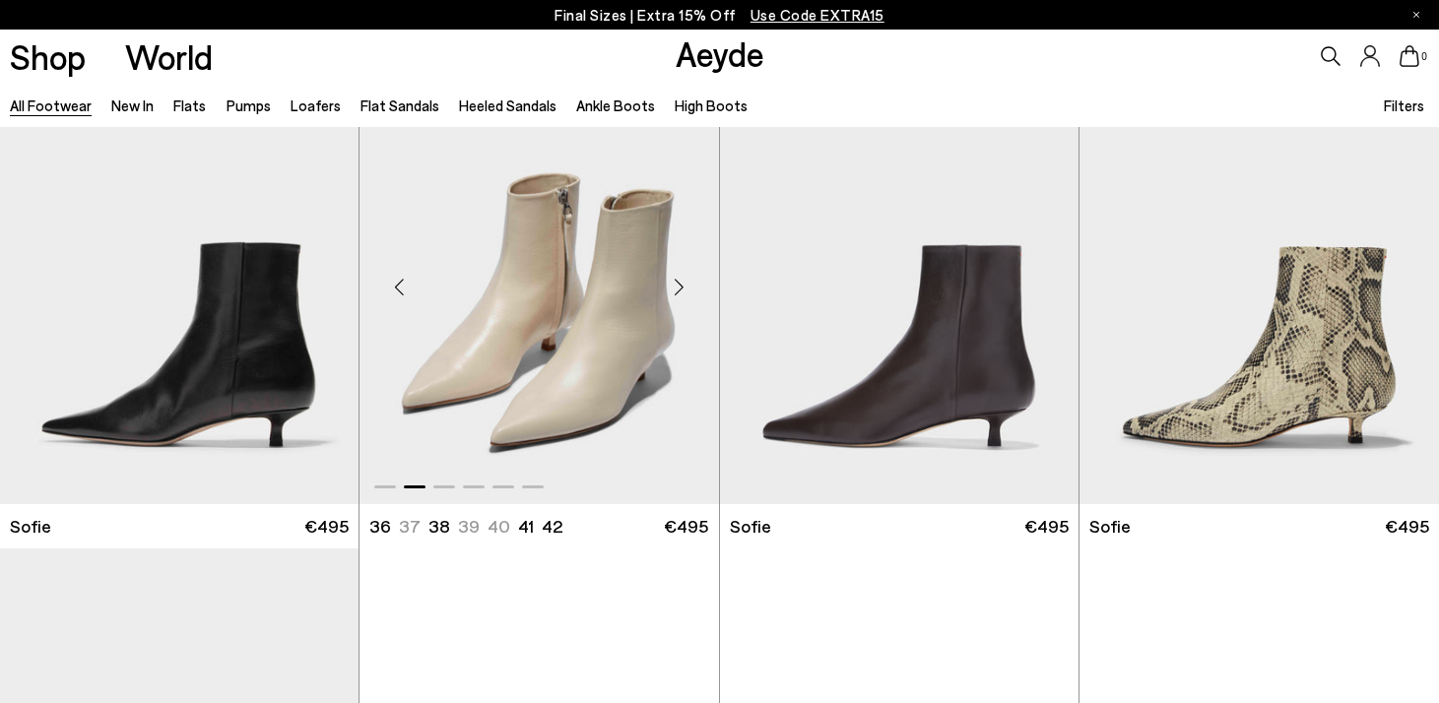
click at [676, 287] on div "Next slide" at bounding box center [679, 286] width 59 height 59
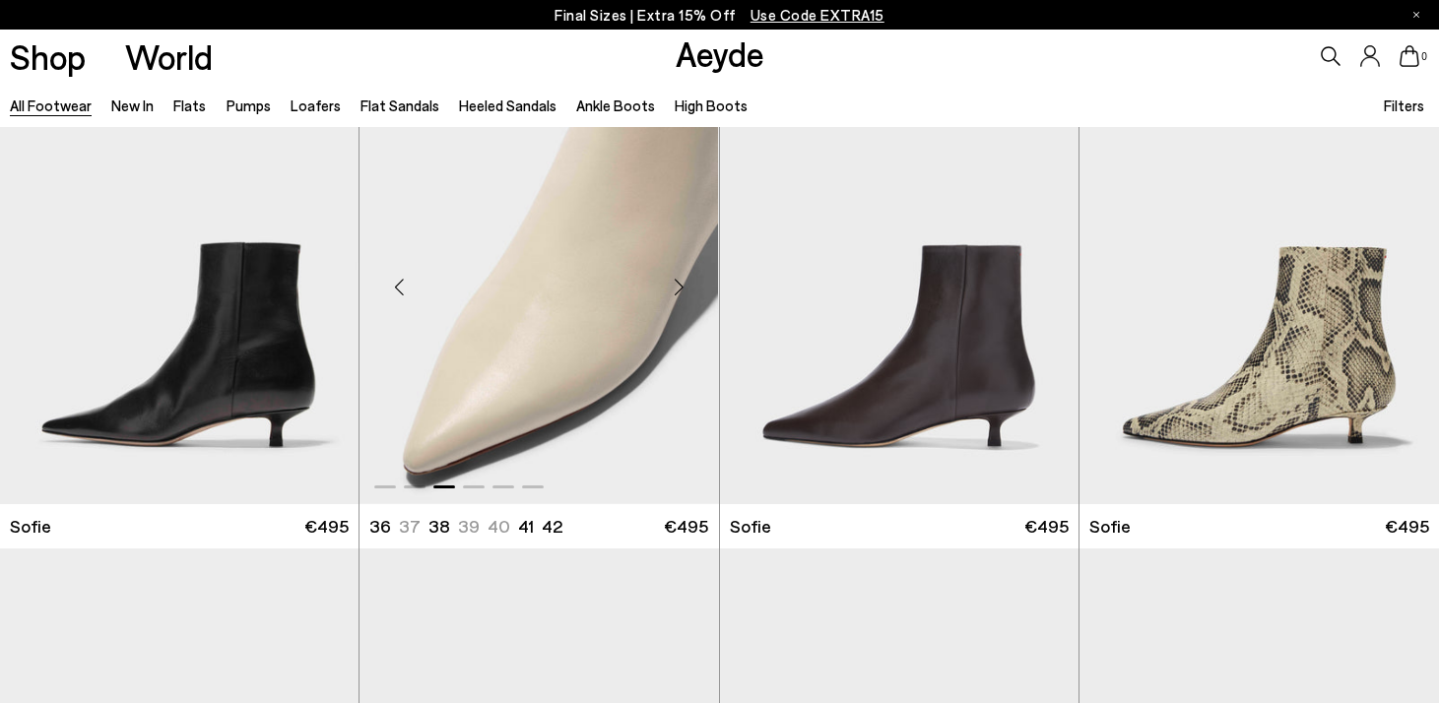
click at [676, 287] on div "Next slide" at bounding box center [679, 286] width 59 height 59
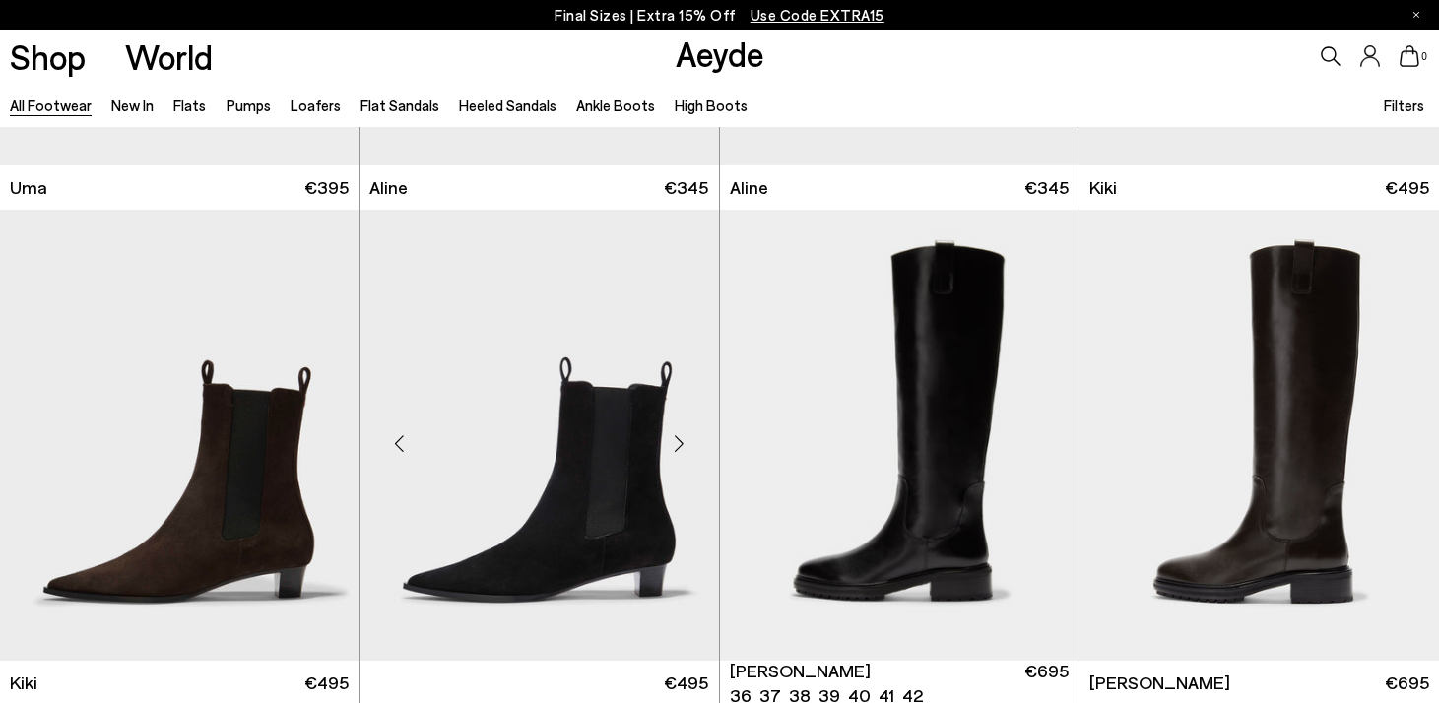
scroll to position [32107, 0]
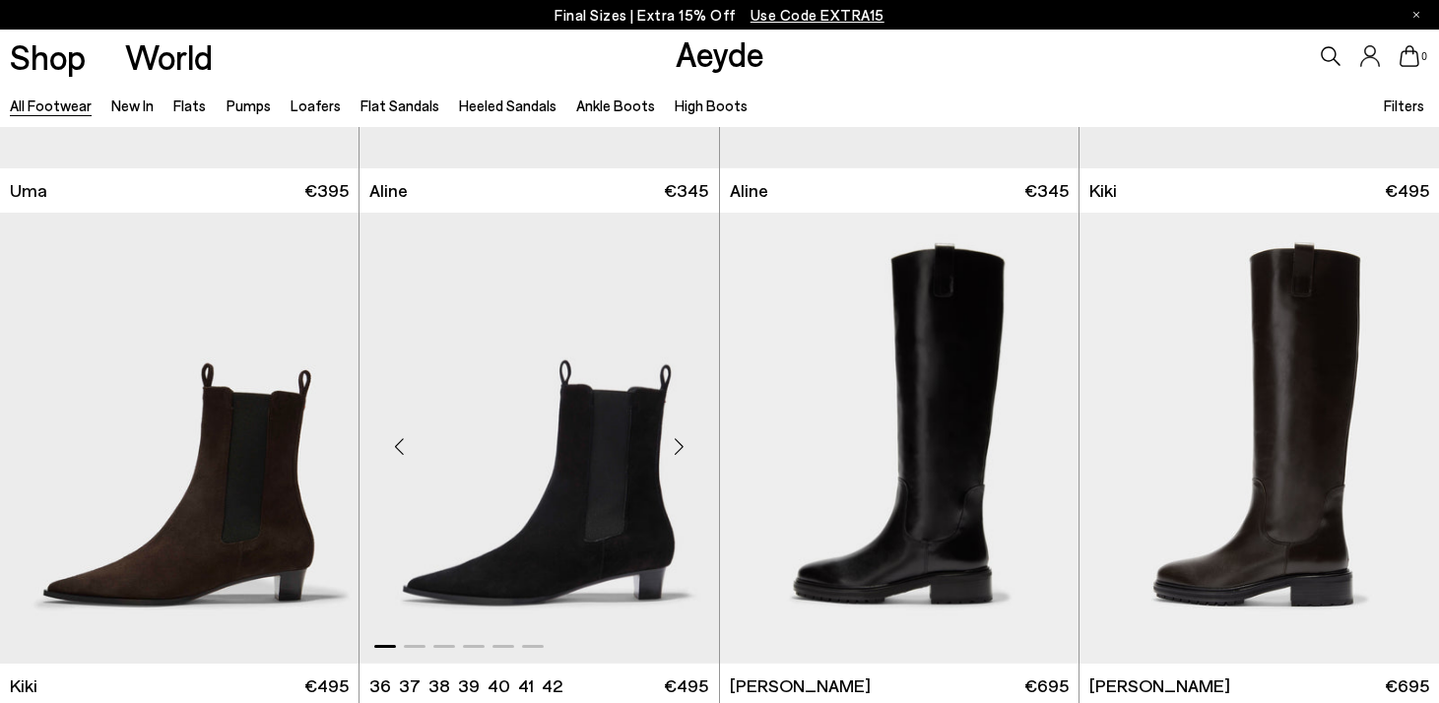
click at [674, 449] on div "Next slide" at bounding box center [679, 446] width 59 height 59
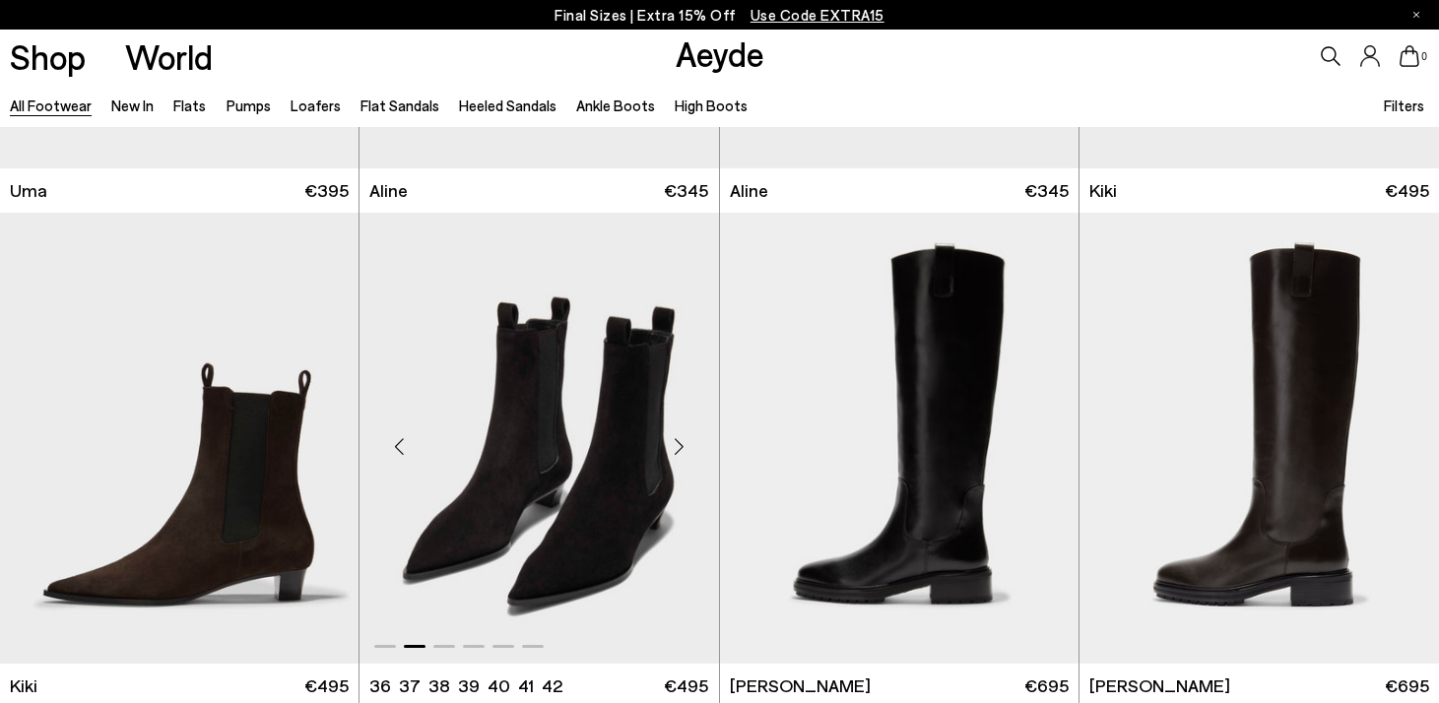
click at [674, 449] on div "Next slide" at bounding box center [679, 446] width 59 height 59
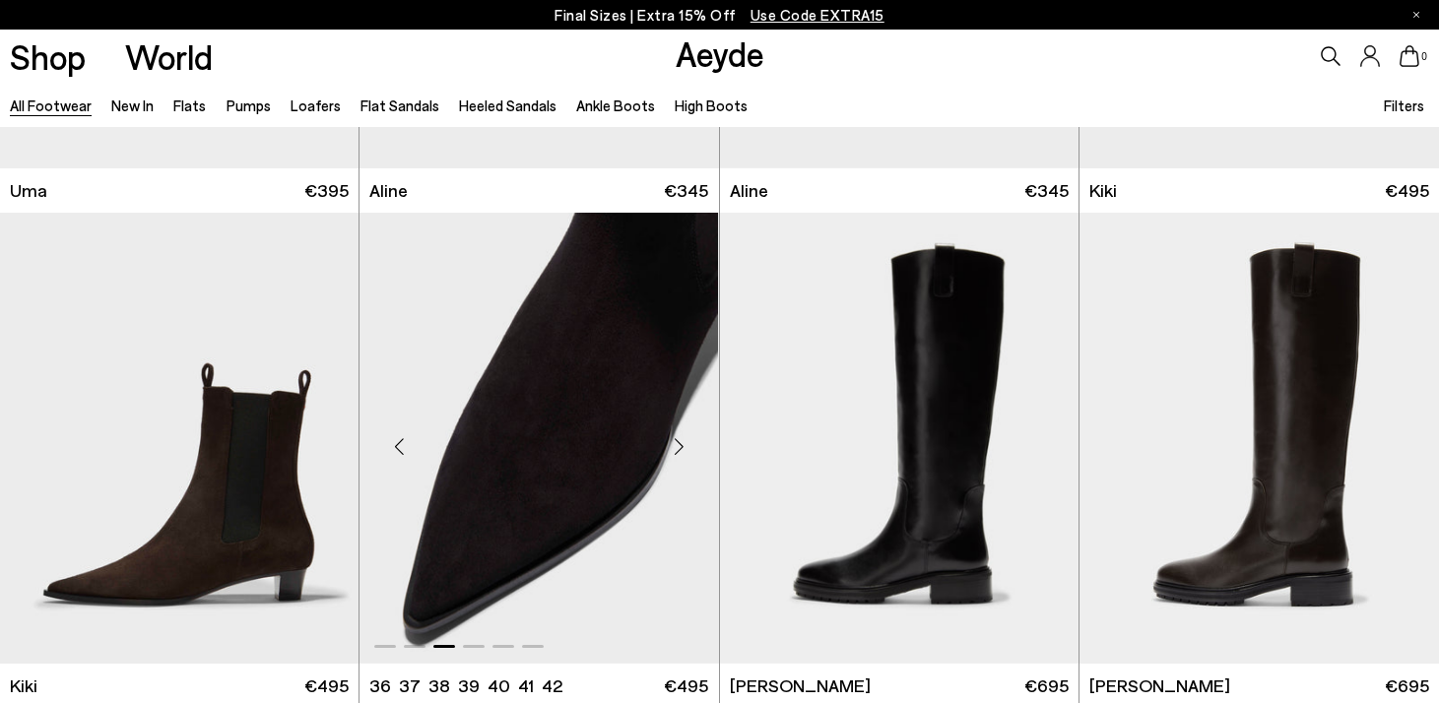
click at [674, 449] on div "Next slide" at bounding box center [679, 446] width 59 height 59
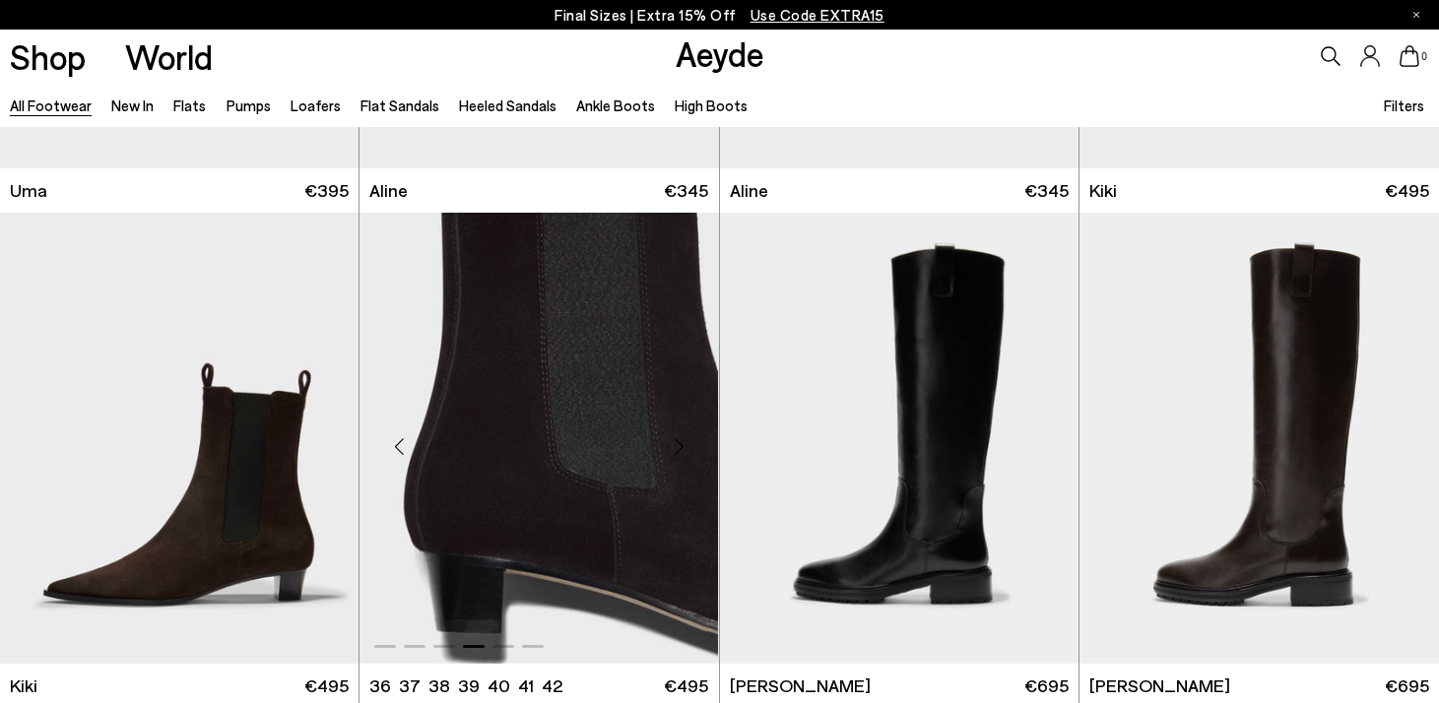
click at [674, 449] on div "Next slide" at bounding box center [679, 446] width 59 height 59
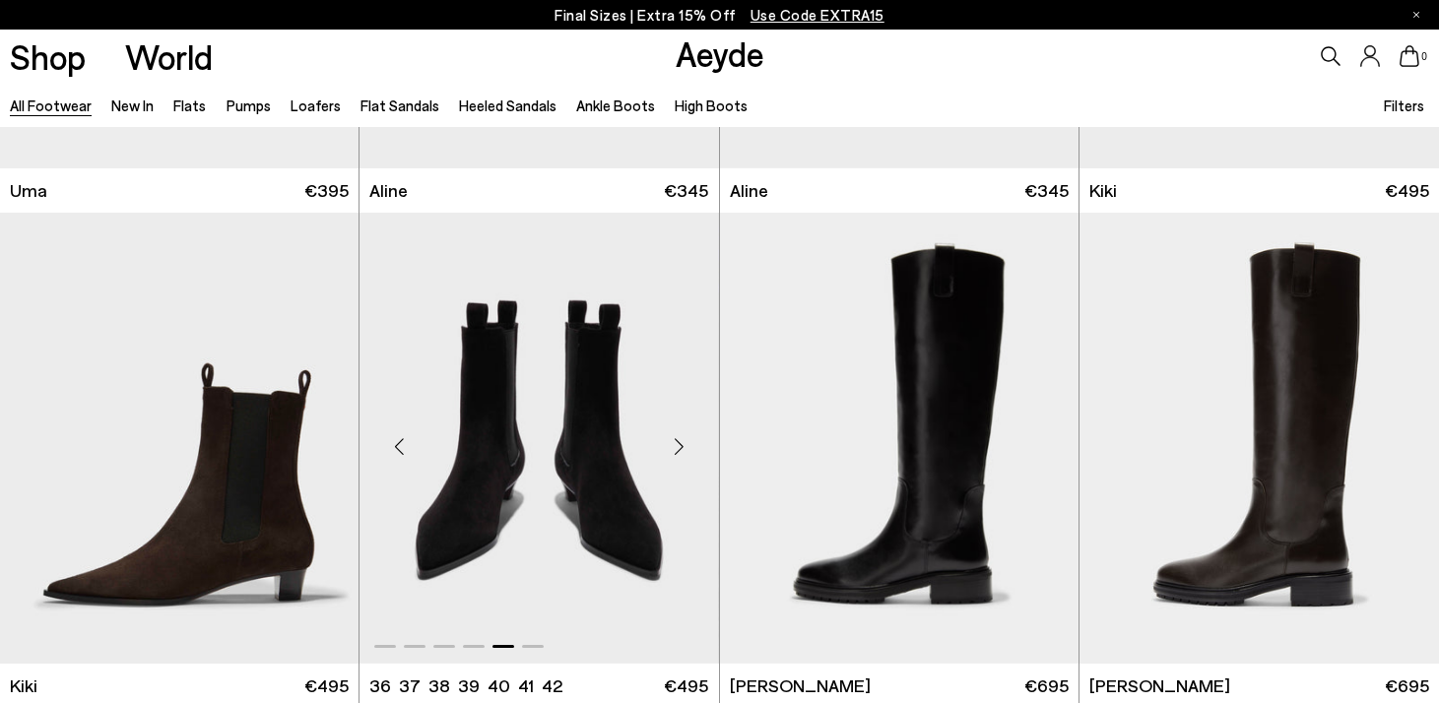
click at [674, 449] on div "Next slide" at bounding box center [679, 446] width 59 height 59
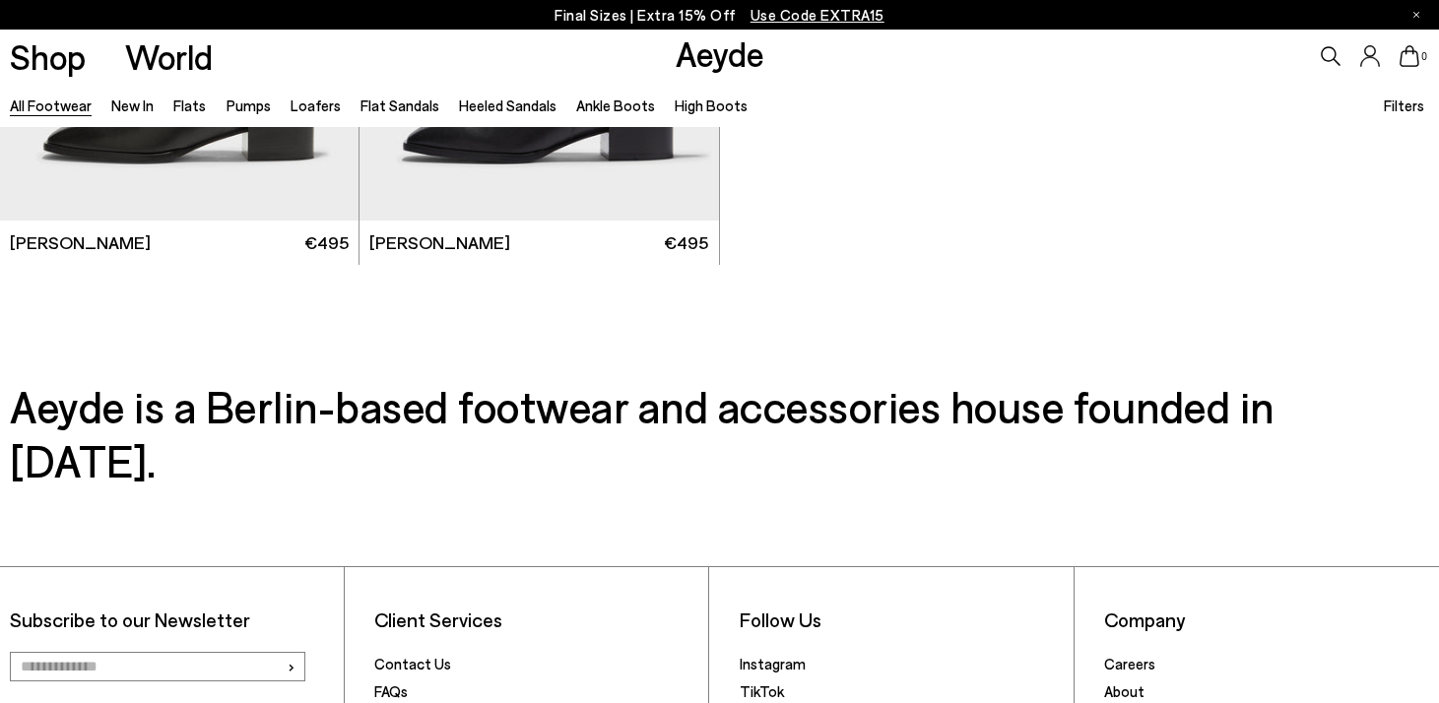
scroll to position [34594, 0]
